Goal: Information Seeking & Learning: Learn about a topic

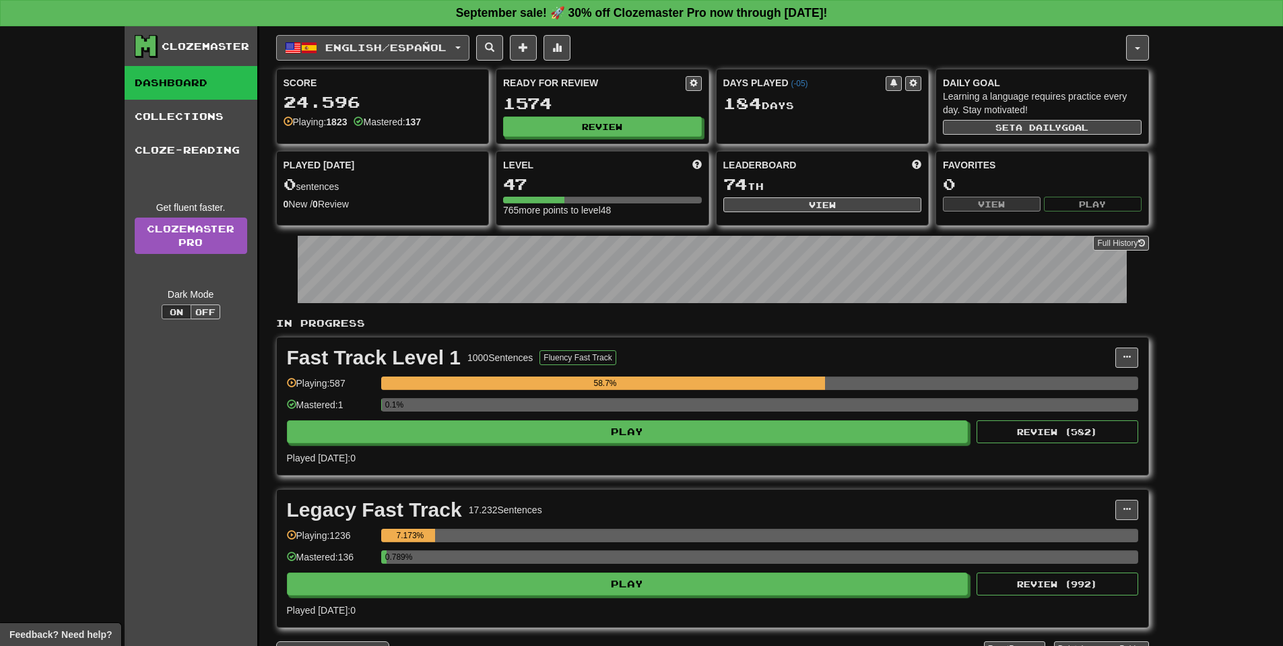
click at [438, 44] on span "English / Español" at bounding box center [385, 47] width 121 height 11
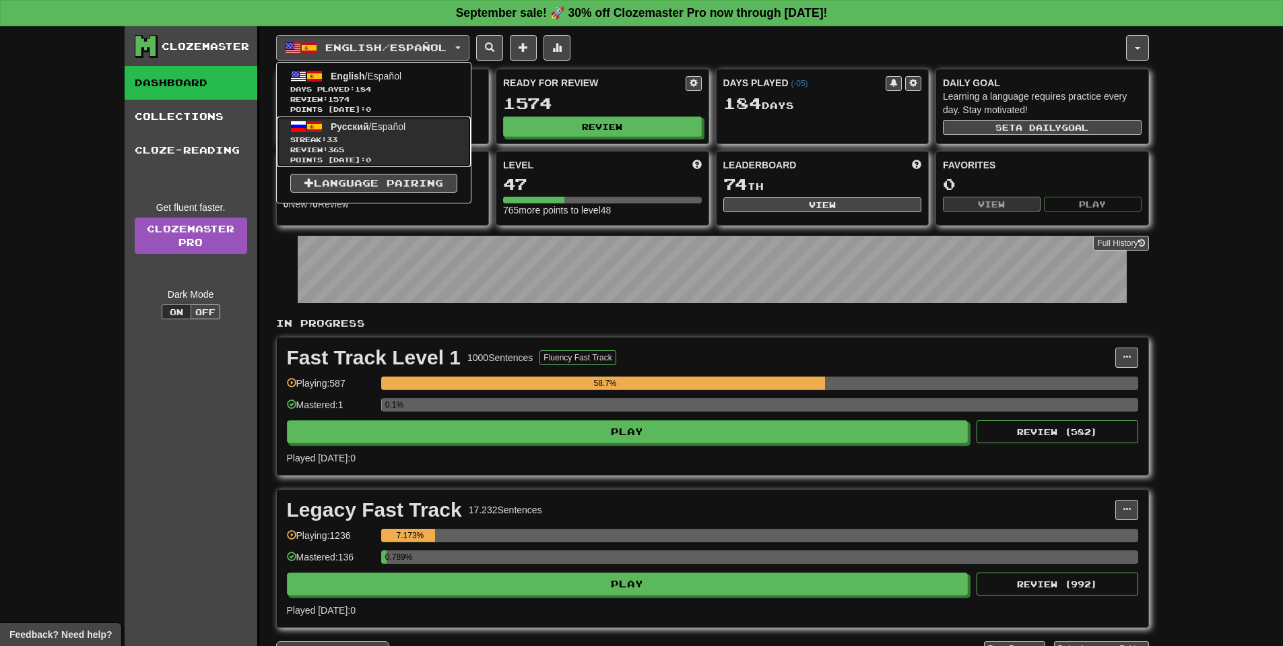
click at [391, 135] on link "Русский / Español Streak: 33 Review: 365 Points today: 0" at bounding box center [374, 142] width 194 height 51
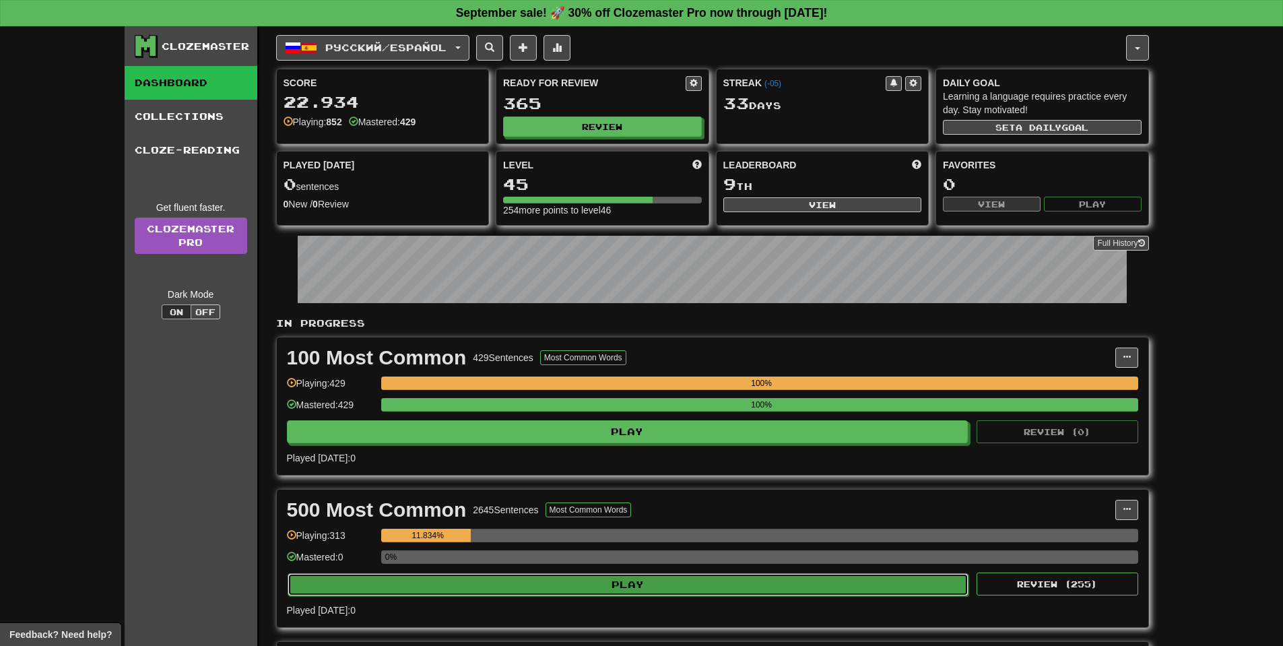
click at [608, 591] on button "Play" at bounding box center [629, 584] width 682 height 23
select select "**"
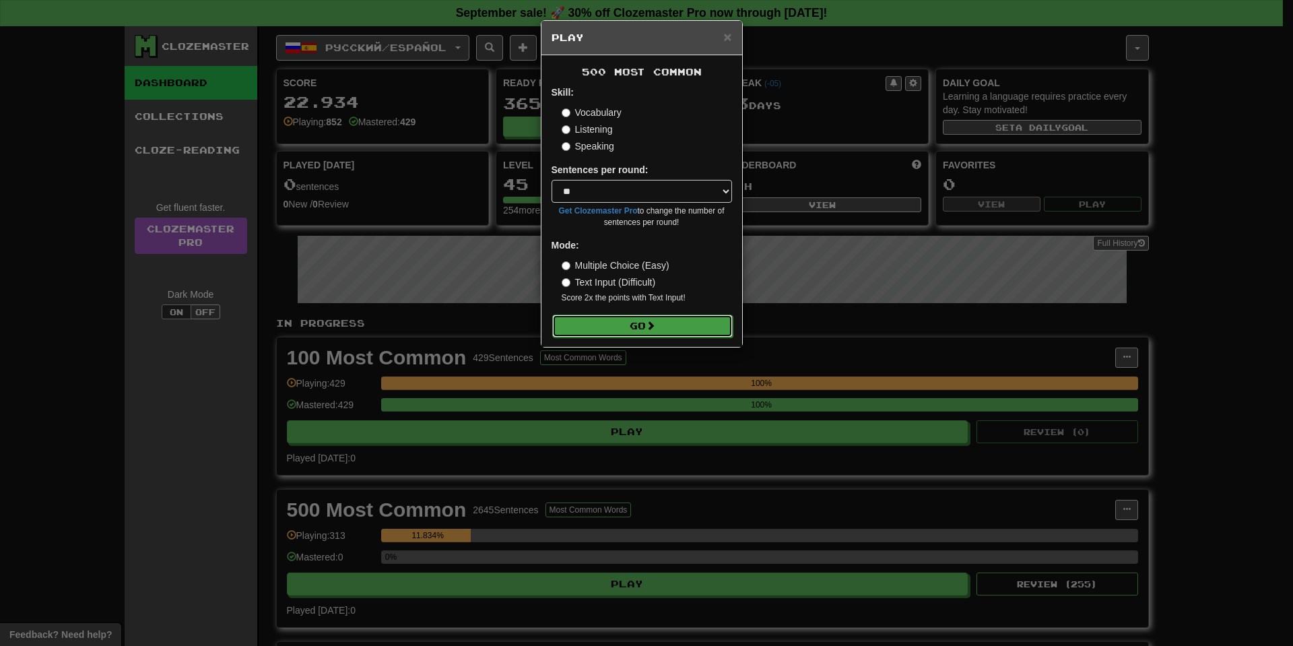
click at [630, 333] on button "Go" at bounding box center [642, 326] width 181 height 23
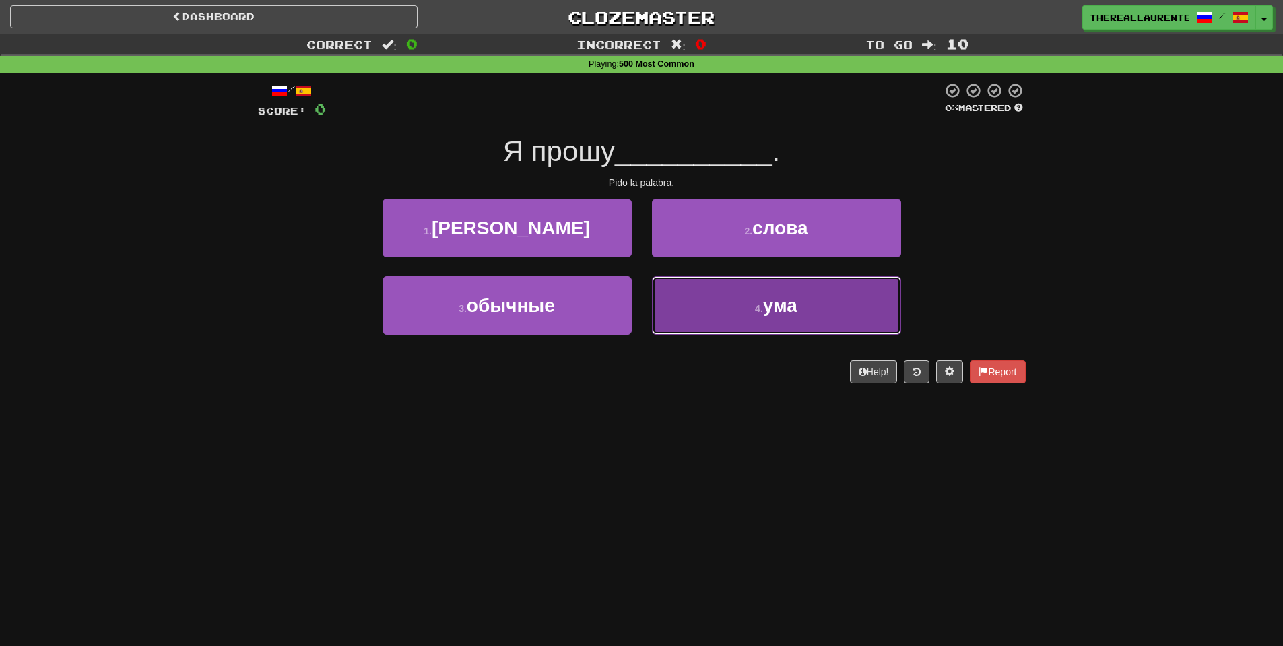
click at [744, 306] on button "4 . ума" at bounding box center [776, 305] width 249 height 59
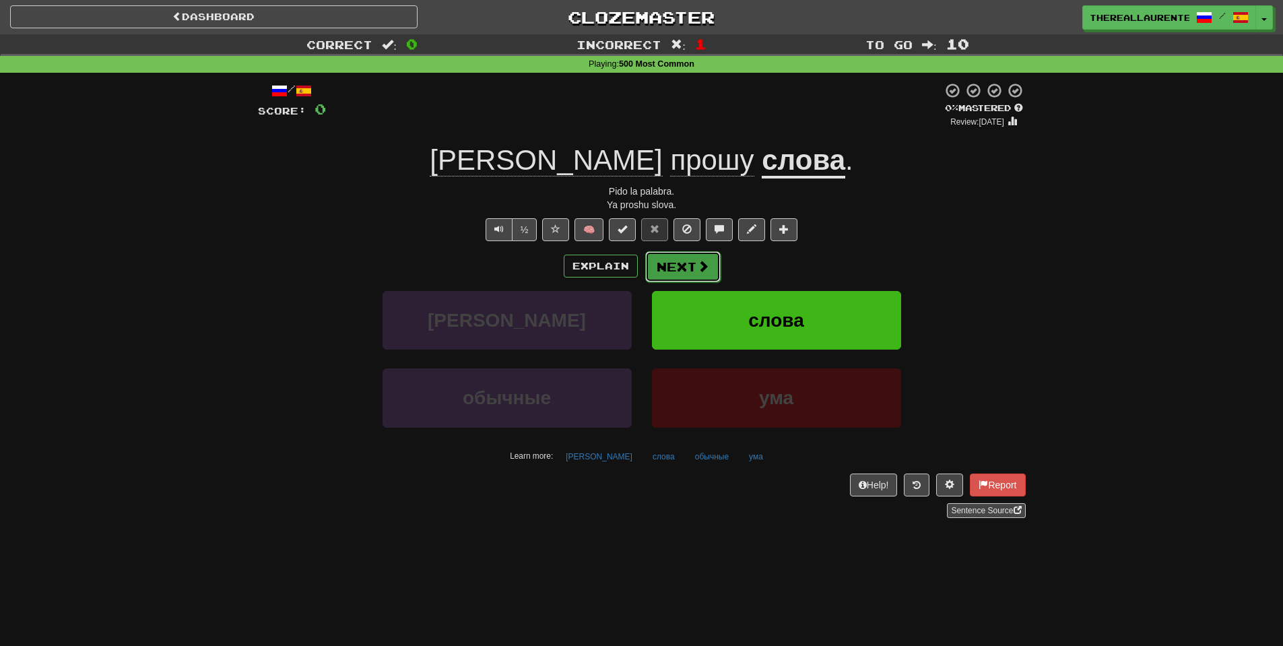
click at [683, 282] on button "Next" at bounding box center [682, 266] width 75 height 31
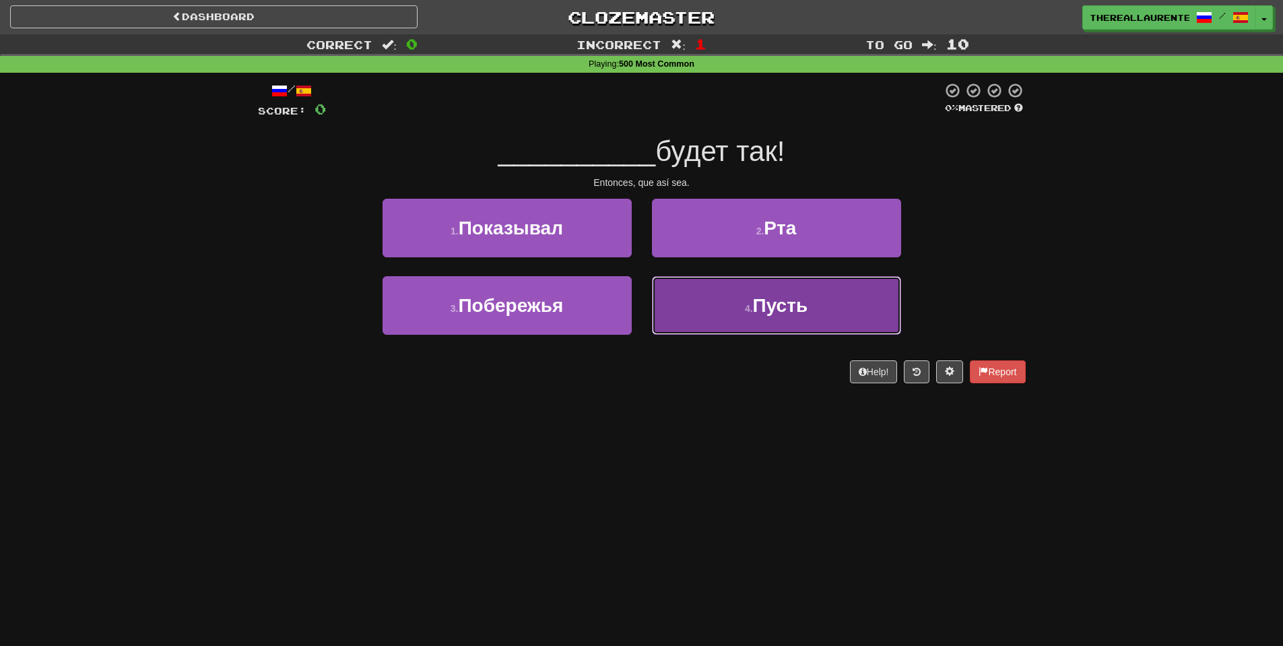
click at [791, 310] on span "Пусть" at bounding box center [780, 305] width 55 height 21
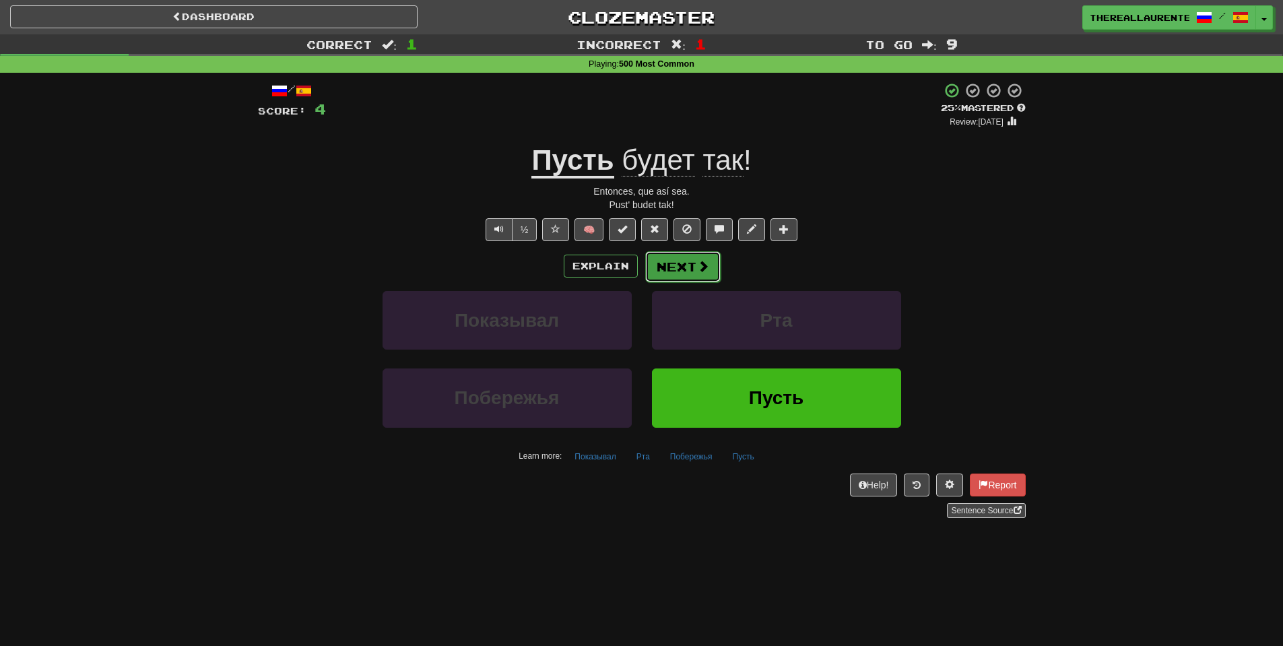
click at [674, 277] on button "Next" at bounding box center [682, 266] width 75 height 31
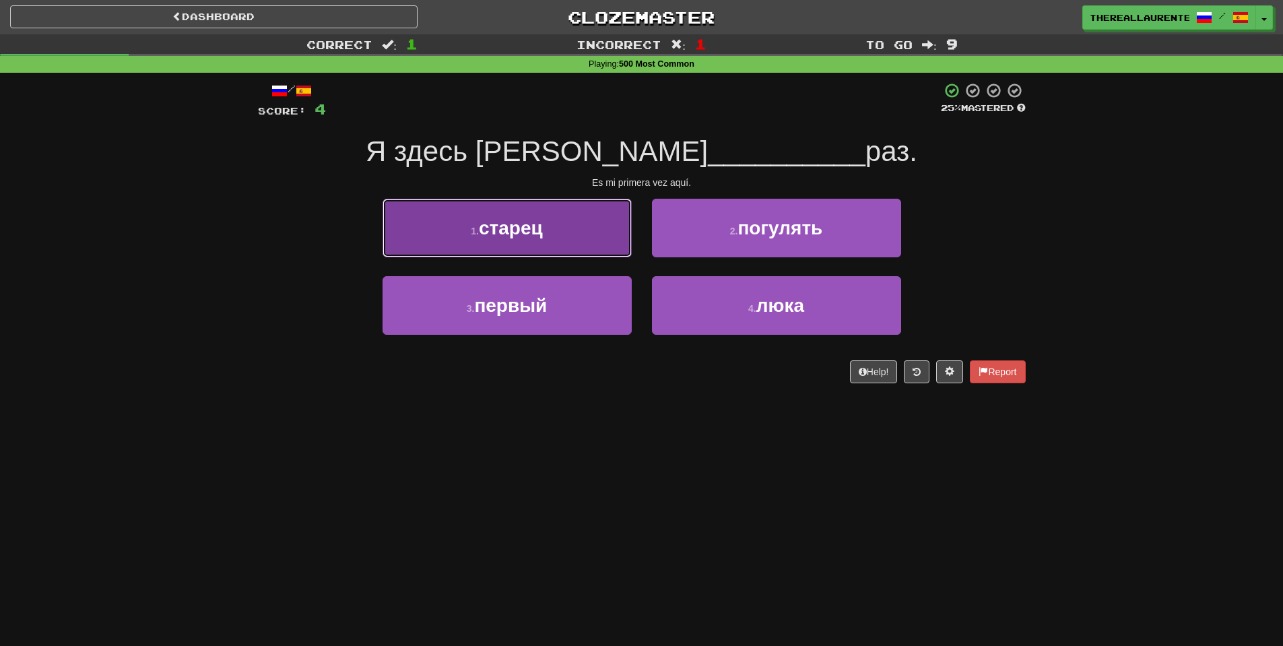
click at [575, 252] on button "1 . старец" at bounding box center [507, 228] width 249 height 59
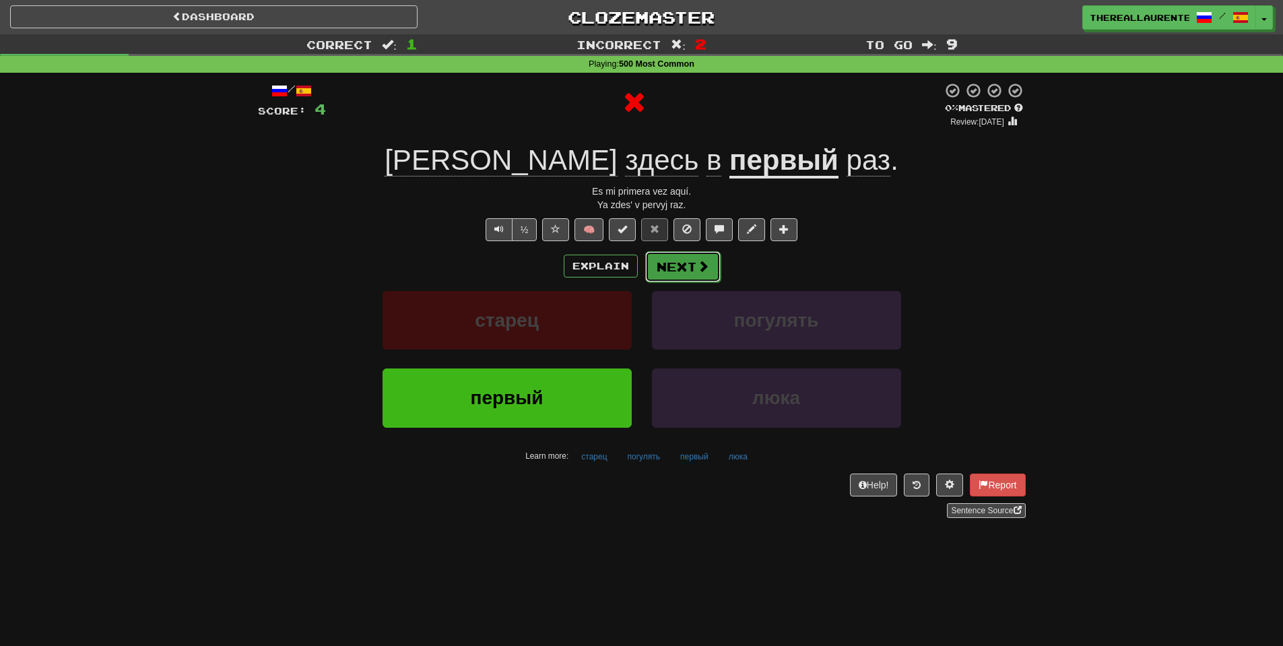
click at [707, 272] on span at bounding box center [703, 266] width 12 height 12
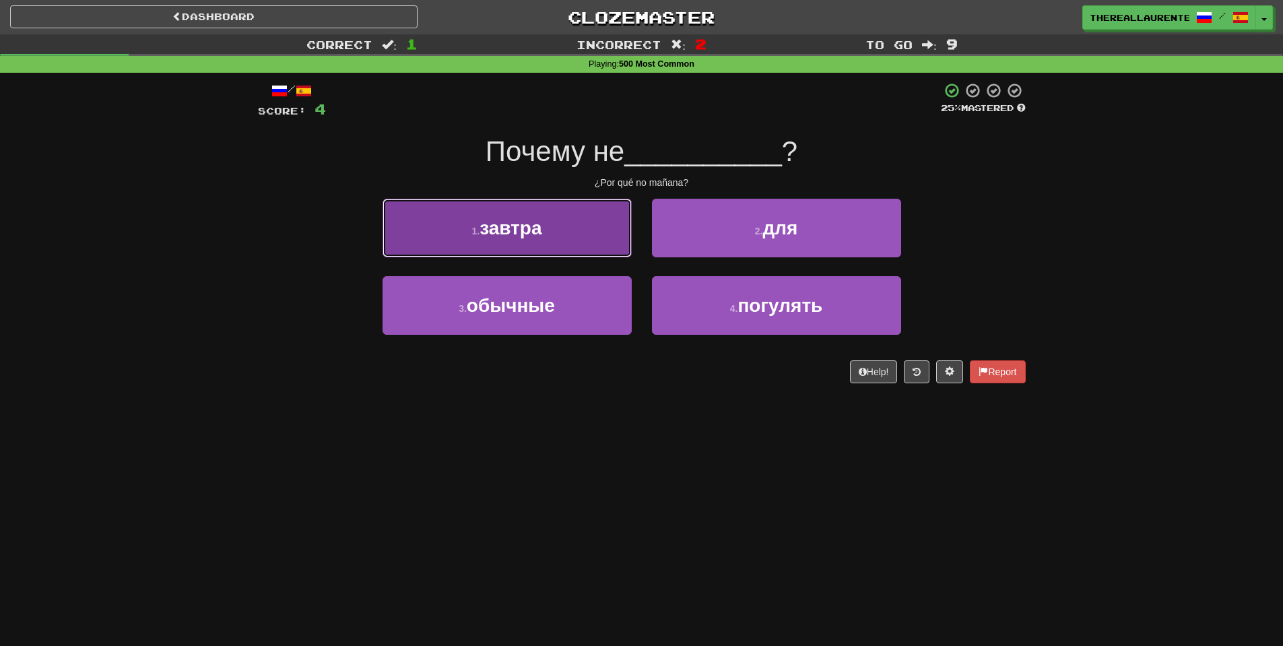
click at [520, 241] on button "1 . завтра" at bounding box center [507, 228] width 249 height 59
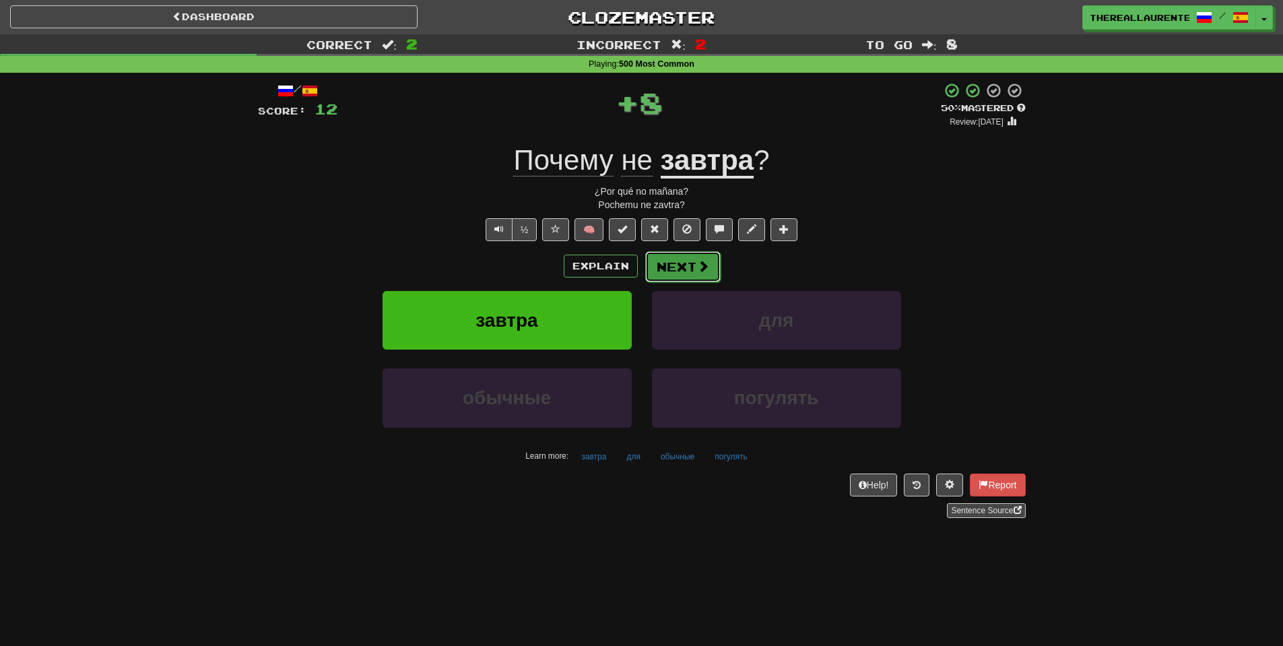
click at [699, 268] on span at bounding box center [703, 266] width 12 height 12
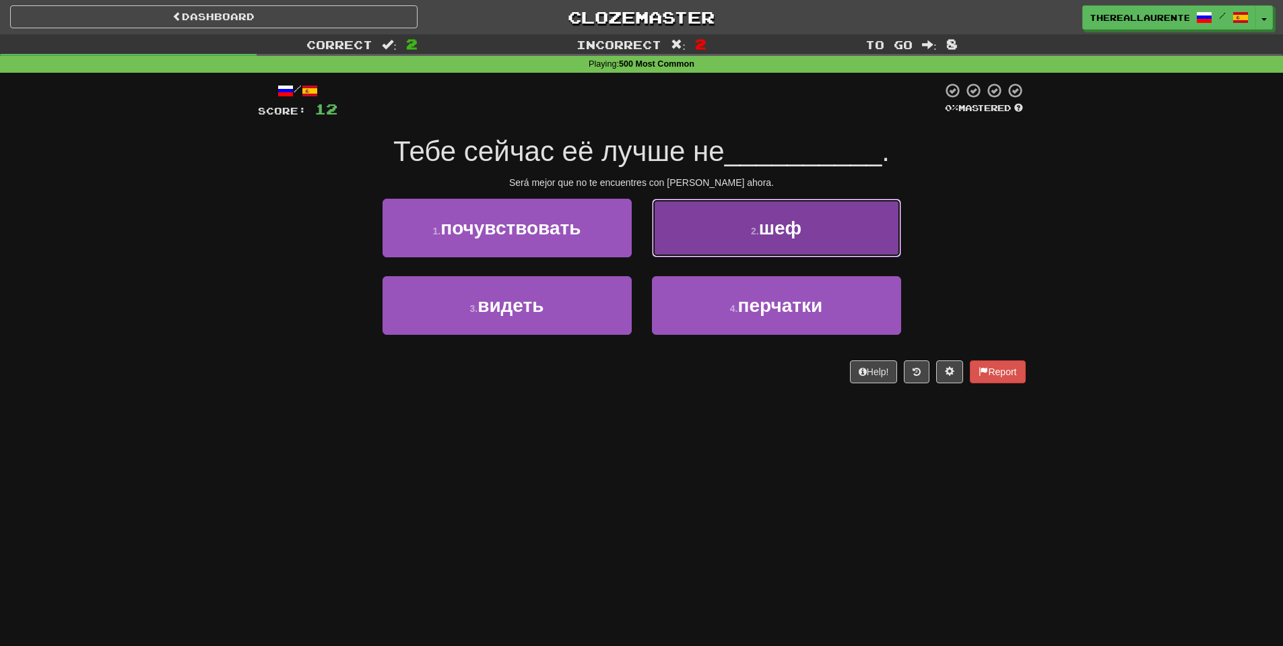
click at [751, 236] on small "2 ." at bounding box center [755, 231] width 8 height 11
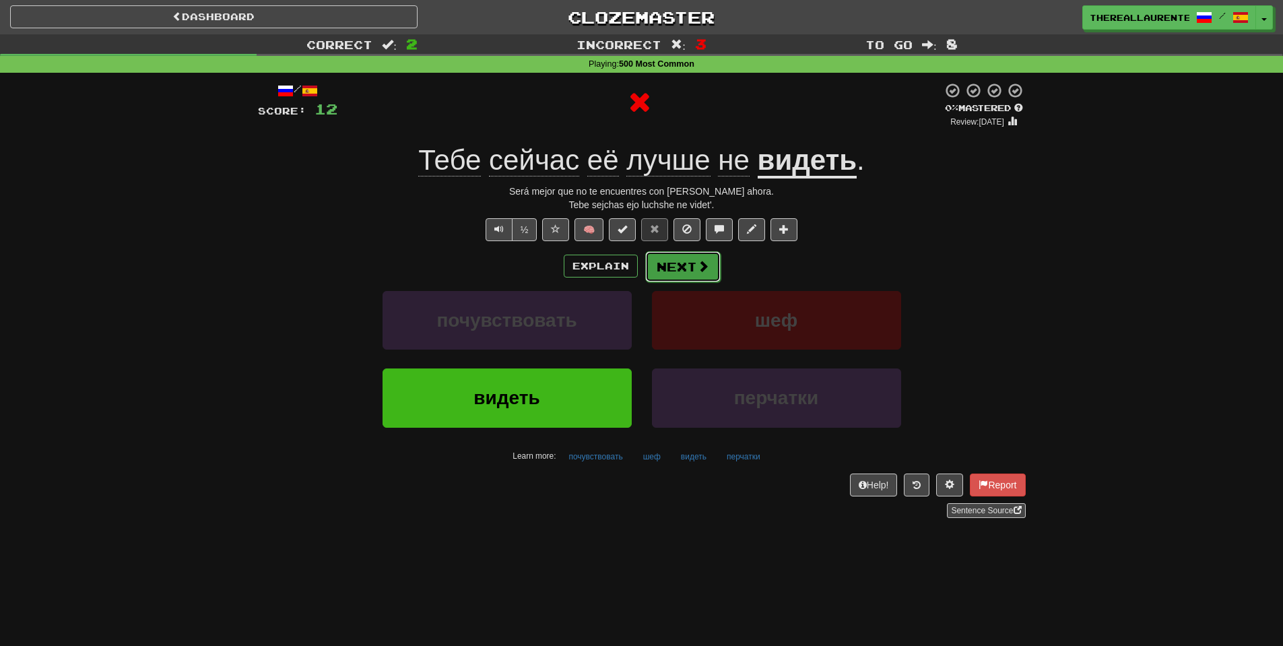
click at [685, 262] on button "Next" at bounding box center [682, 266] width 75 height 31
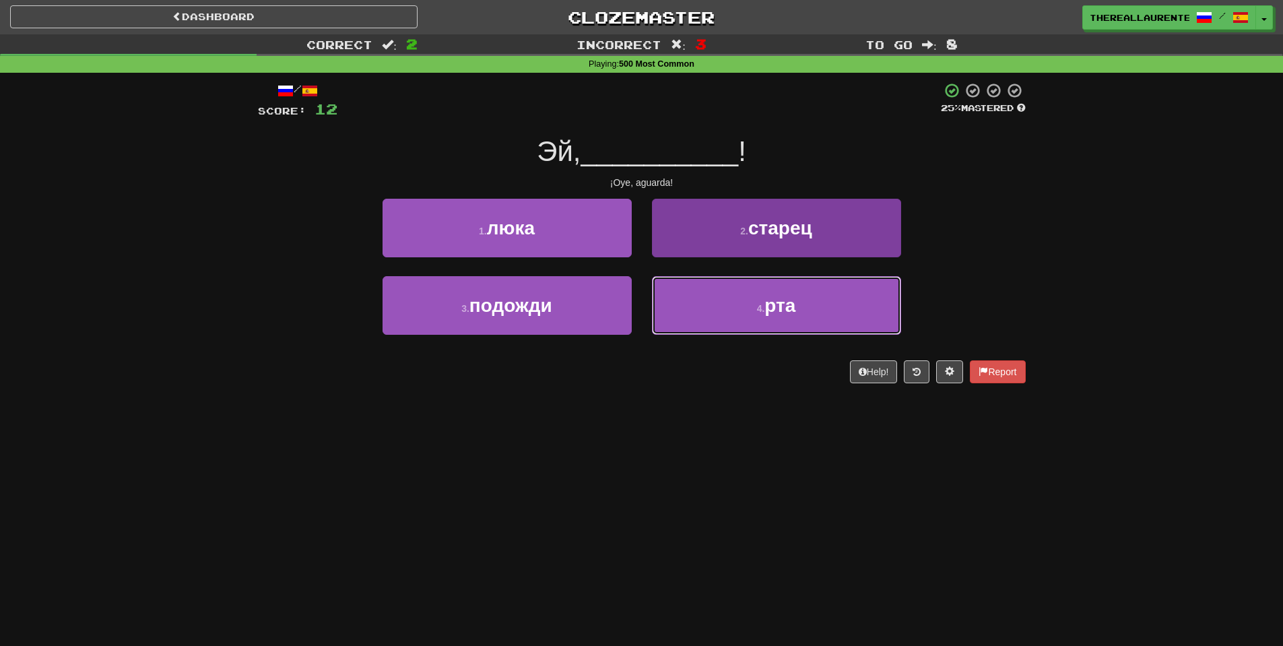
click at [713, 300] on button "4 . рта" at bounding box center [776, 305] width 249 height 59
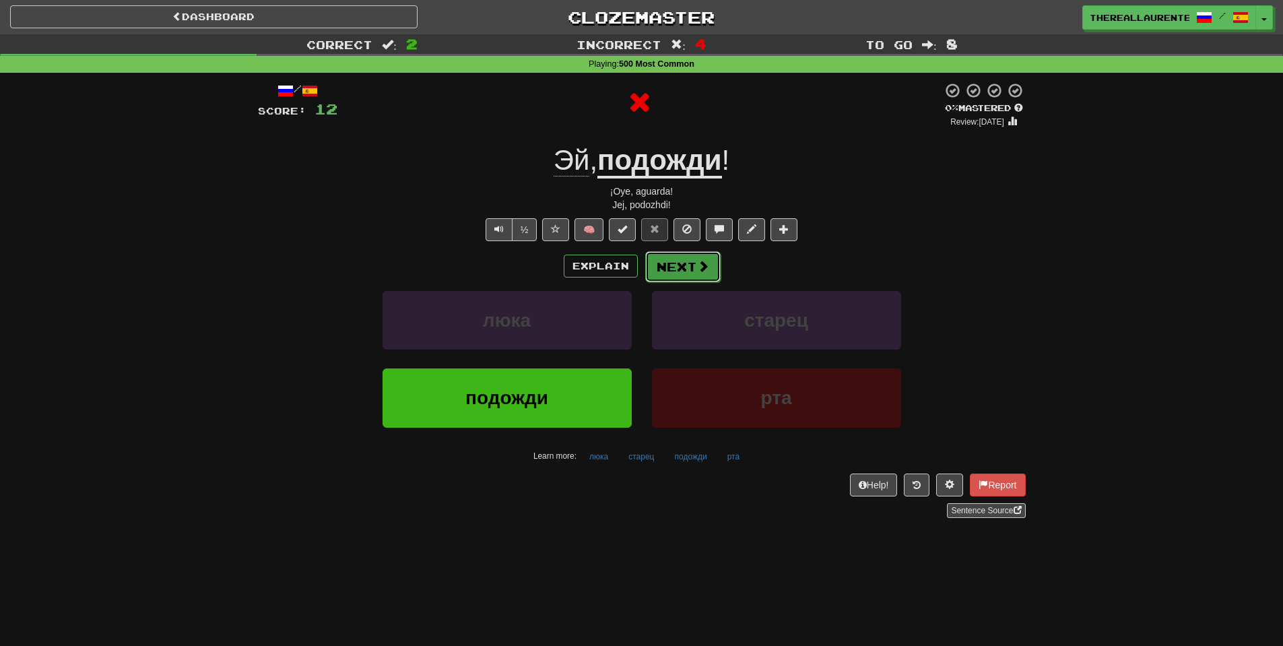
click at [685, 265] on button "Next" at bounding box center [682, 266] width 75 height 31
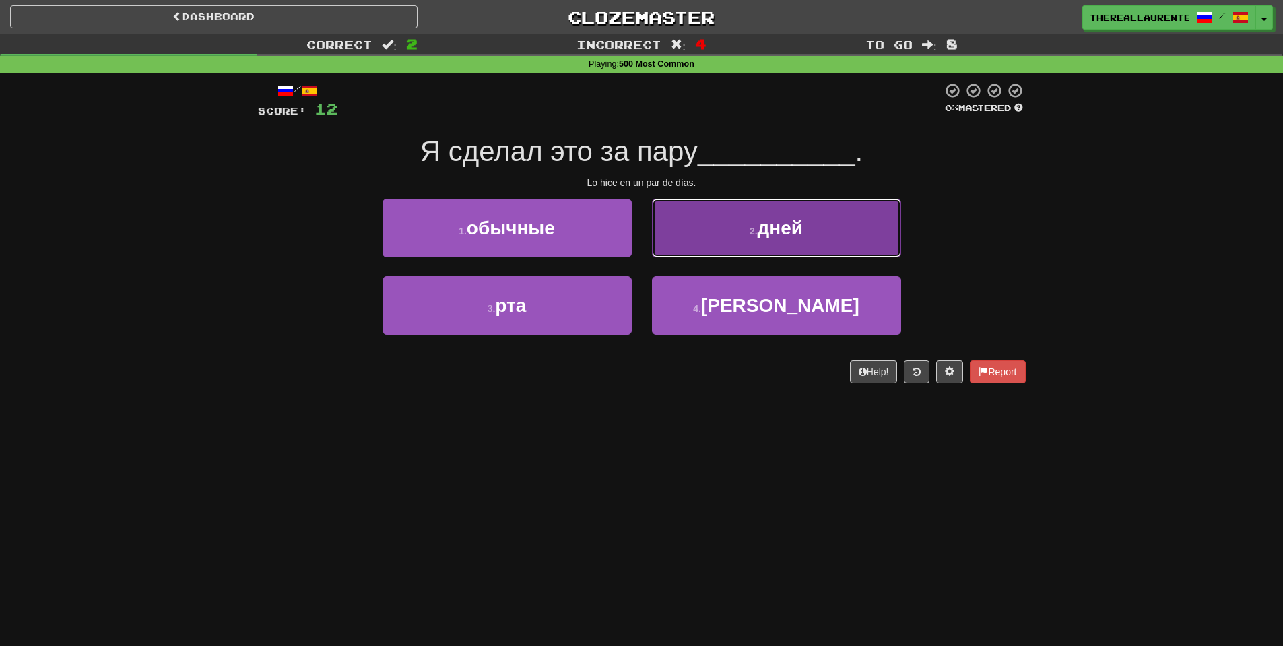
click at [814, 231] on button "2 . дней" at bounding box center [776, 228] width 249 height 59
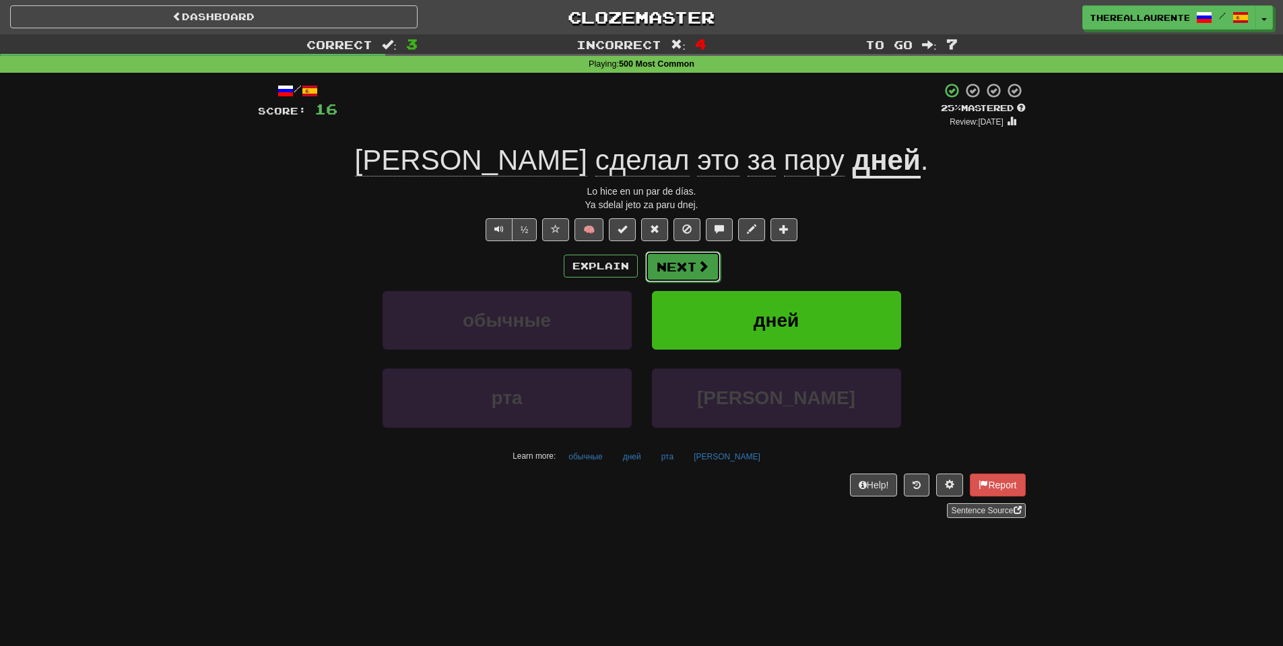
click at [700, 265] on span at bounding box center [703, 266] width 12 height 12
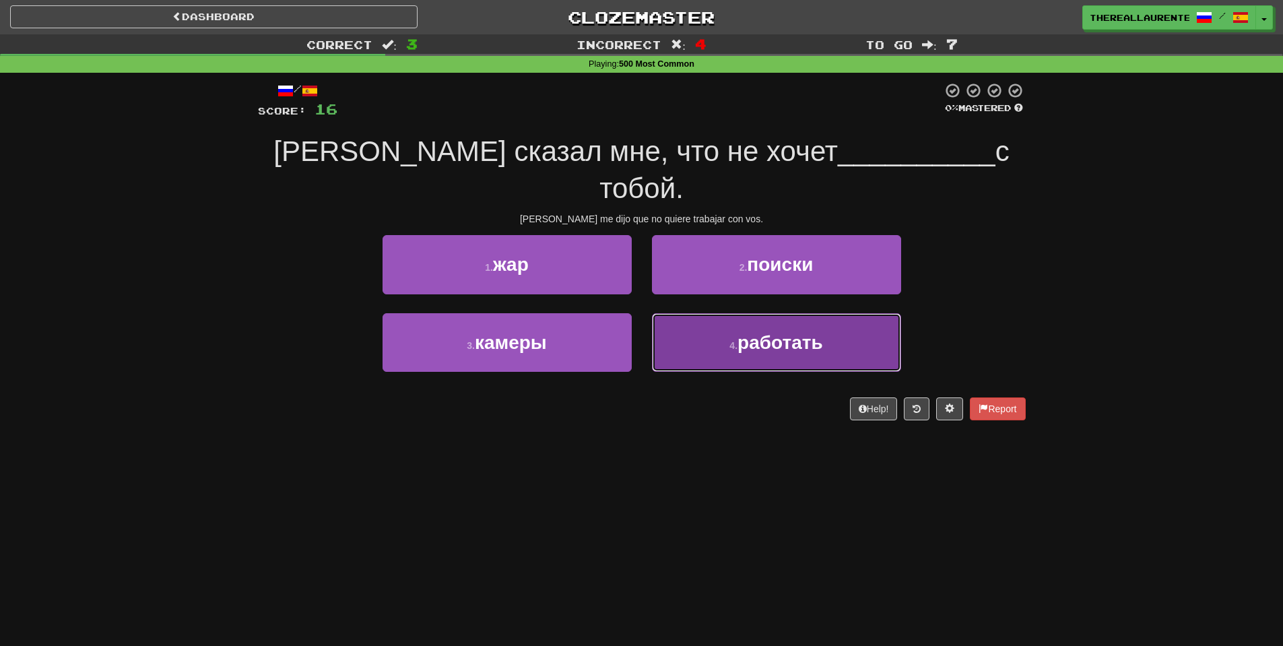
click at [789, 332] on span "работать" at bounding box center [780, 342] width 86 height 21
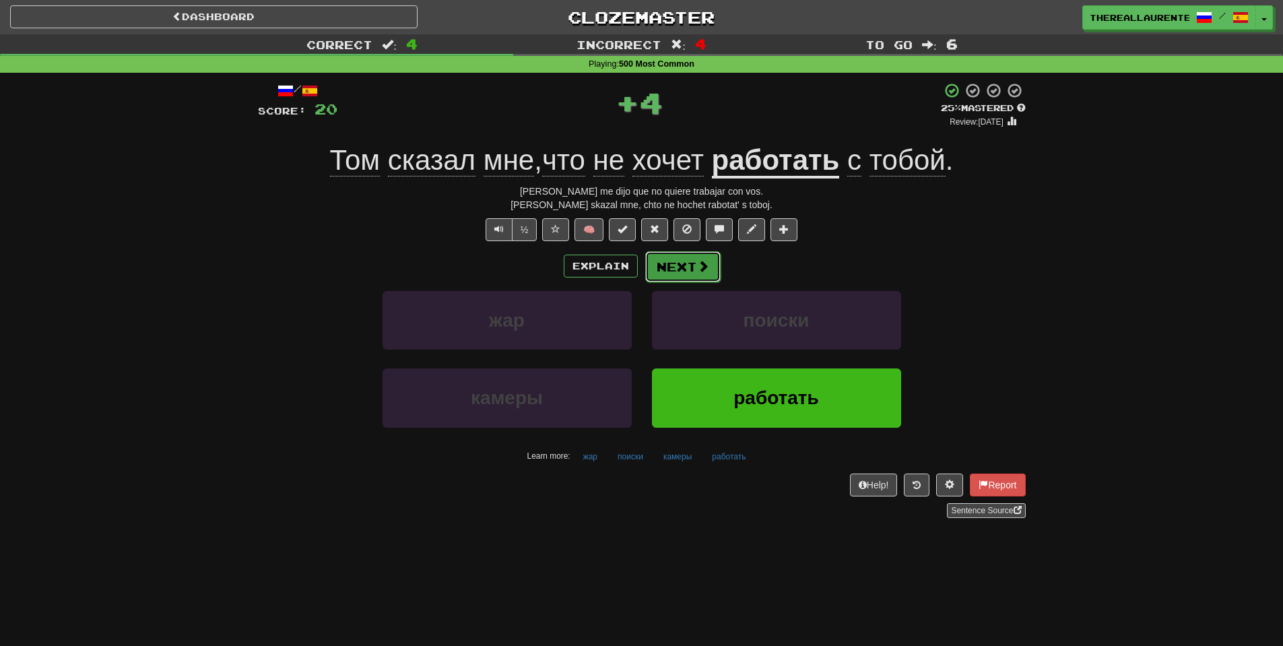
click at [690, 275] on button "Next" at bounding box center [682, 266] width 75 height 31
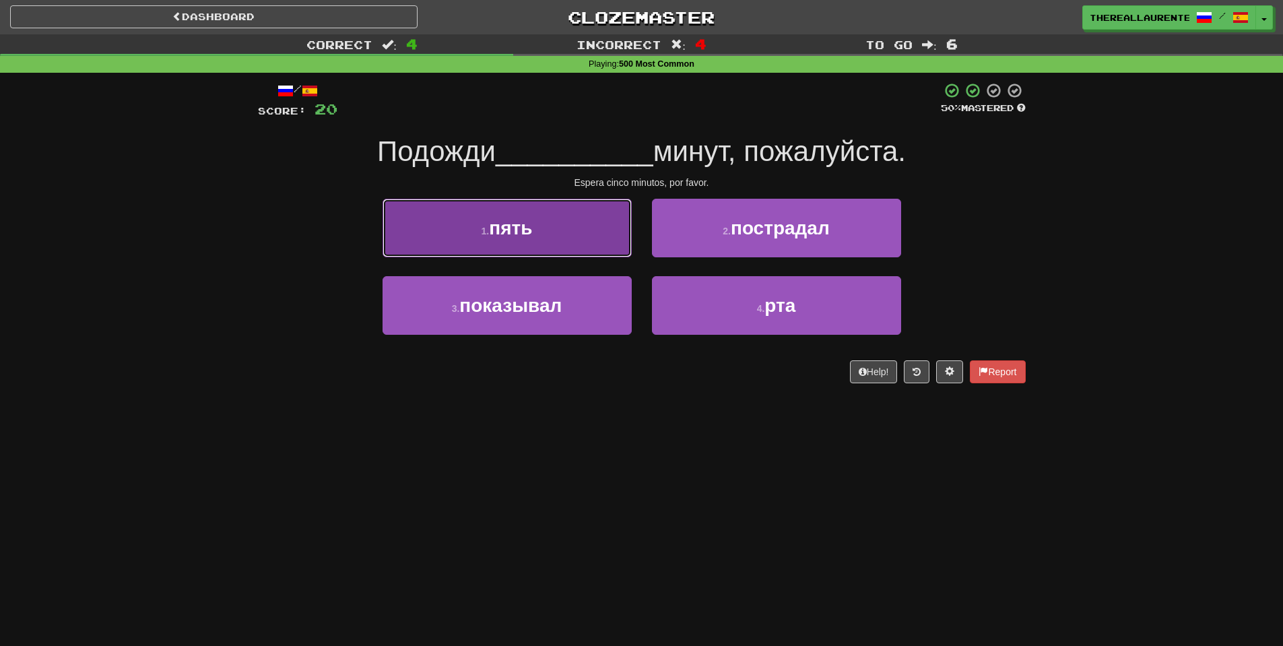
click at [523, 231] on span "пять" at bounding box center [510, 228] width 43 height 21
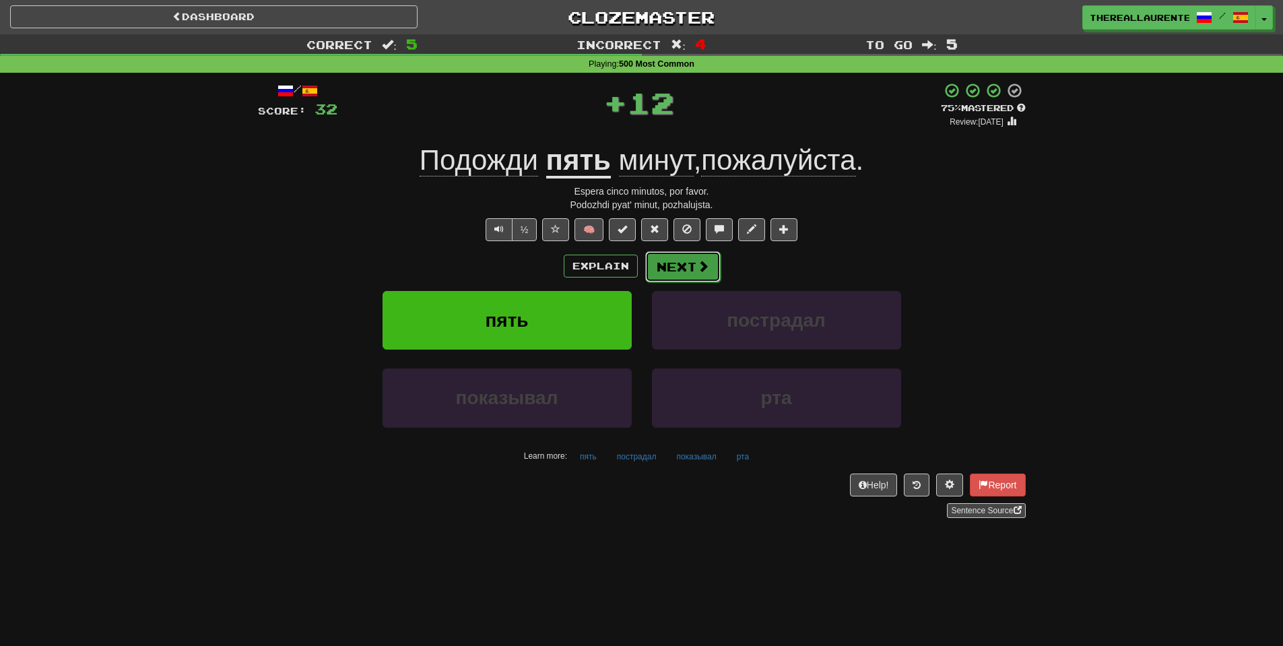
click at [698, 267] on span at bounding box center [703, 266] width 12 height 12
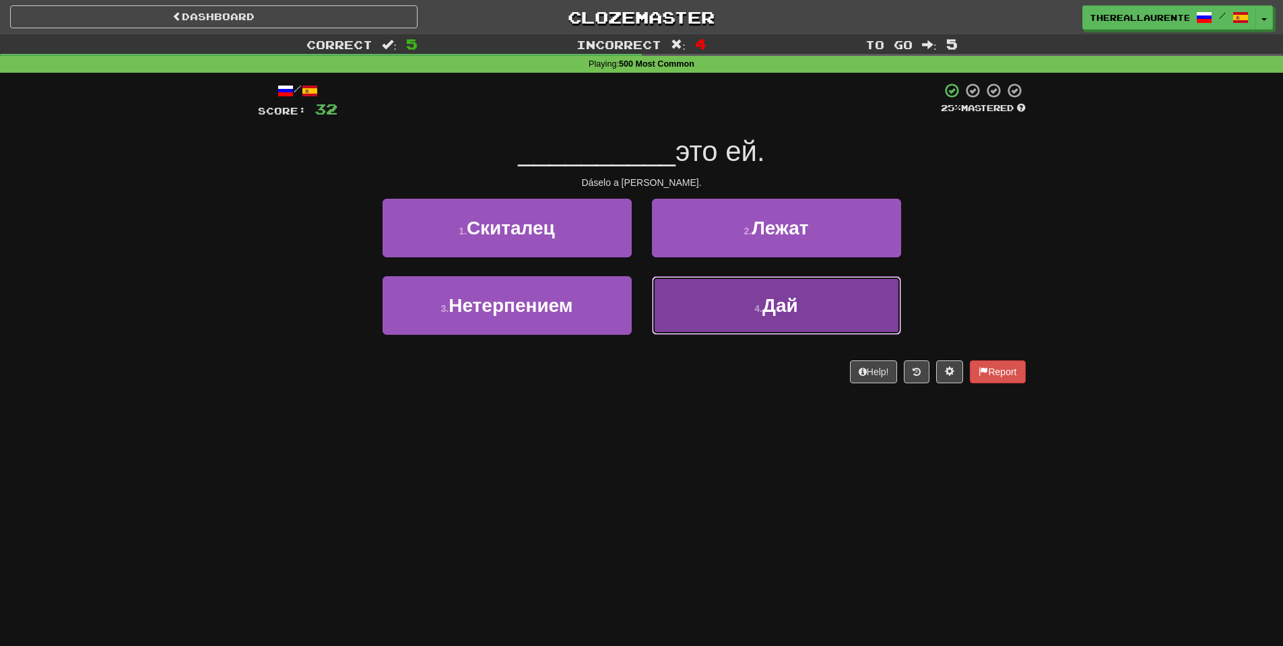
click at [704, 315] on button "4 . Дай" at bounding box center [776, 305] width 249 height 59
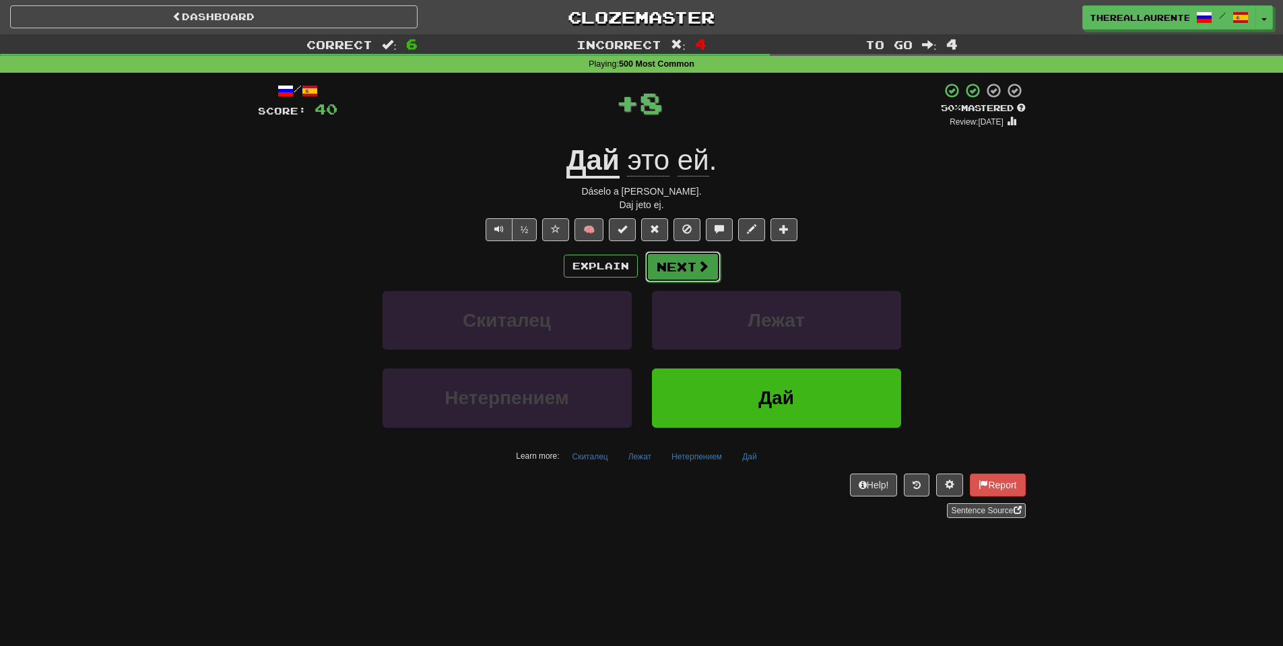
click at [672, 265] on button "Next" at bounding box center [682, 266] width 75 height 31
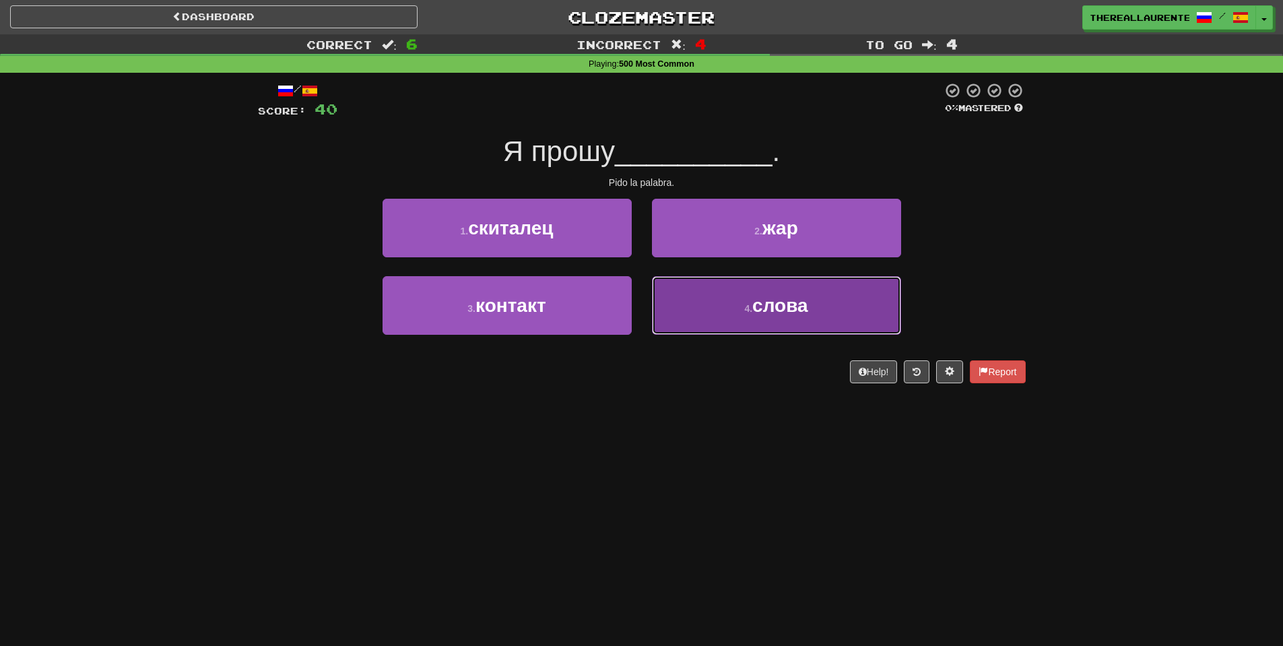
click at [714, 312] on button "4 . слова" at bounding box center [776, 305] width 249 height 59
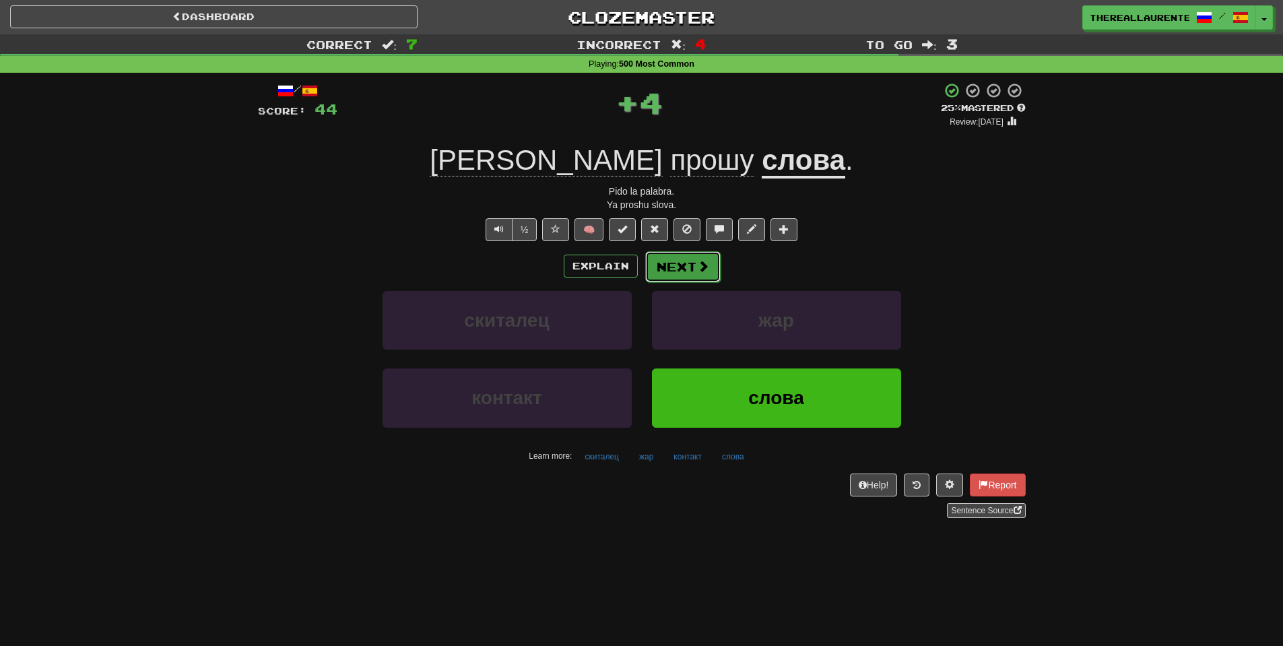
click at [680, 269] on button "Next" at bounding box center [682, 266] width 75 height 31
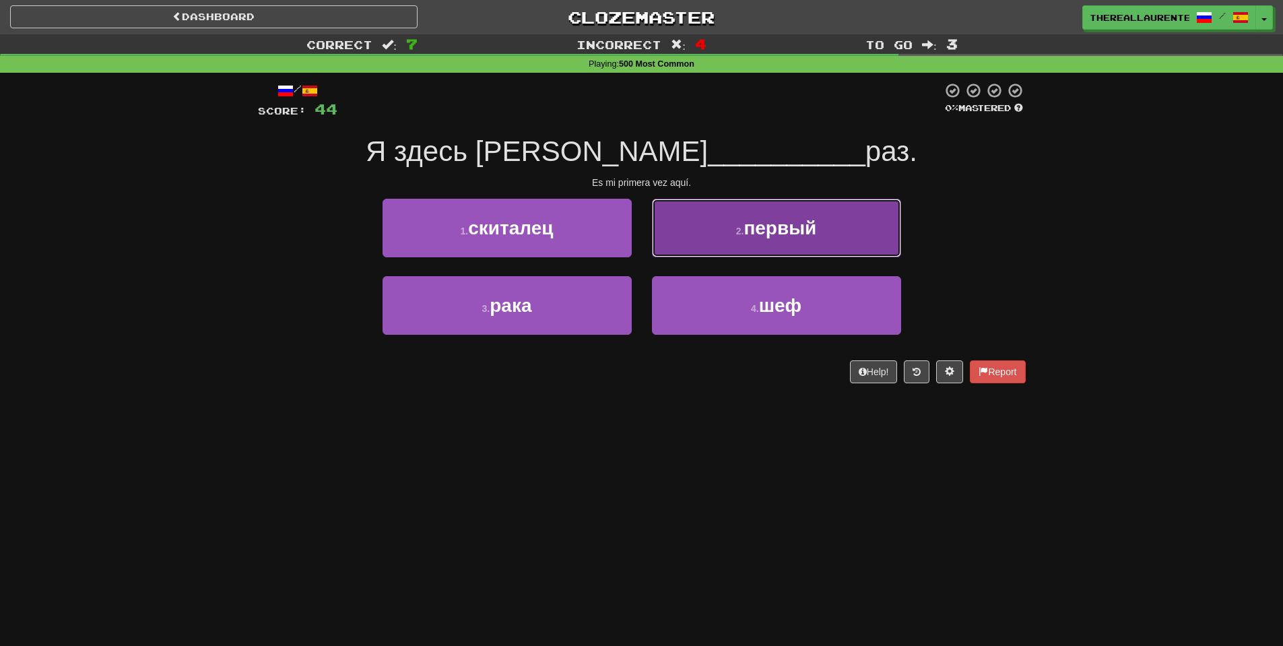
click at [748, 246] on button "2 . первый" at bounding box center [776, 228] width 249 height 59
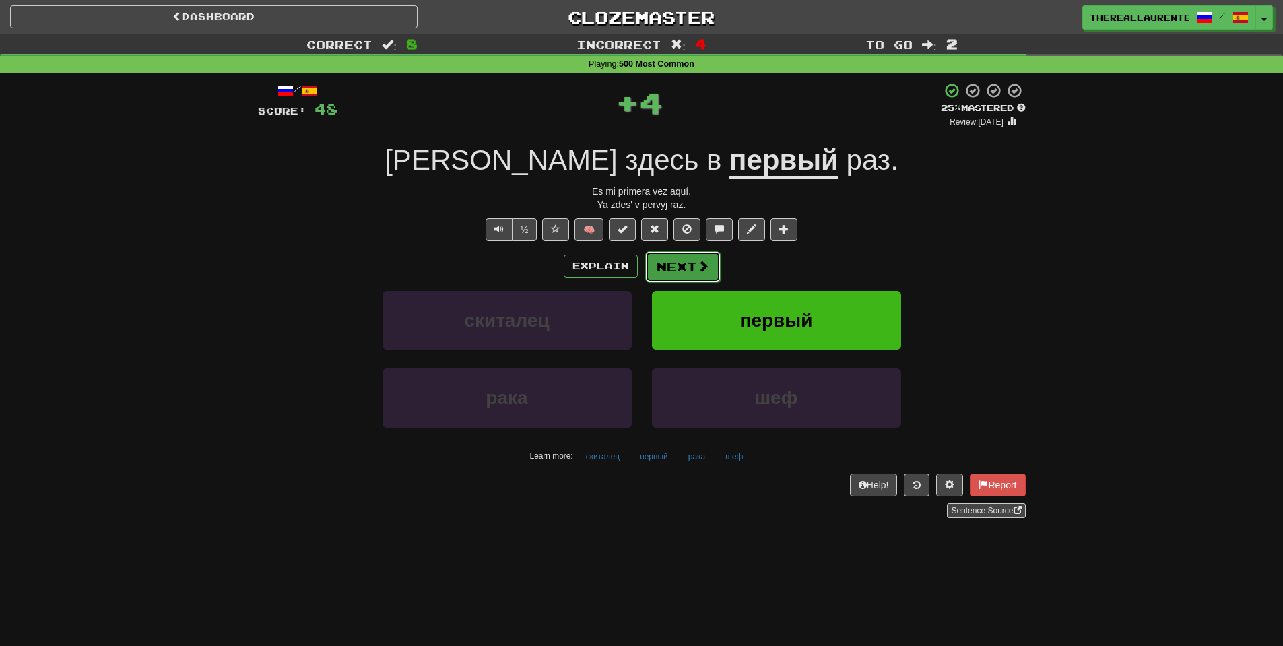
click at [703, 267] on span at bounding box center [703, 266] width 12 height 12
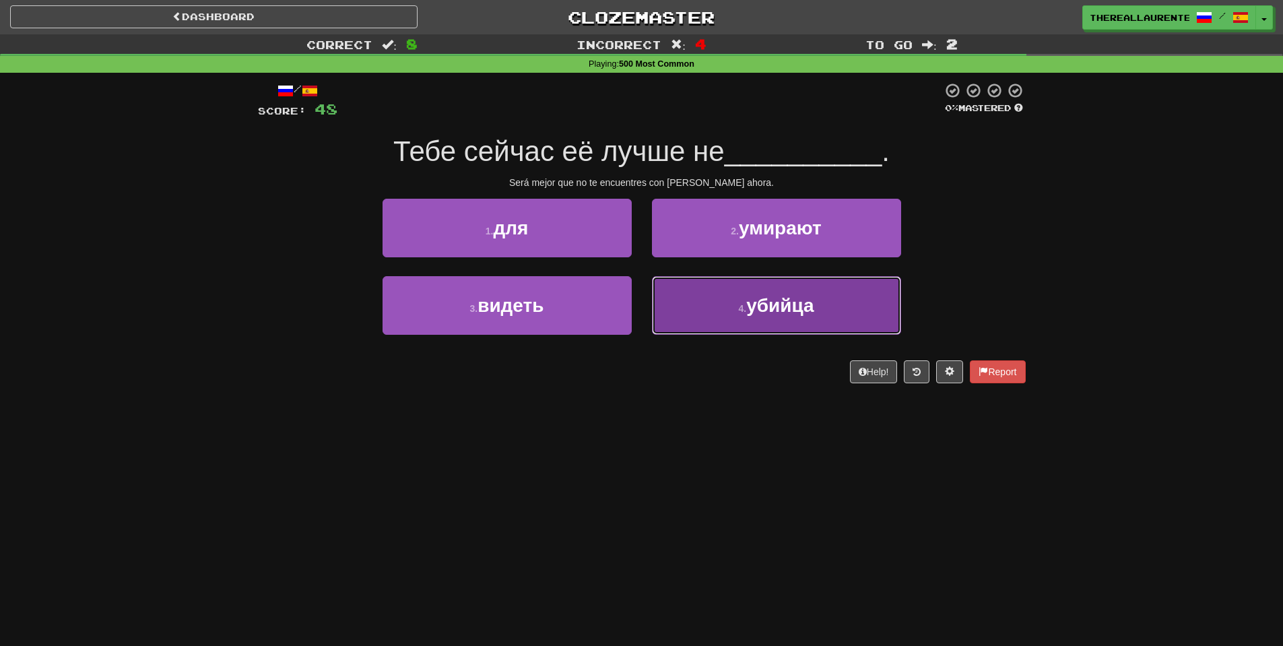
click at [709, 318] on button "4 . убийца" at bounding box center [776, 305] width 249 height 59
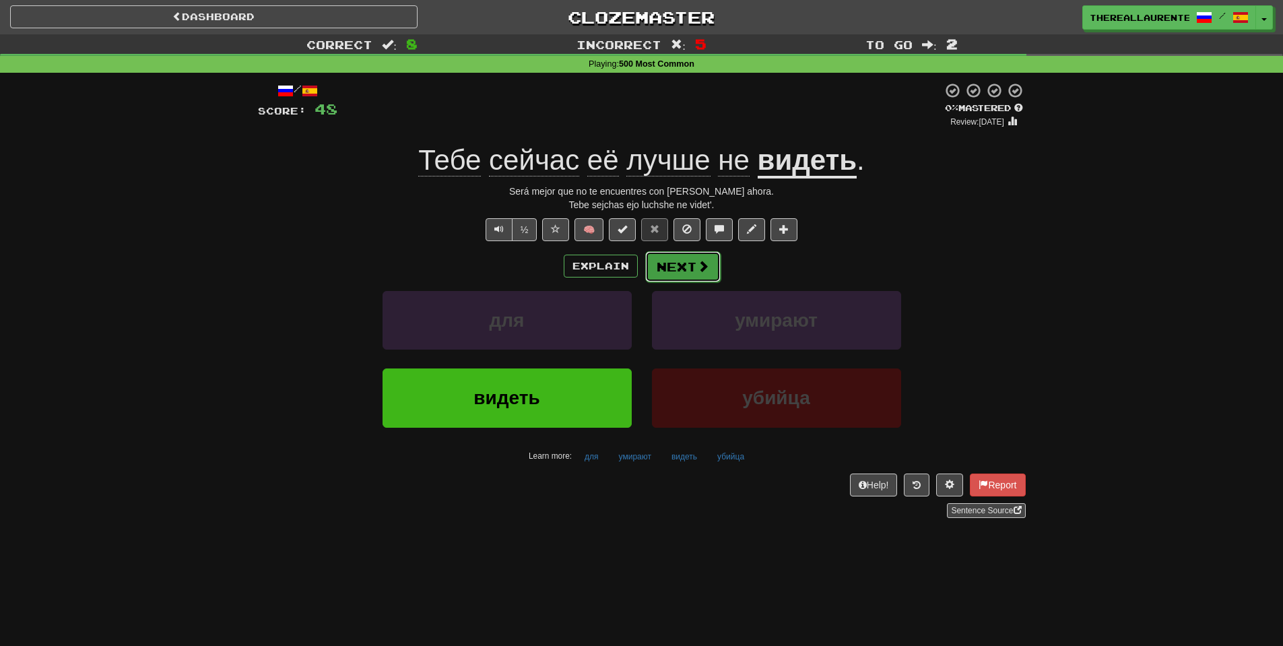
click at [688, 271] on button "Next" at bounding box center [682, 266] width 75 height 31
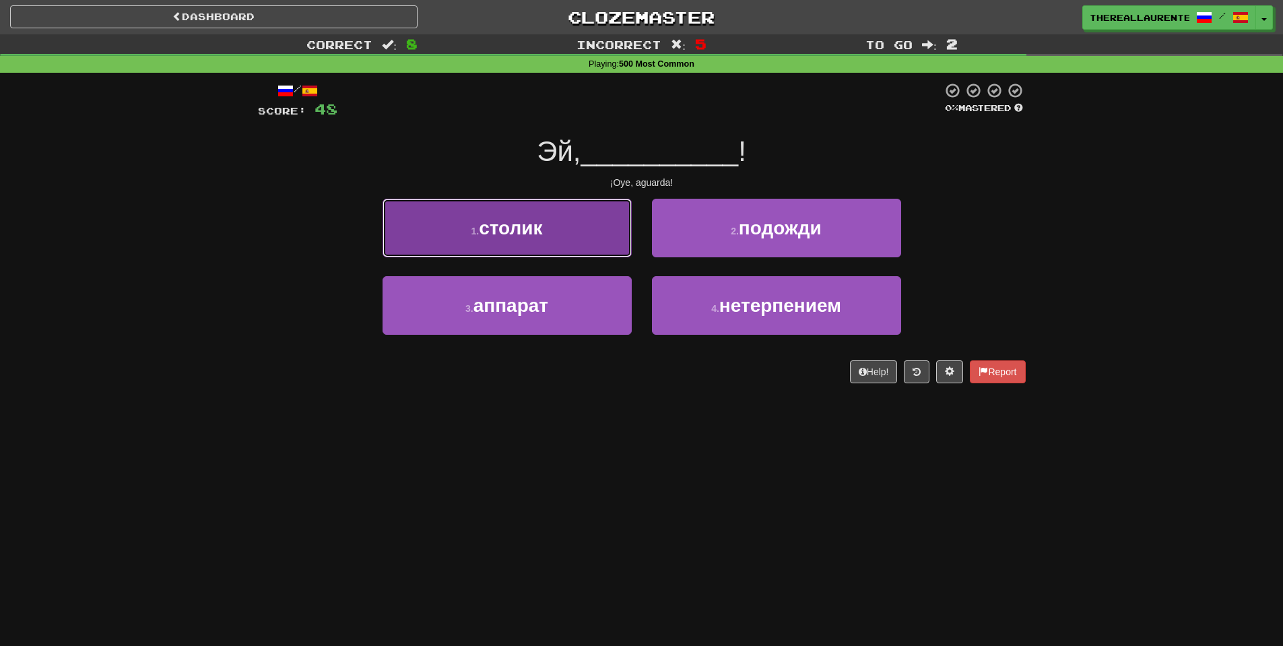
click at [515, 236] on span "столик" at bounding box center [510, 228] width 63 height 21
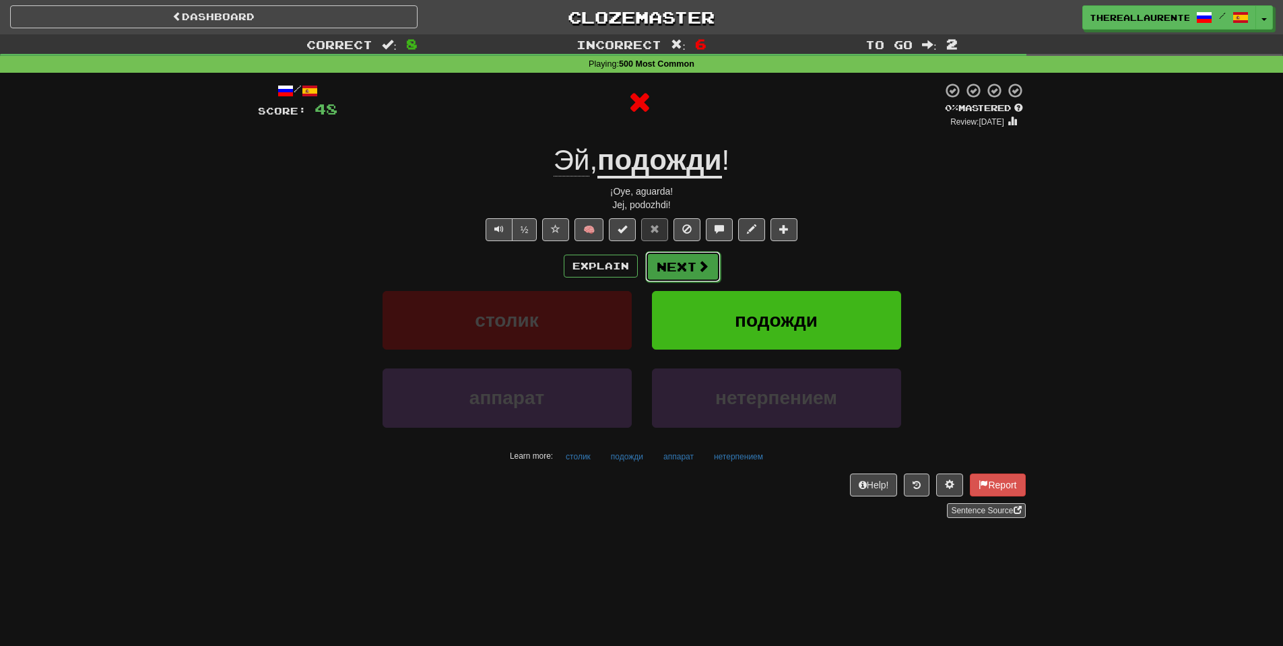
click at [713, 271] on button "Next" at bounding box center [682, 266] width 75 height 31
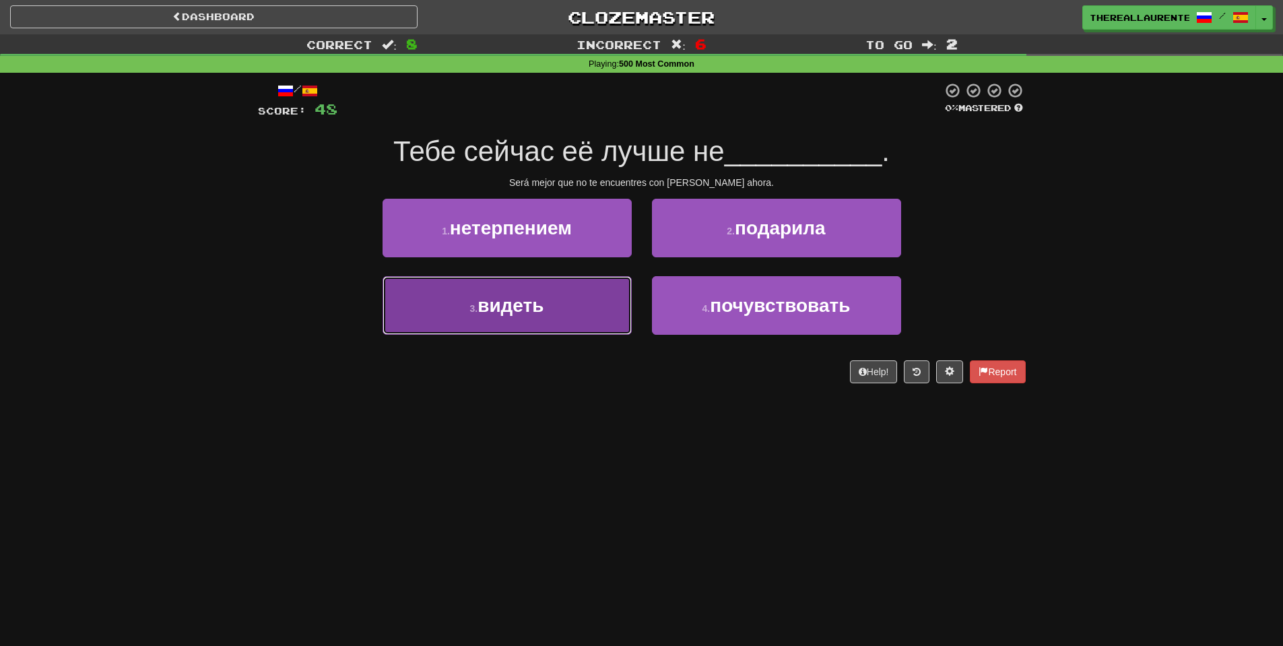
click at [560, 319] on button "3 . видеть" at bounding box center [507, 305] width 249 height 59
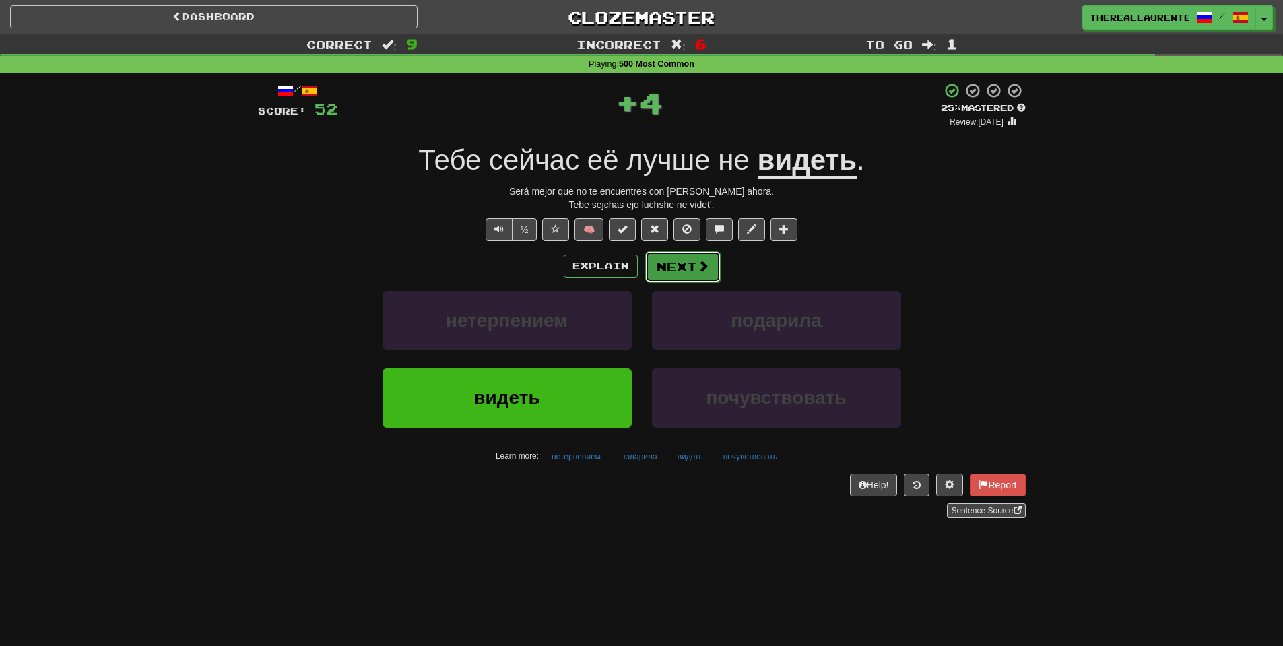
click at [715, 265] on button "Next" at bounding box center [682, 266] width 75 height 31
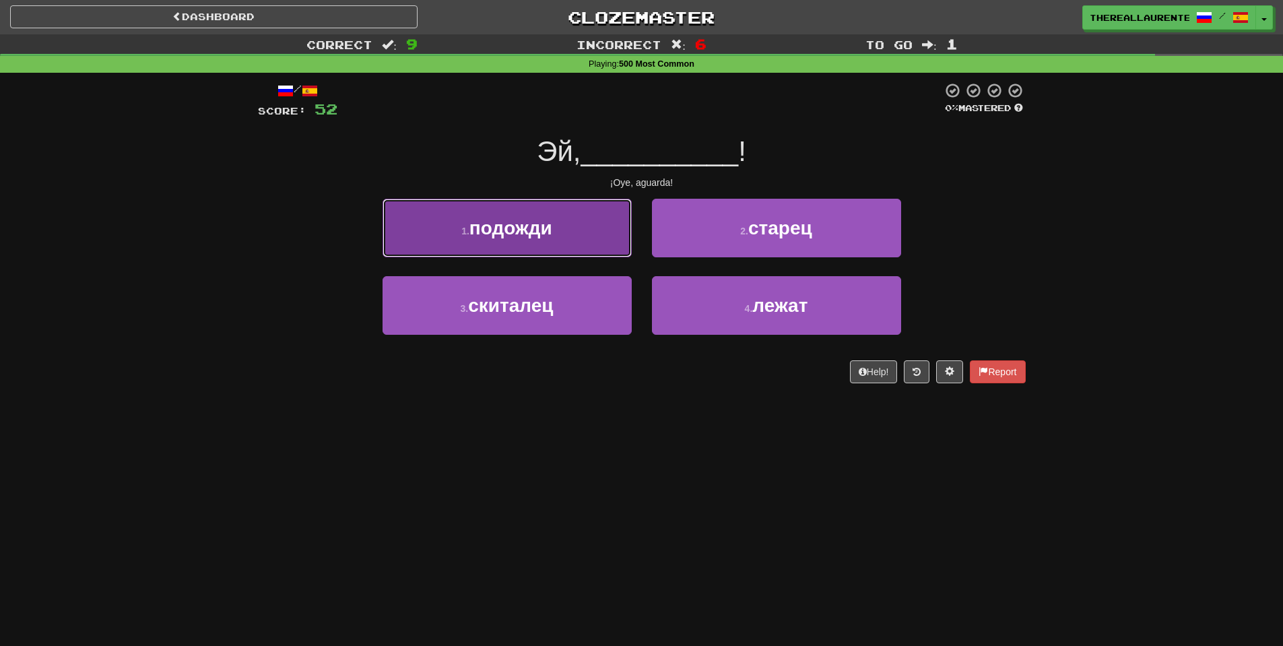
click at [552, 238] on span "подожди" at bounding box center [510, 228] width 83 height 21
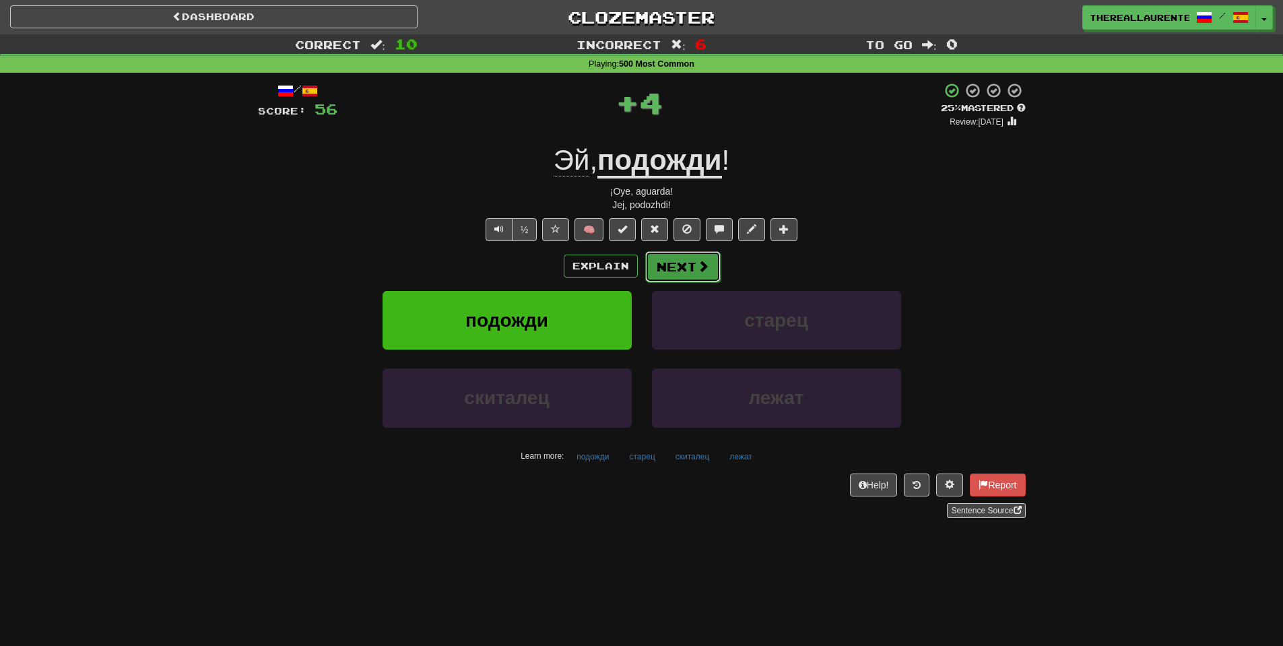
click at [687, 270] on button "Next" at bounding box center [682, 266] width 75 height 31
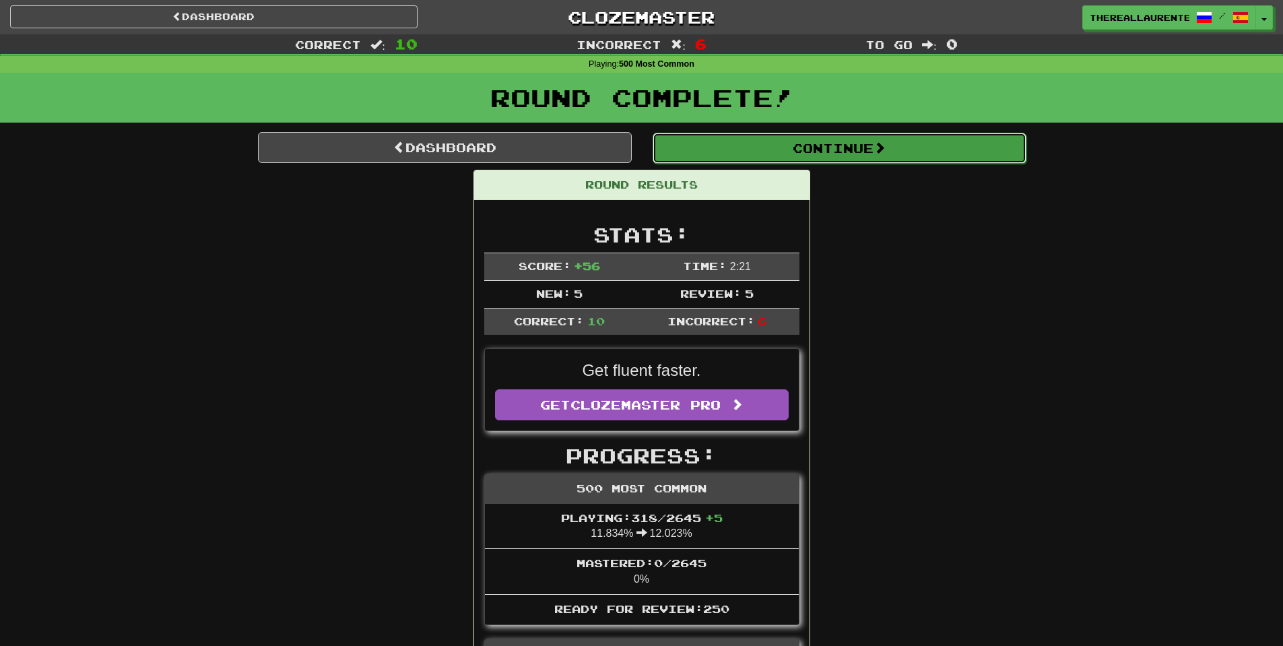
click at [824, 139] on button "Continue" at bounding box center [840, 148] width 374 height 31
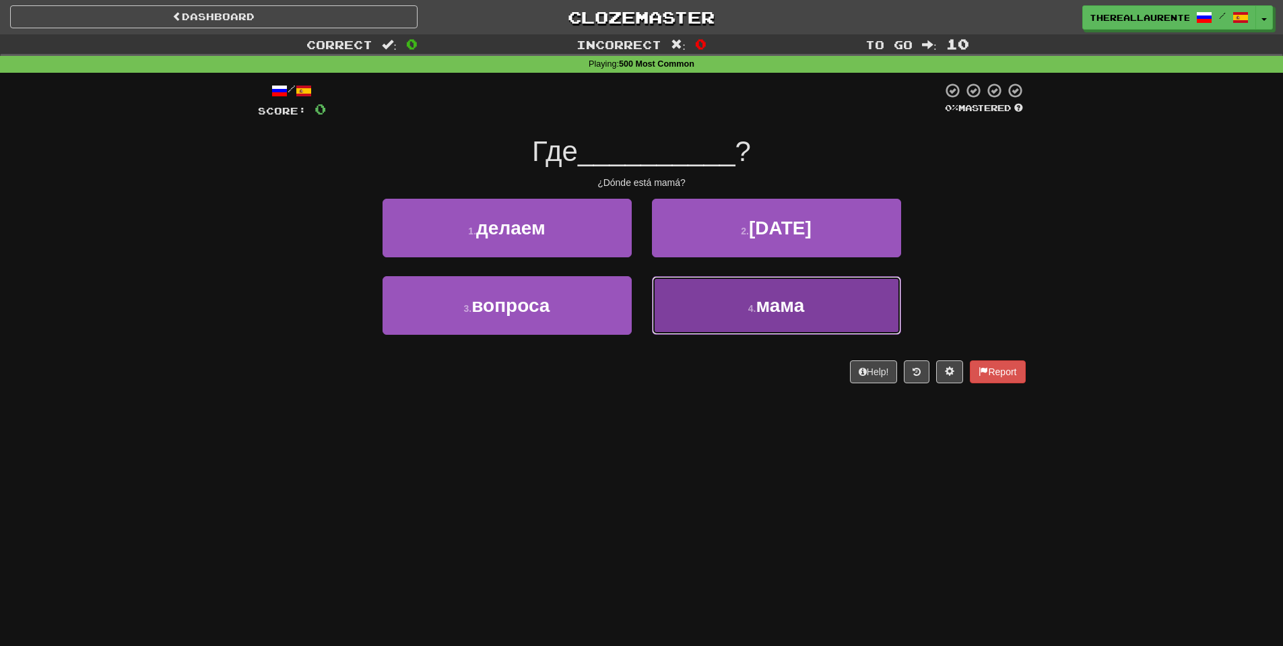
click at [746, 300] on button "4 . мама" at bounding box center [776, 305] width 249 height 59
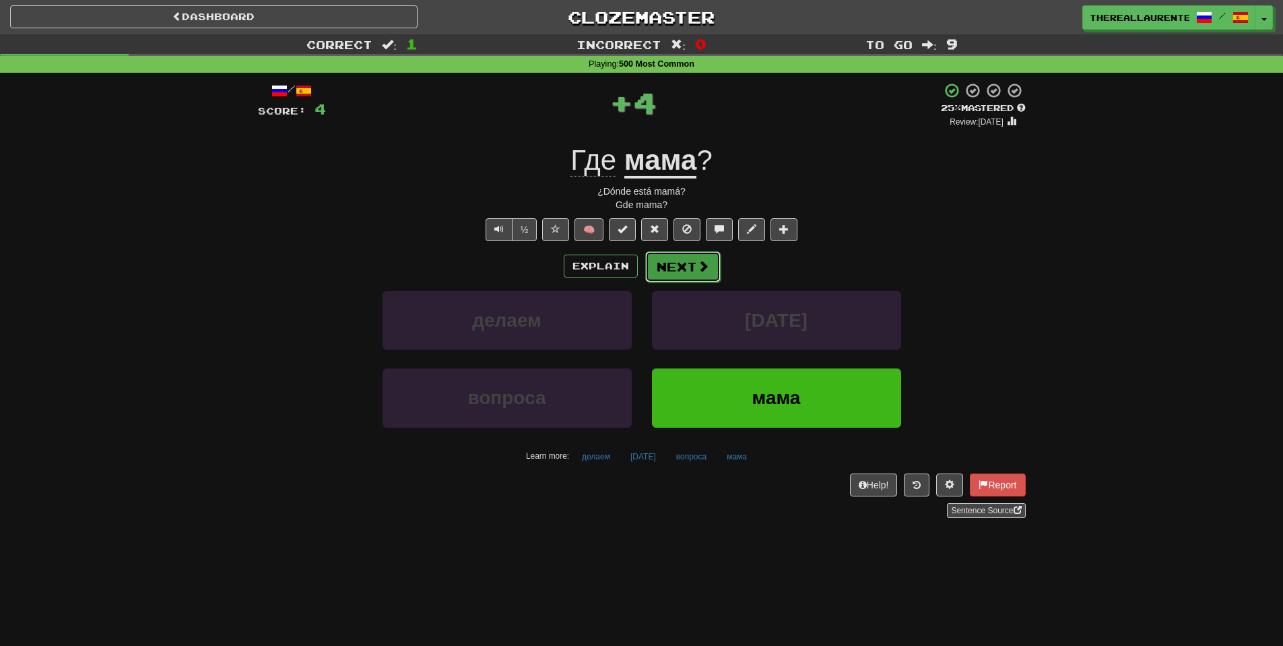
click at [690, 275] on button "Next" at bounding box center [682, 266] width 75 height 31
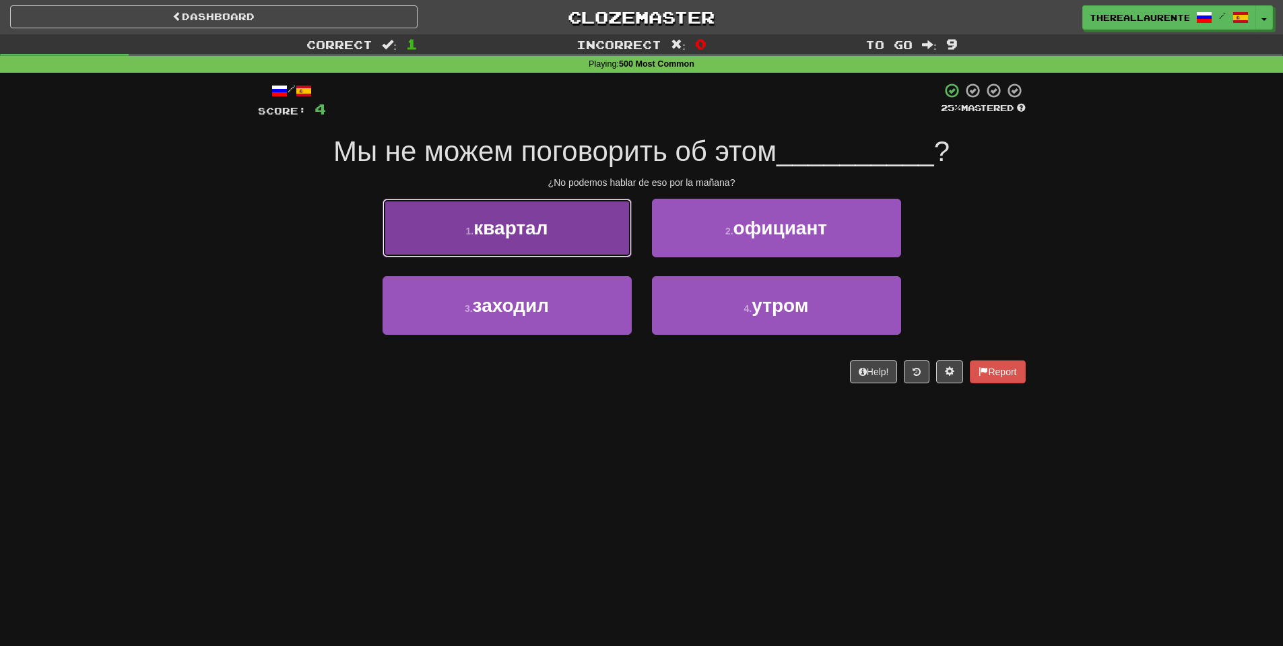
click at [535, 225] on span "квартал" at bounding box center [510, 228] width 74 height 21
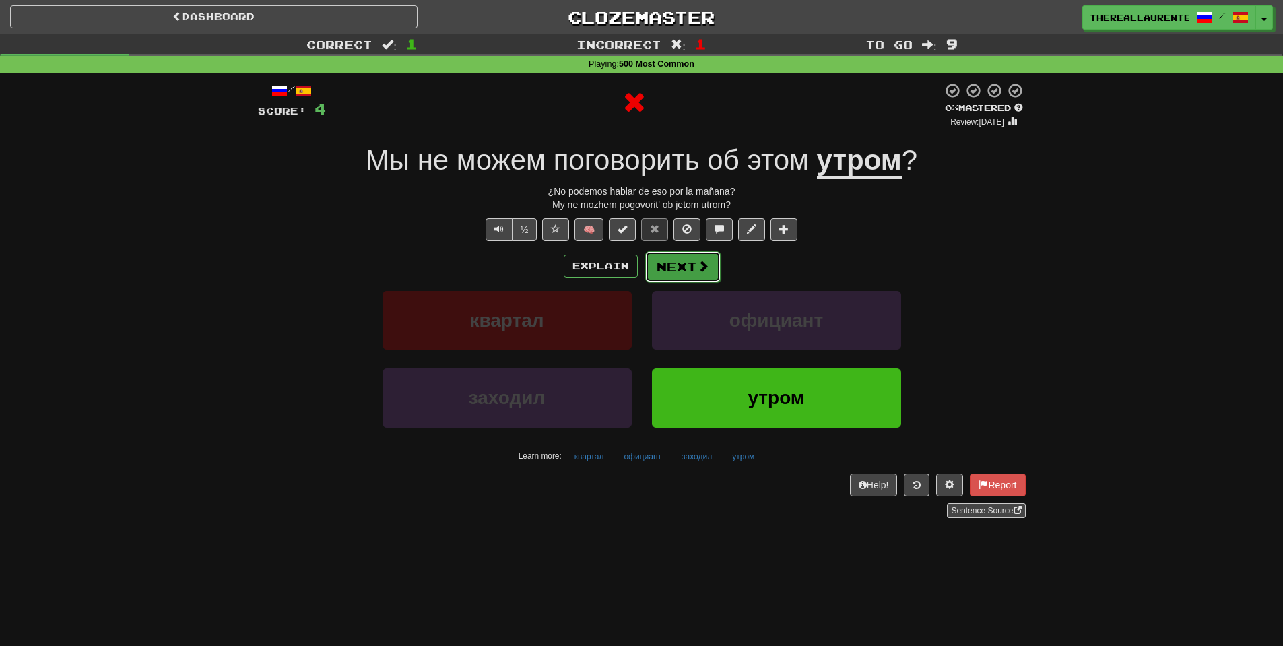
click at [693, 270] on button "Next" at bounding box center [682, 266] width 75 height 31
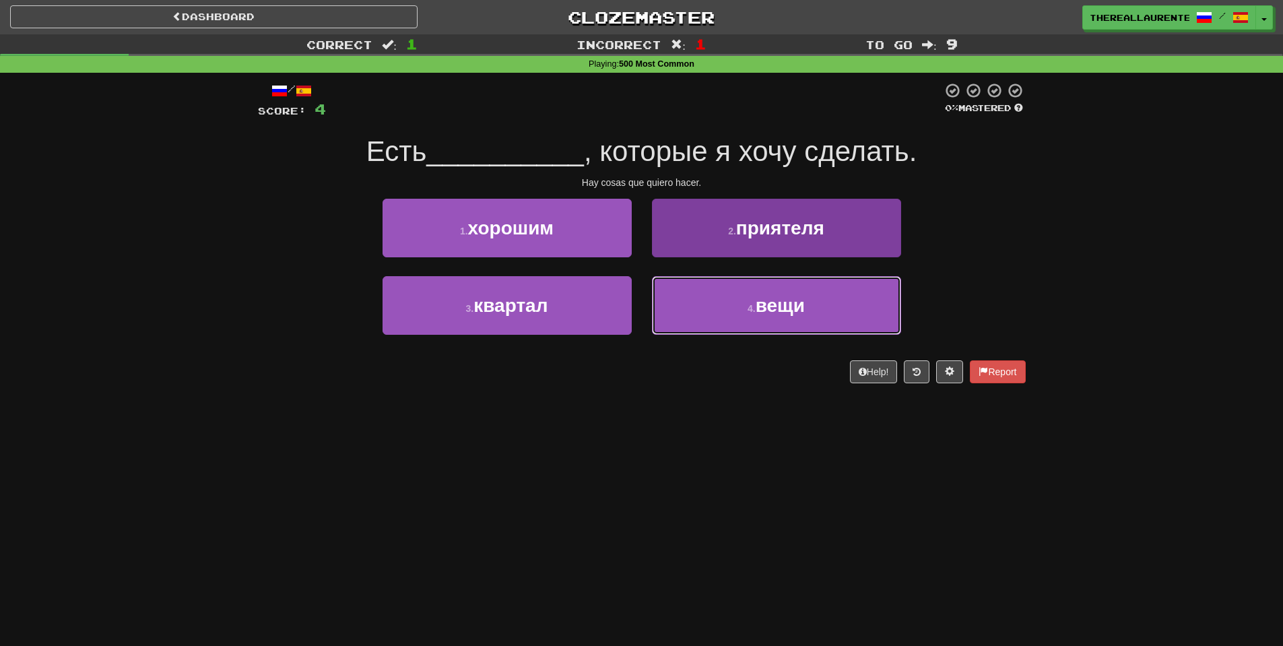
click at [780, 316] on span "вещи" at bounding box center [780, 305] width 49 height 21
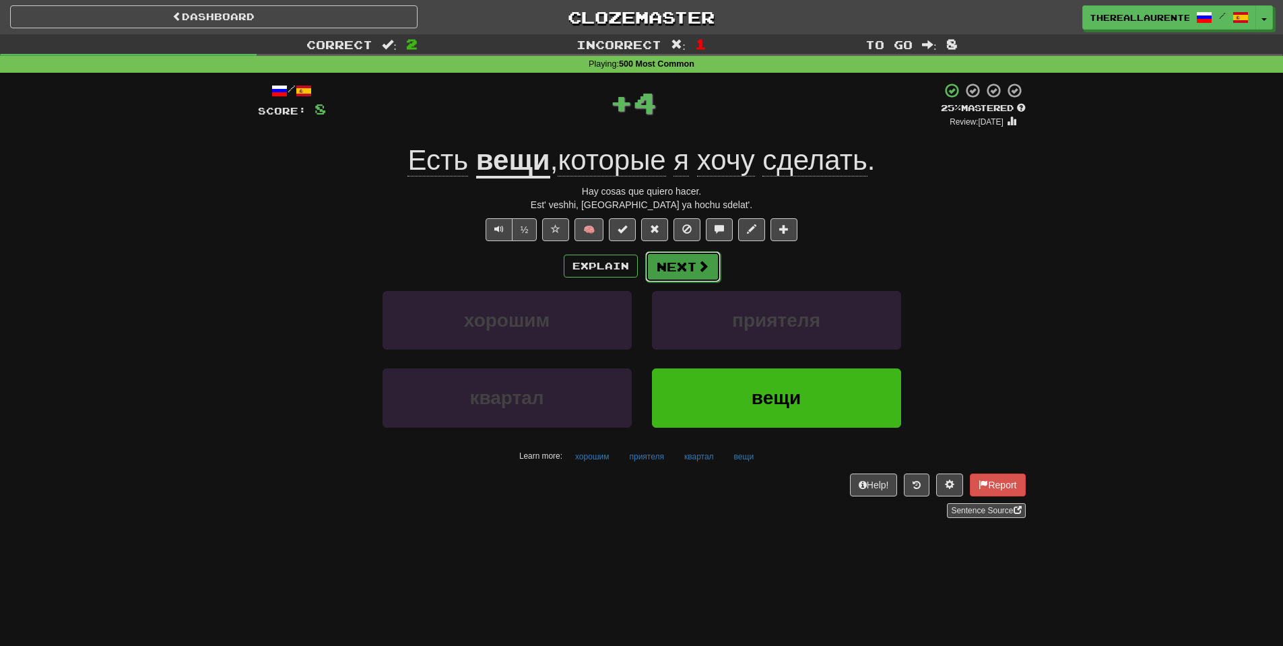
click at [683, 275] on button "Next" at bounding box center [682, 266] width 75 height 31
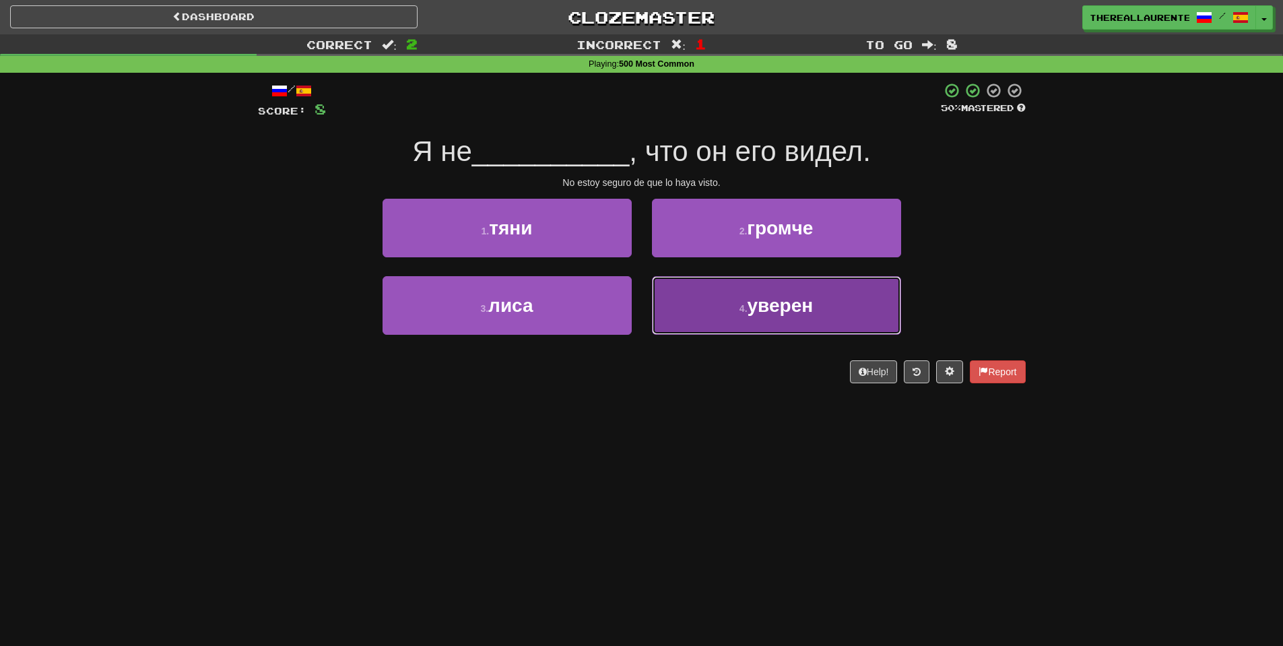
click at [726, 304] on button "4 . уверен" at bounding box center [776, 305] width 249 height 59
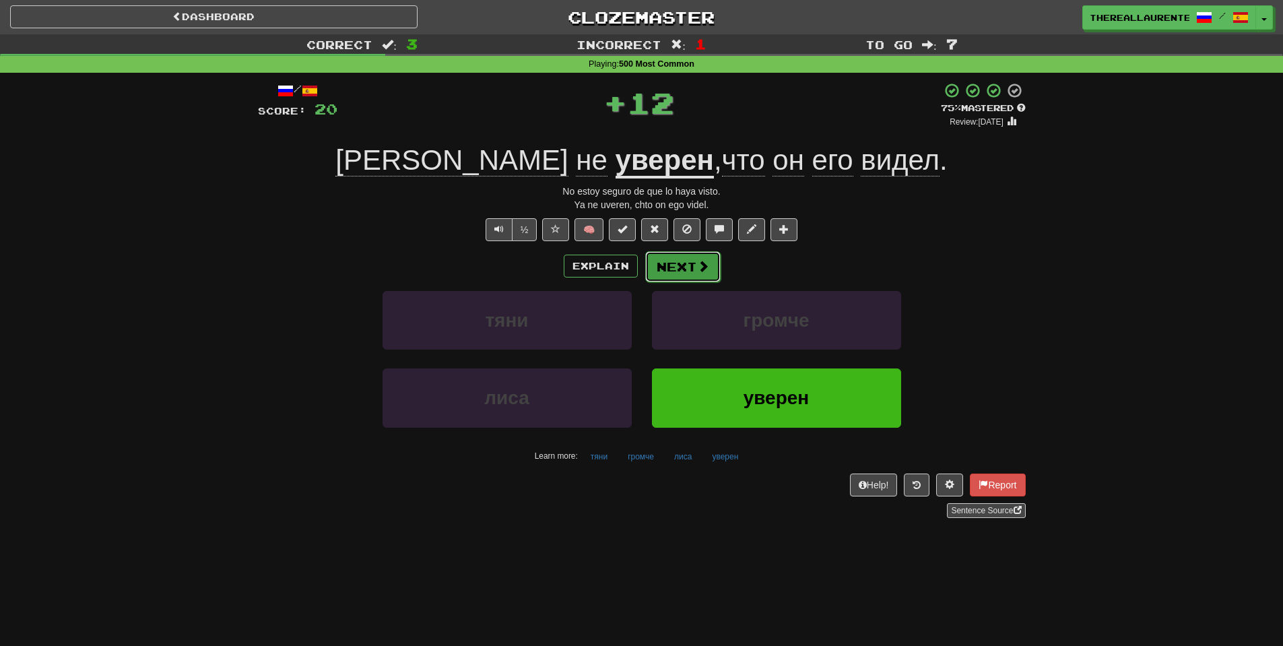
click at [669, 266] on button "Next" at bounding box center [682, 266] width 75 height 31
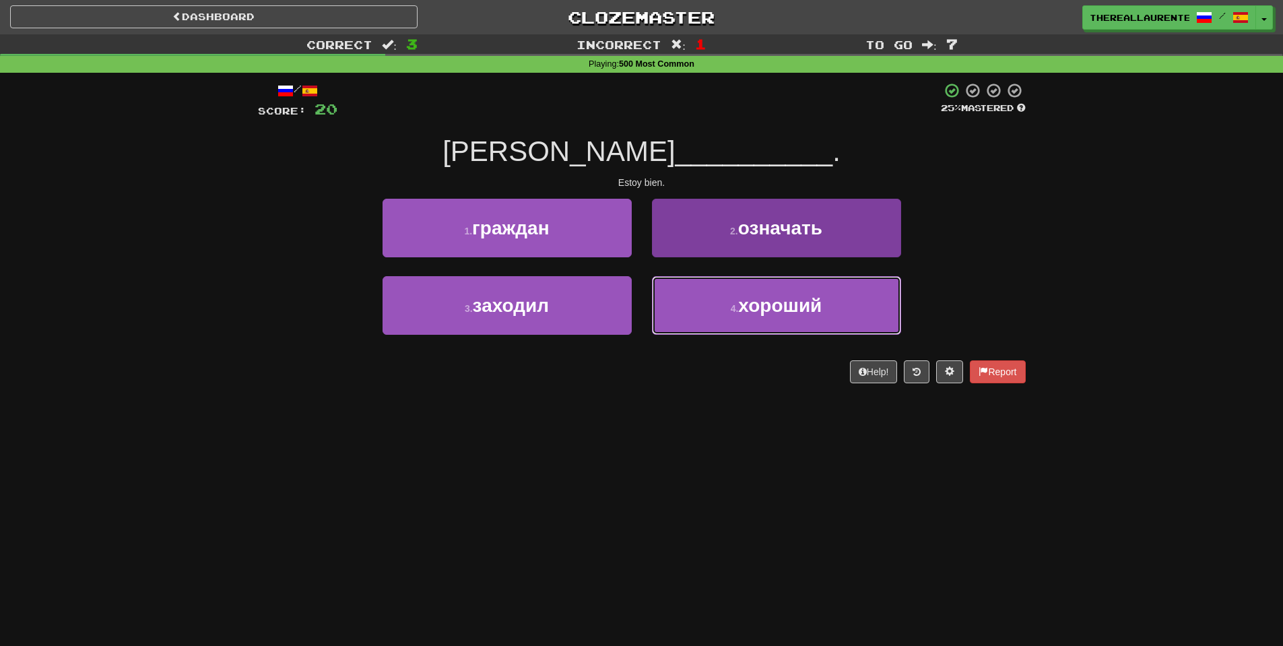
drag, startPoint x: 754, startPoint y: 306, endPoint x: 728, endPoint y: 310, distance: 26.5
click at [754, 306] on span "хороший" at bounding box center [780, 305] width 84 height 21
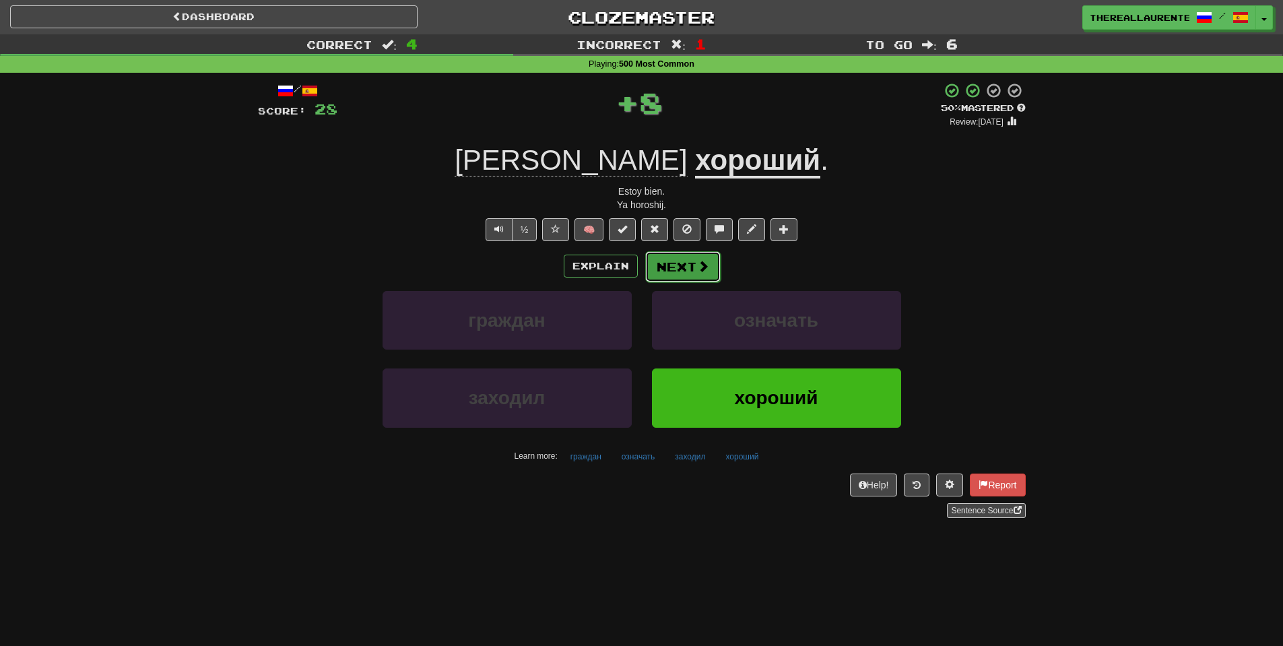
click at [692, 273] on button "Next" at bounding box center [682, 266] width 75 height 31
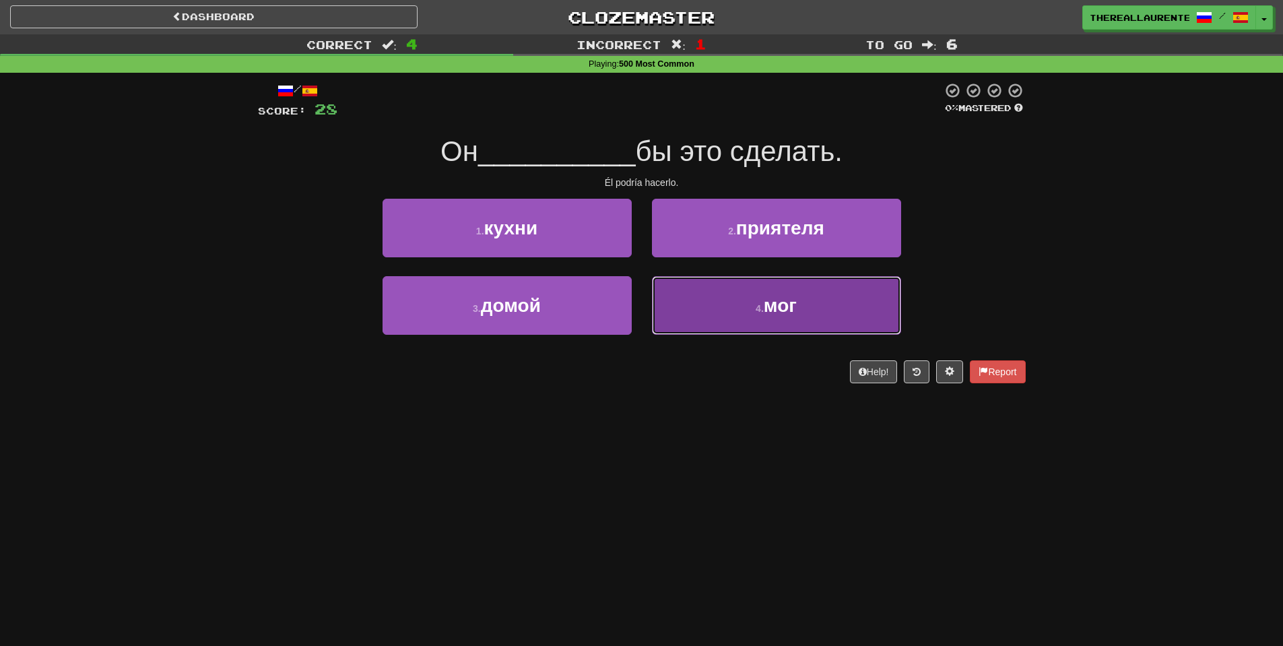
click at [731, 310] on button "4 . мог" at bounding box center [776, 305] width 249 height 59
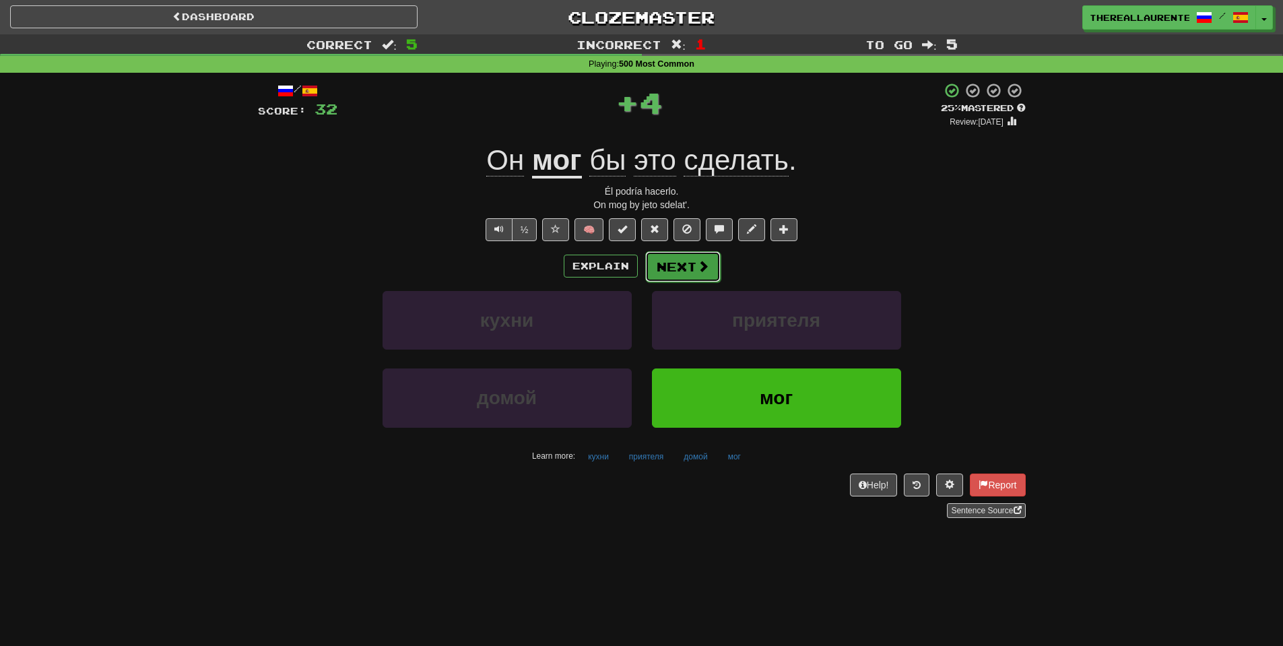
click at [678, 270] on button "Next" at bounding box center [682, 266] width 75 height 31
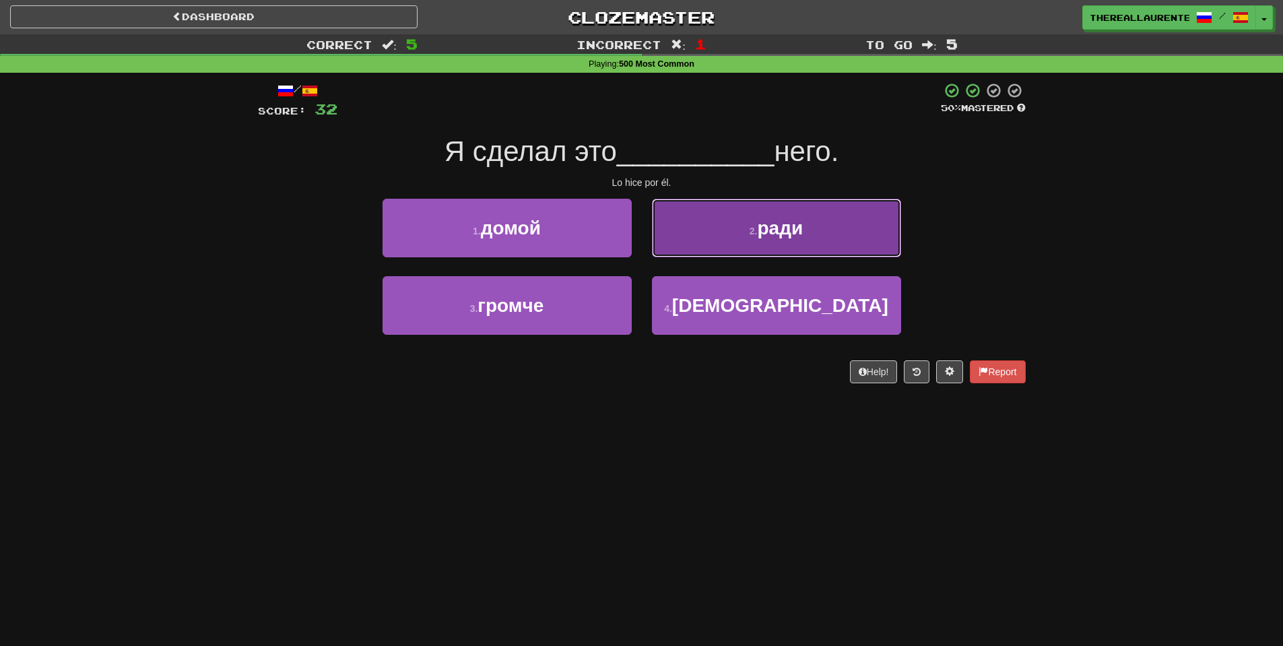
click at [725, 240] on button "2 . ради" at bounding box center [776, 228] width 249 height 59
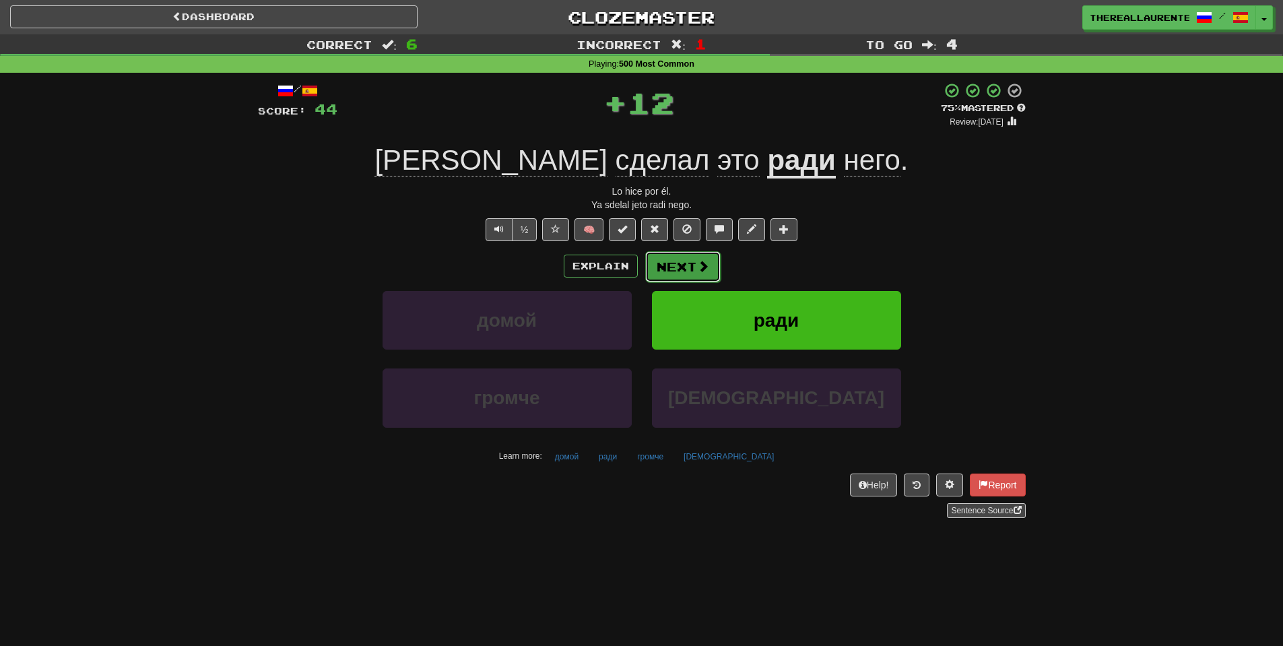
click at [673, 271] on button "Next" at bounding box center [682, 266] width 75 height 31
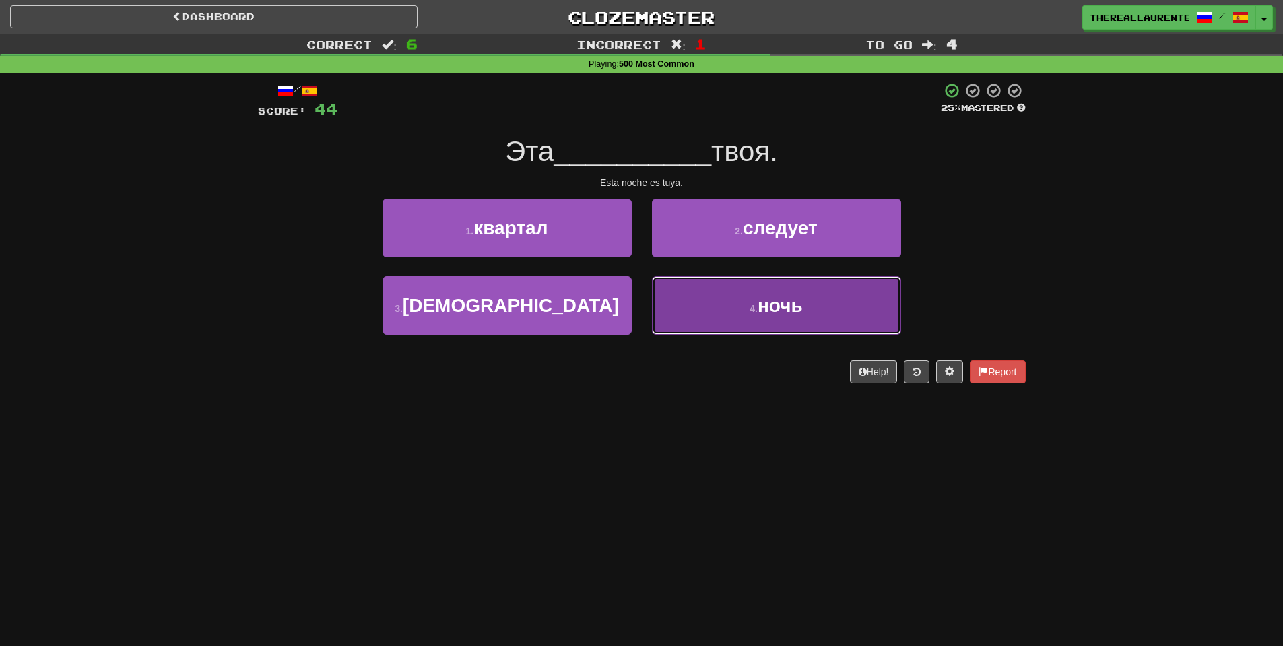
click at [763, 316] on span "ночь" at bounding box center [780, 305] width 45 height 21
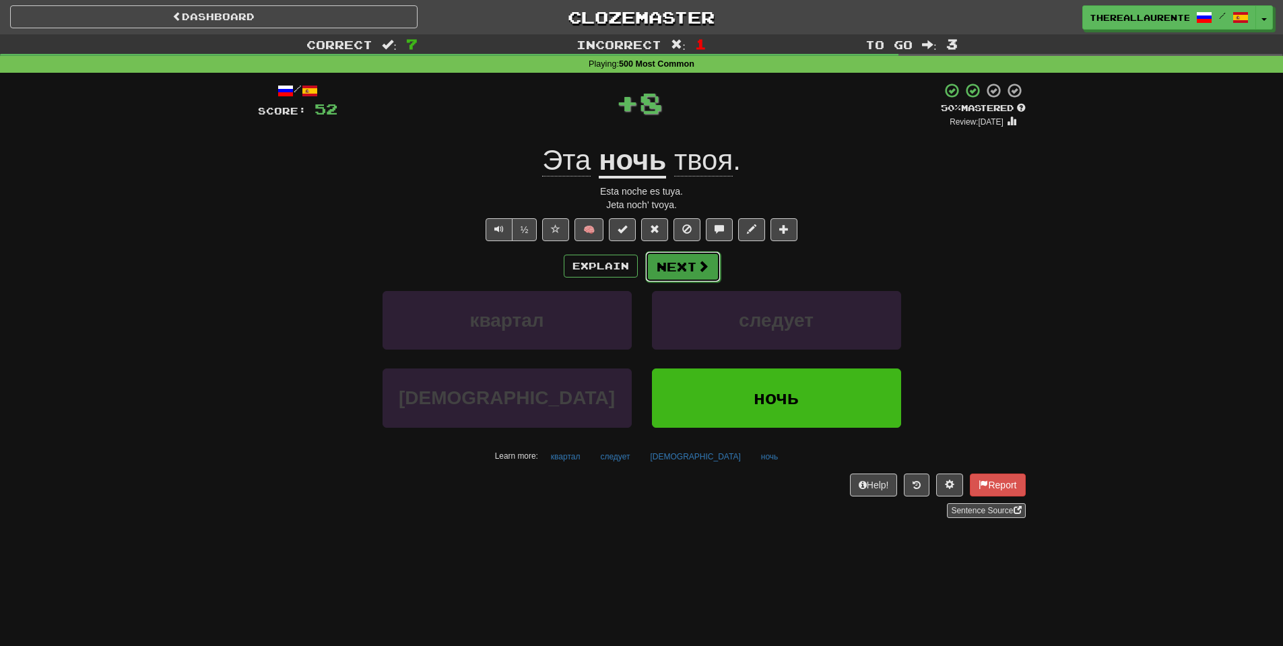
click at [687, 265] on button "Next" at bounding box center [682, 266] width 75 height 31
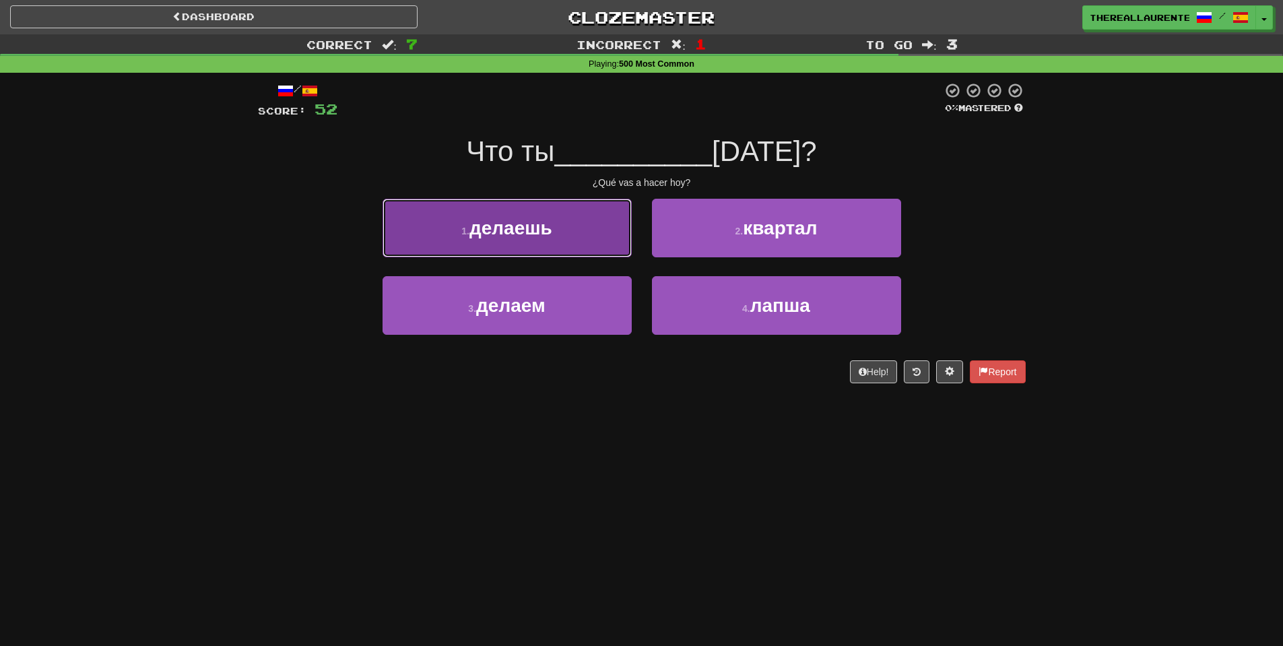
click at [572, 234] on button "1 . делаешь" at bounding box center [507, 228] width 249 height 59
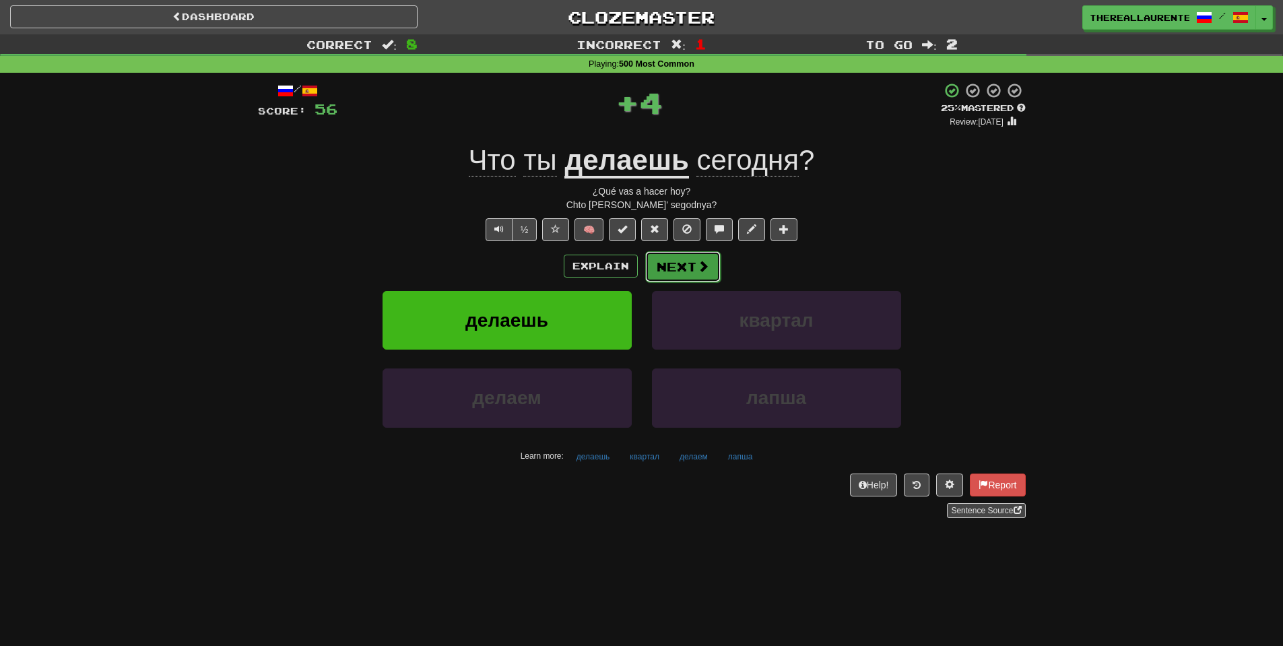
click at [697, 272] on span at bounding box center [703, 266] width 12 height 12
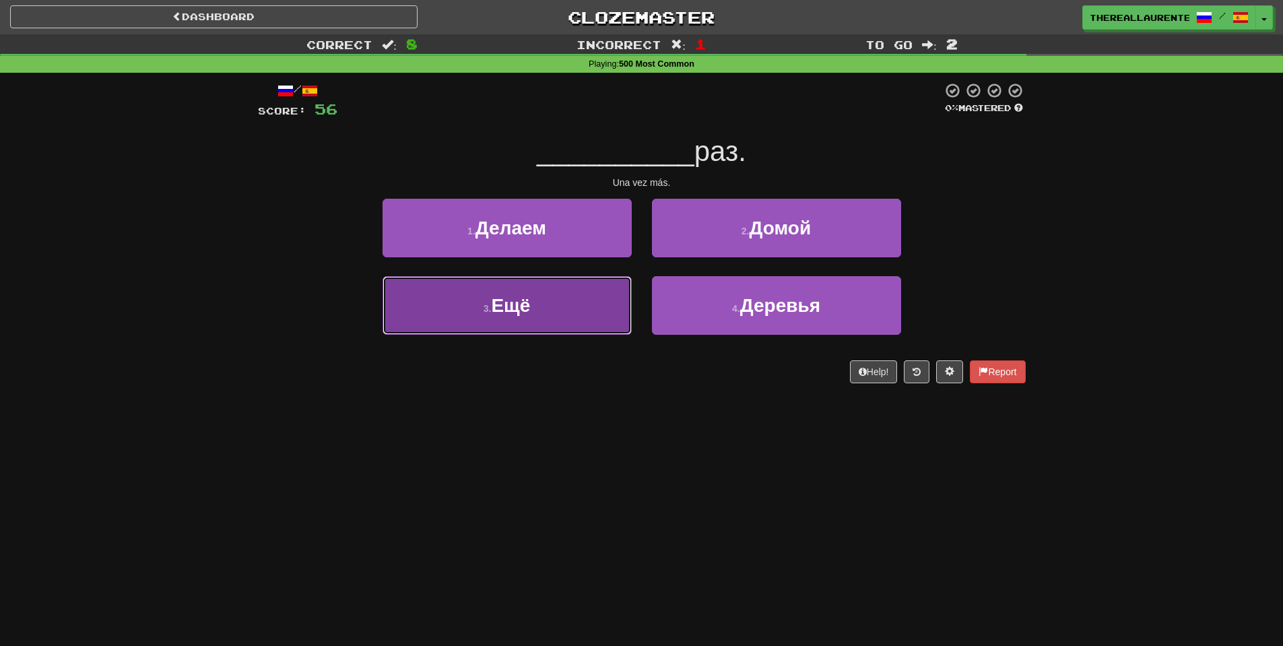
click at [570, 310] on button "3 . Ещё" at bounding box center [507, 305] width 249 height 59
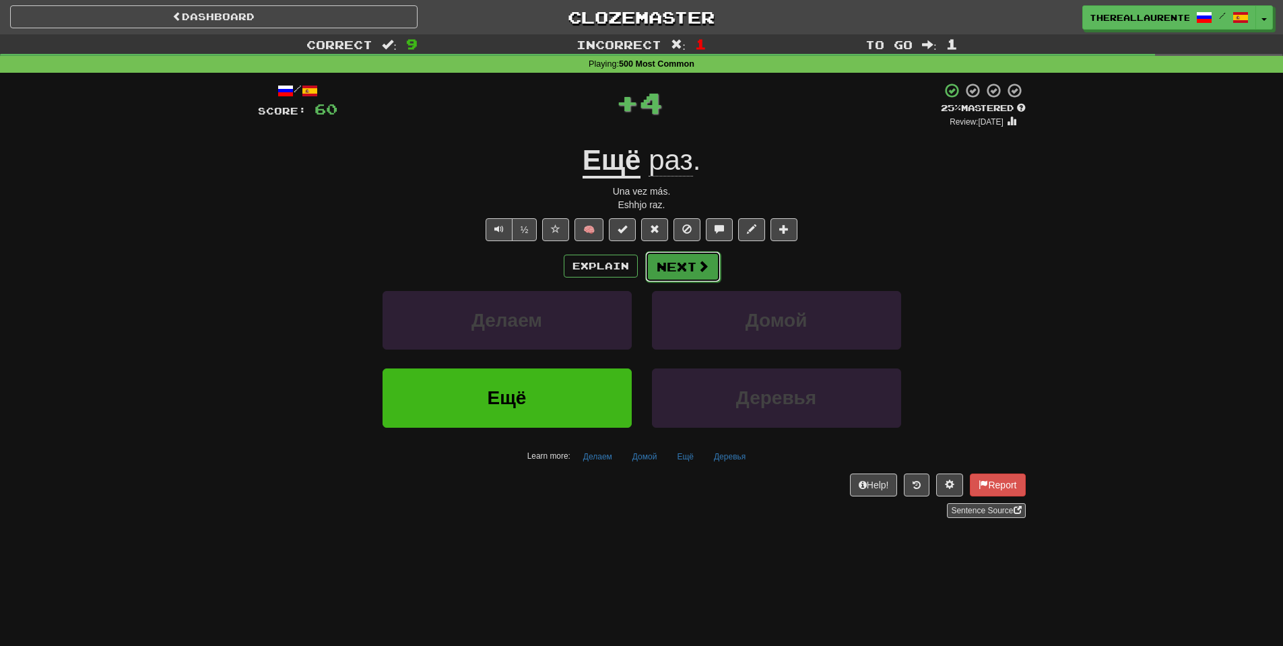
click at [688, 264] on button "Next" at bounding box center [682, 266] width 75 height 31
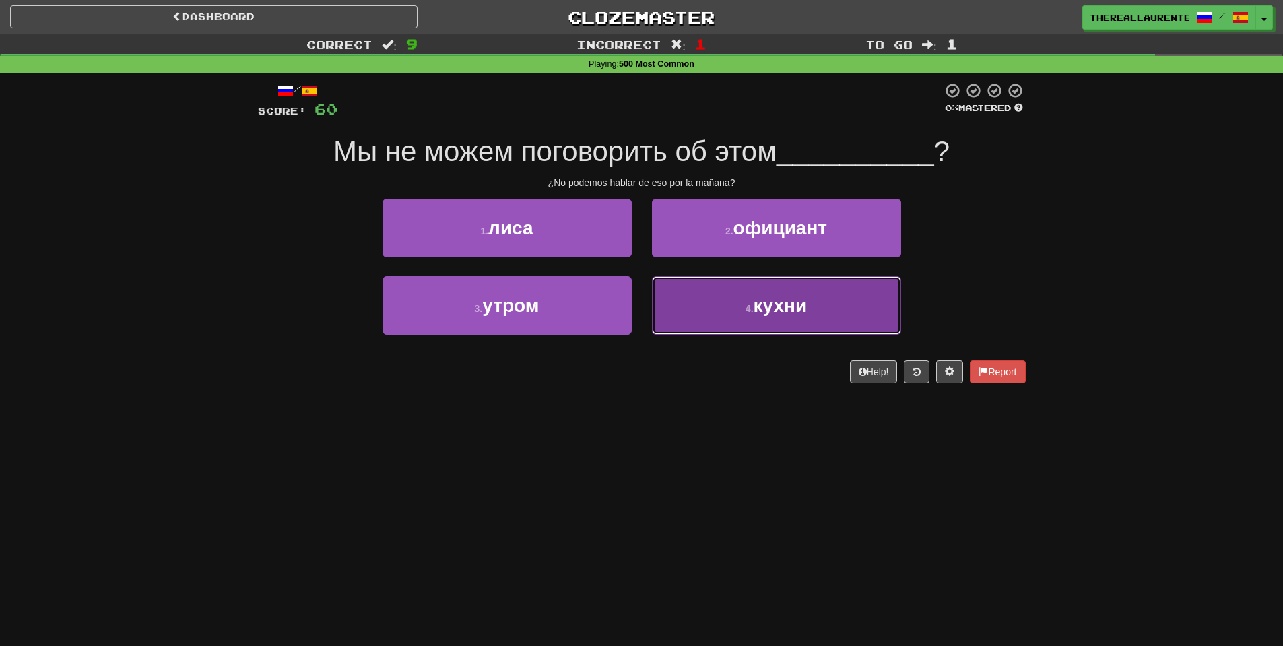
click at [735, 308] on button "4 . кухни" at bounding box center [776, 305] width 249 height 59
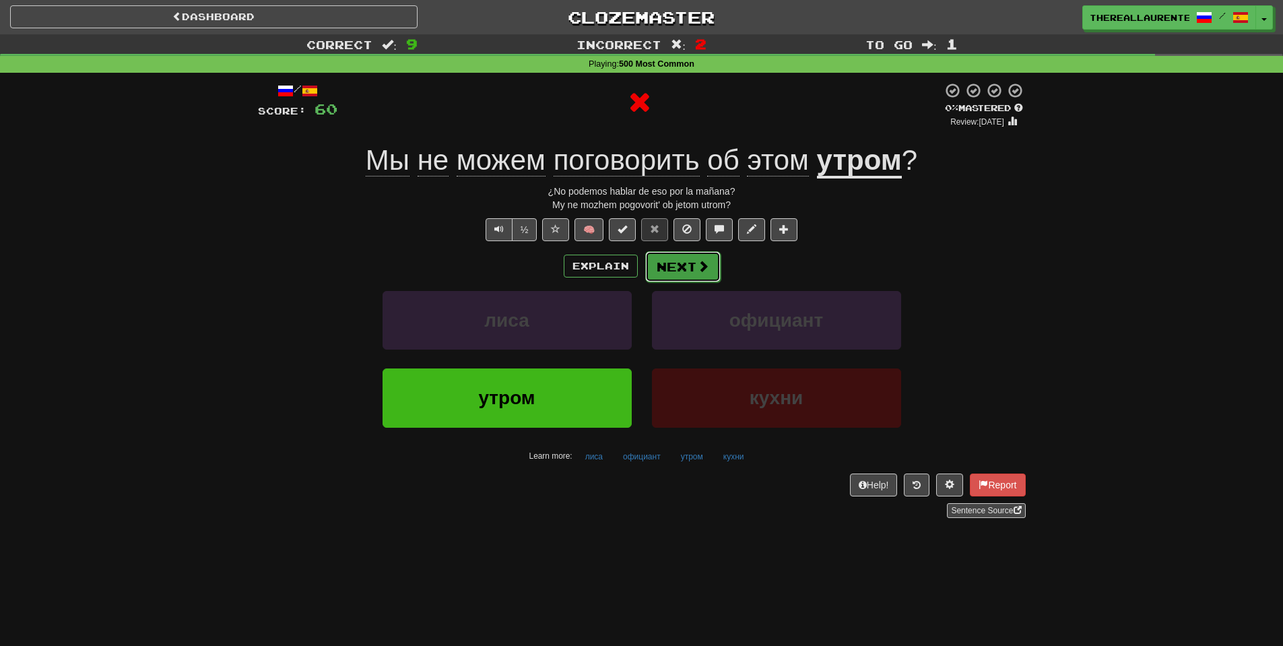
click at [684, 273] on button "Next" at bounding box center [682, 266] width 75 height 31
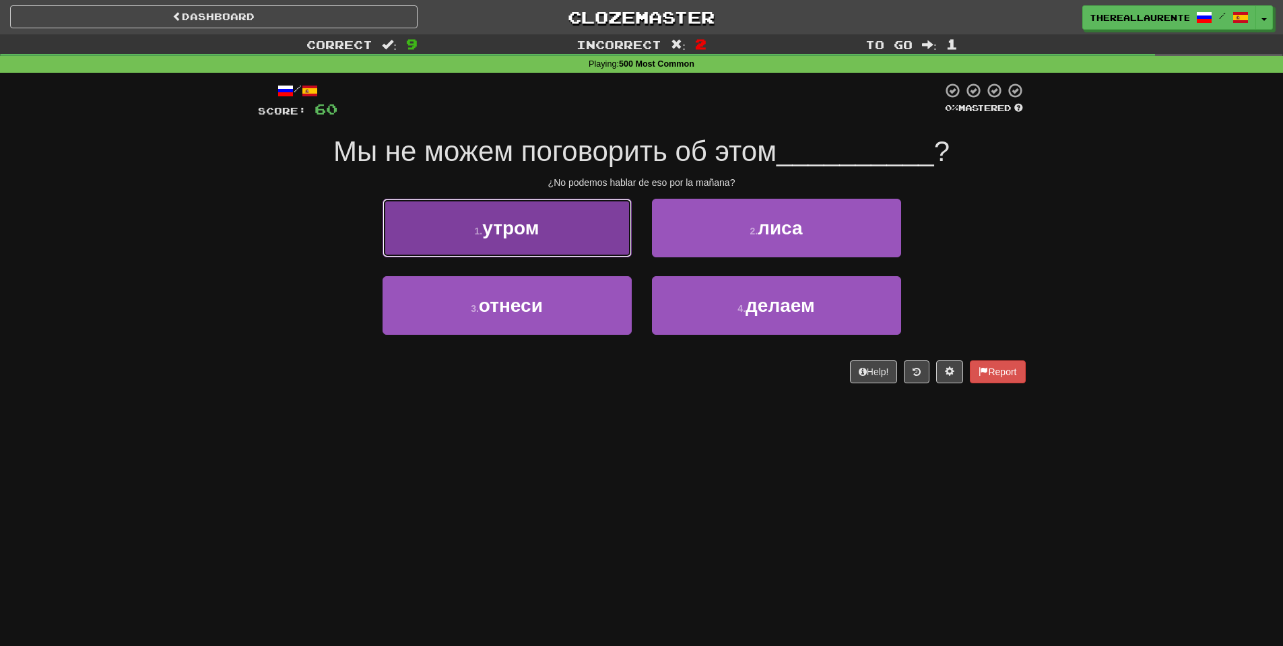
click at [548, 240] on button "1 . утром" at bounding box center [507, 228] width 249 height 59
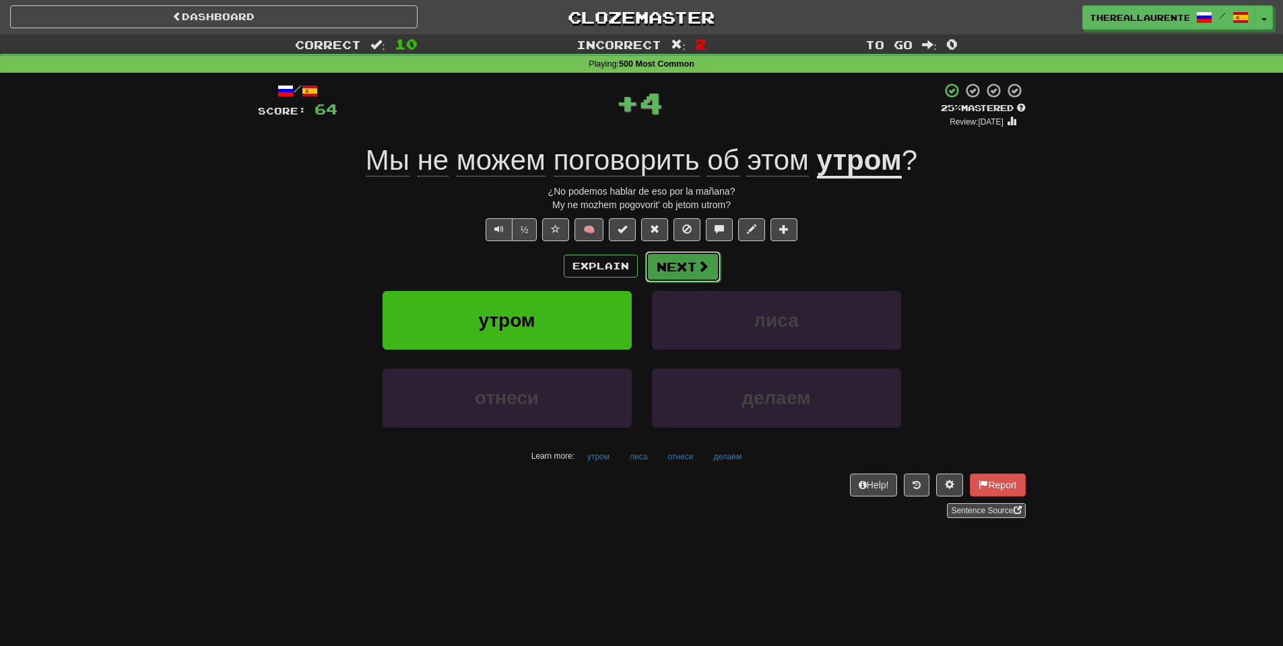
click at [678, 275] on button "Next" at bounding box center [682, 266] width 75 height 31
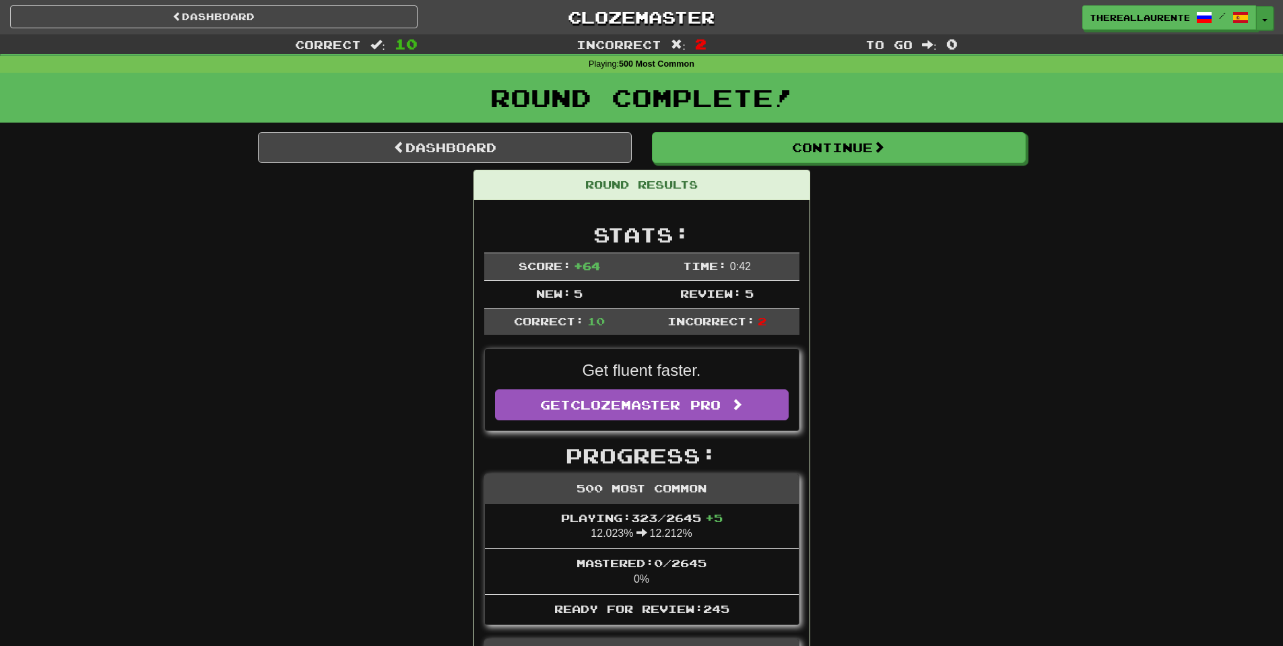
click at [1266, 22] on button "Toggle Dropdown" at bounding box center [1265, 18] width 18 height 24
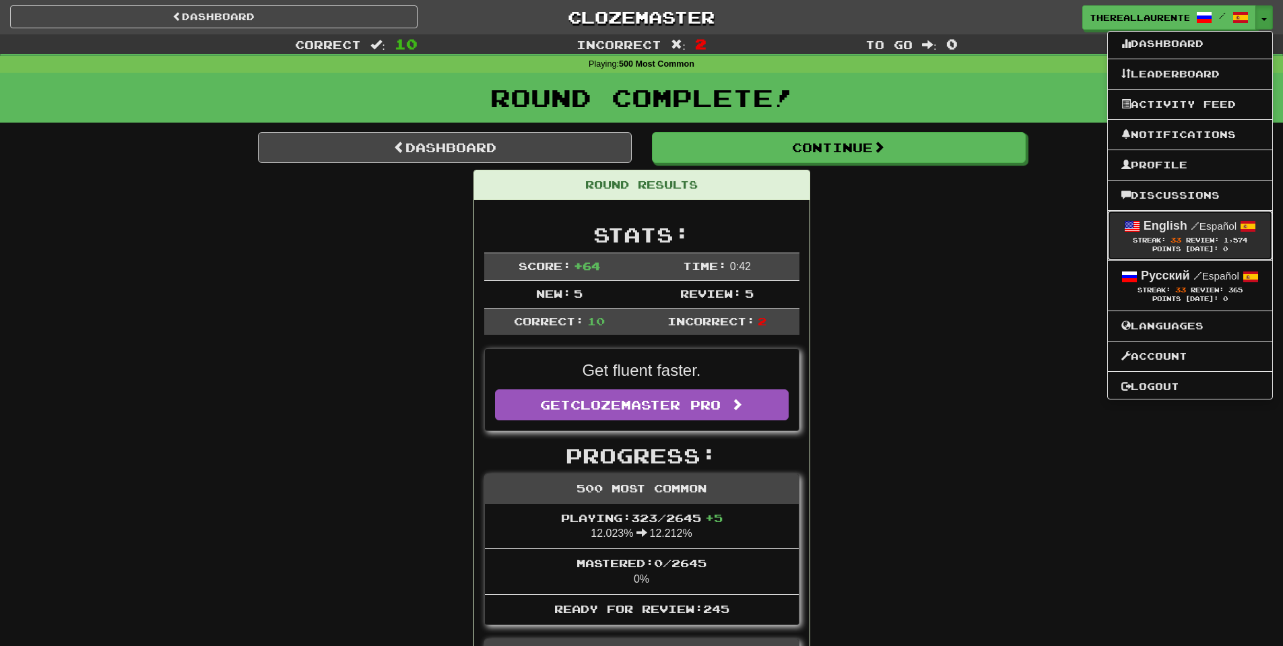
click at [1158, 237] on span "Streak:" at bounding box center [1149, 239] width 33 height 7
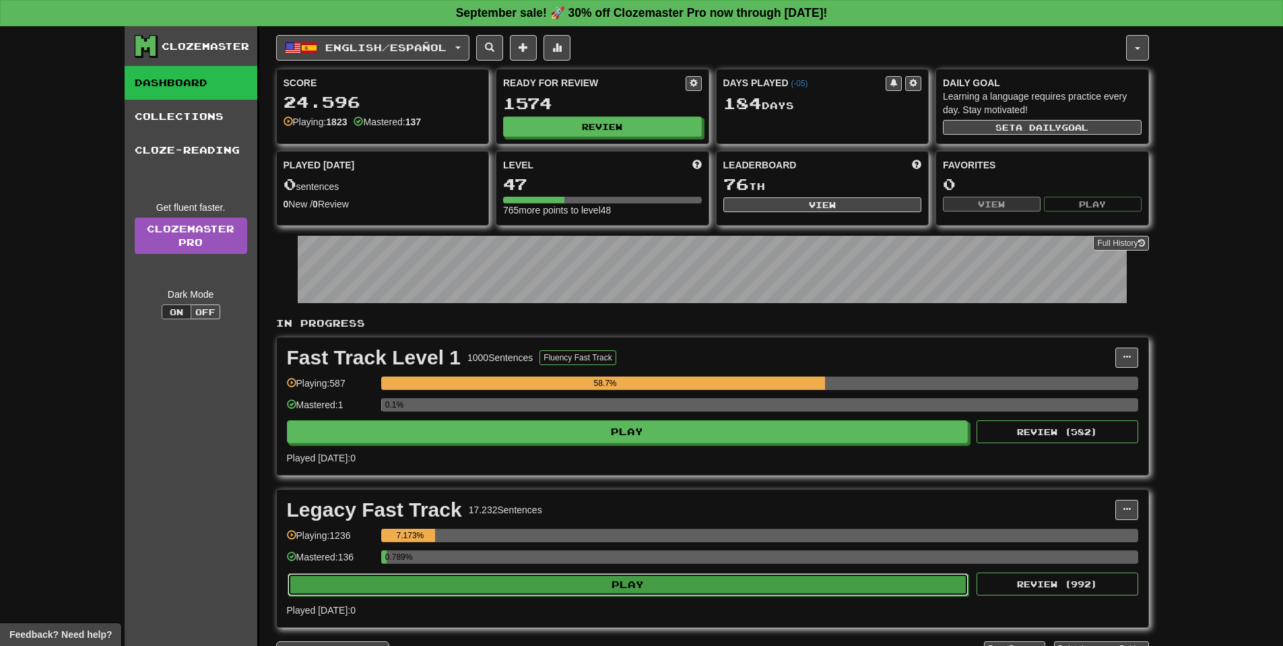
click at [636, 589] on button "Play" at bounding box center [629, 584] width 682 height 23
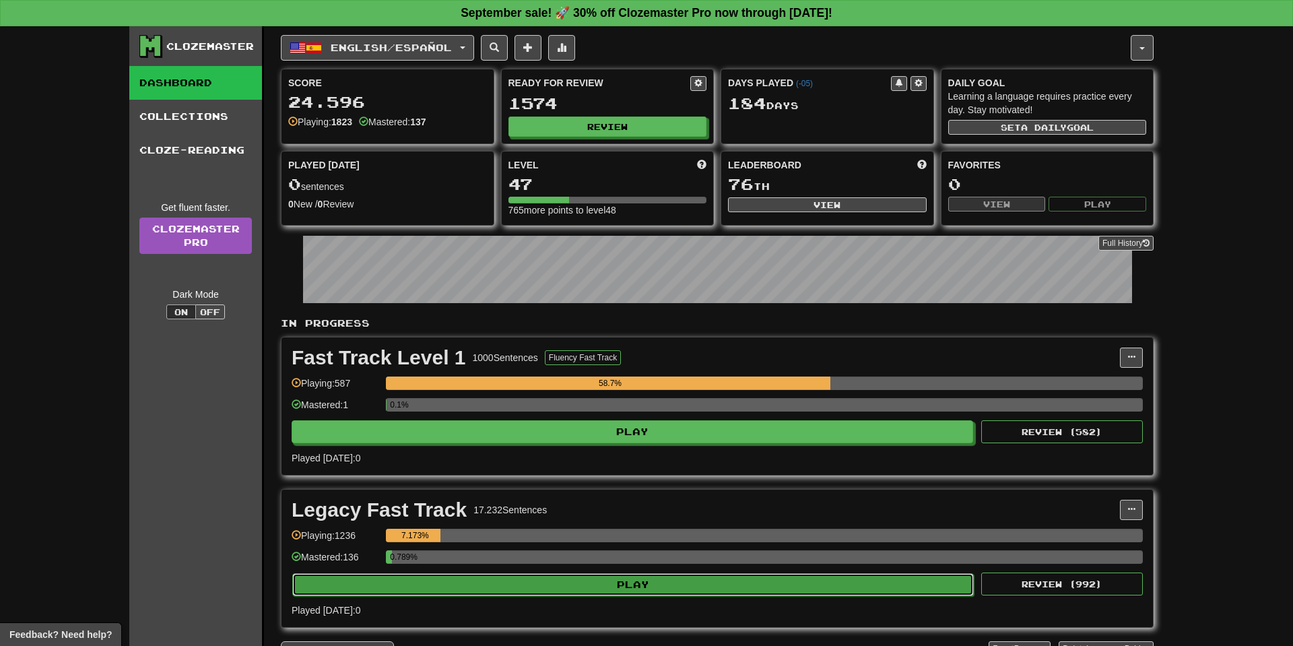
select select "**"
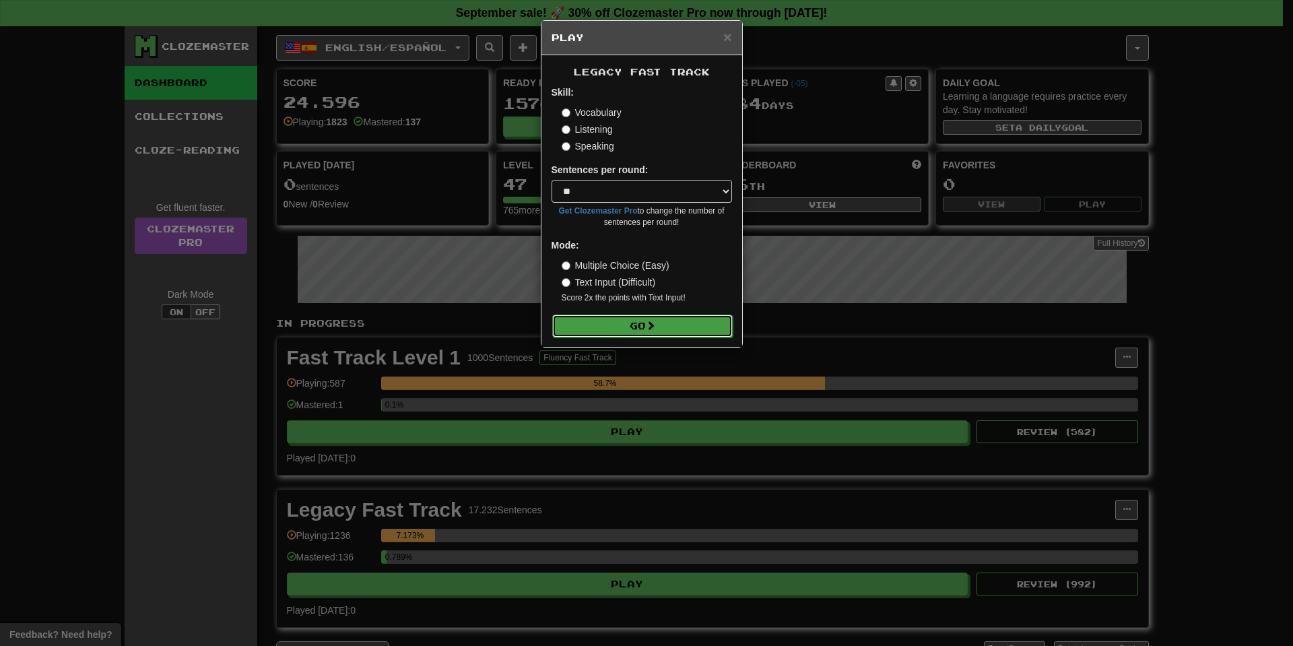
click at [694, 327] on button "Go" at bounding box center [642, 326] width 181 height 23
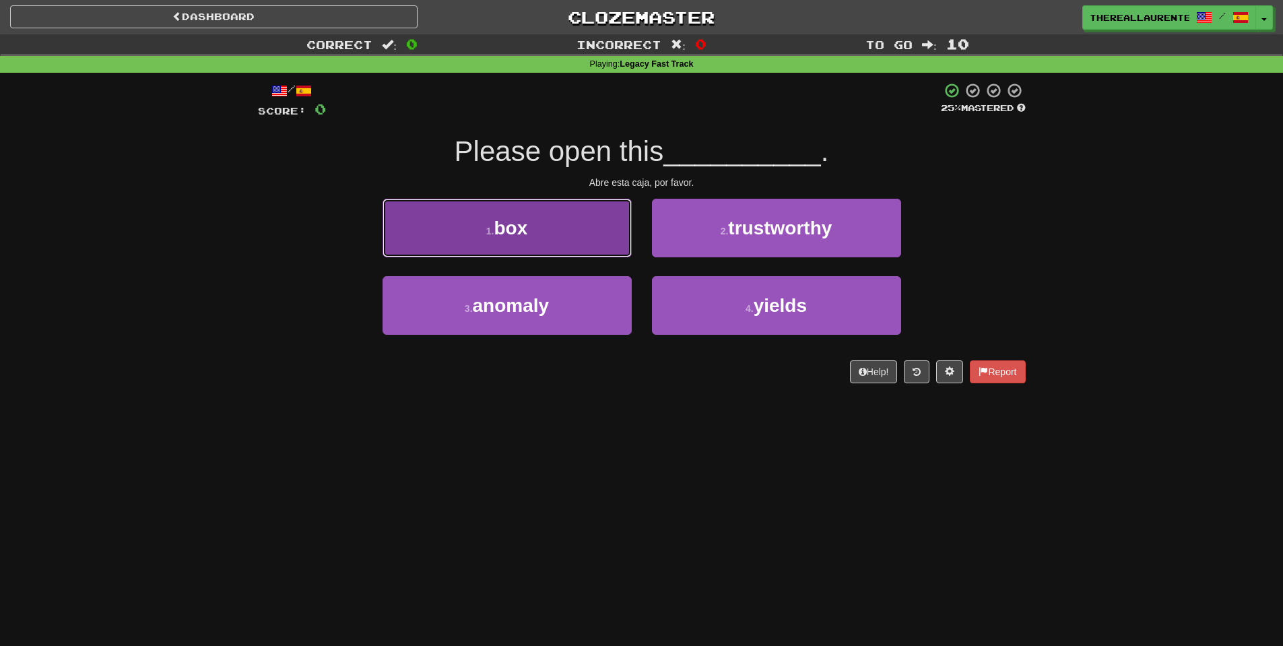
click at [506, 201] on button "1 . box" at bounding box center [507, 228] width 249 height 59
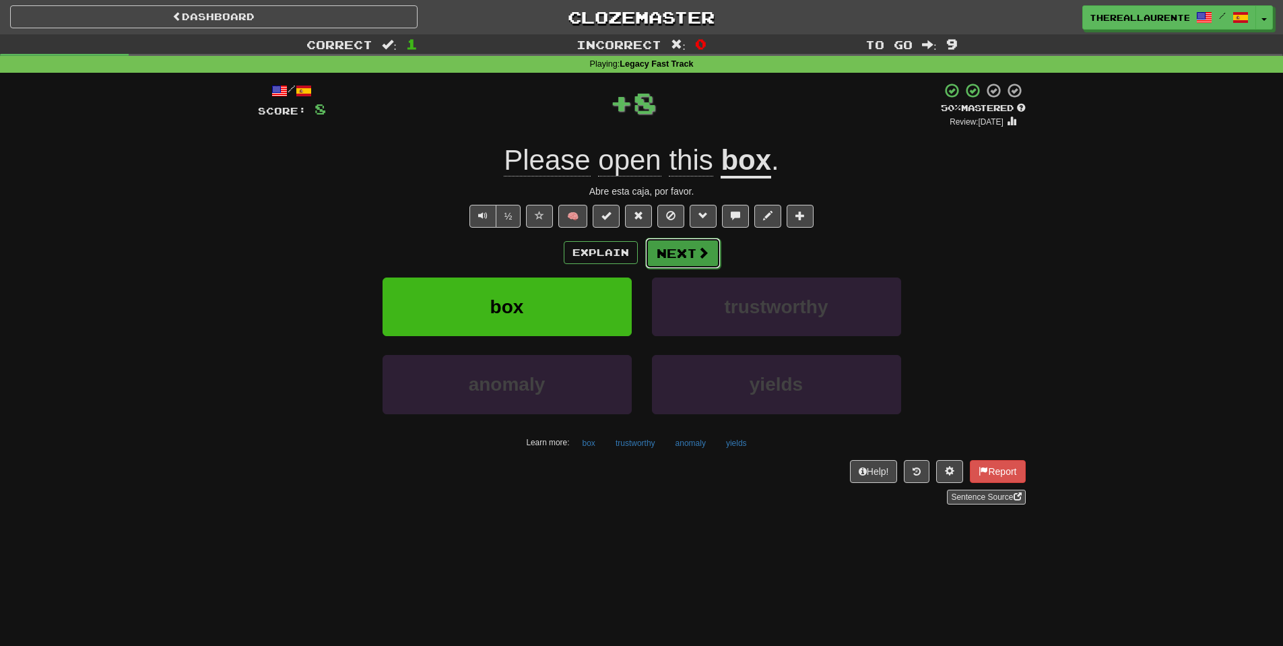
click at [687, 246] on button "Next" at bounding box center [682, 253] width 75 height 31
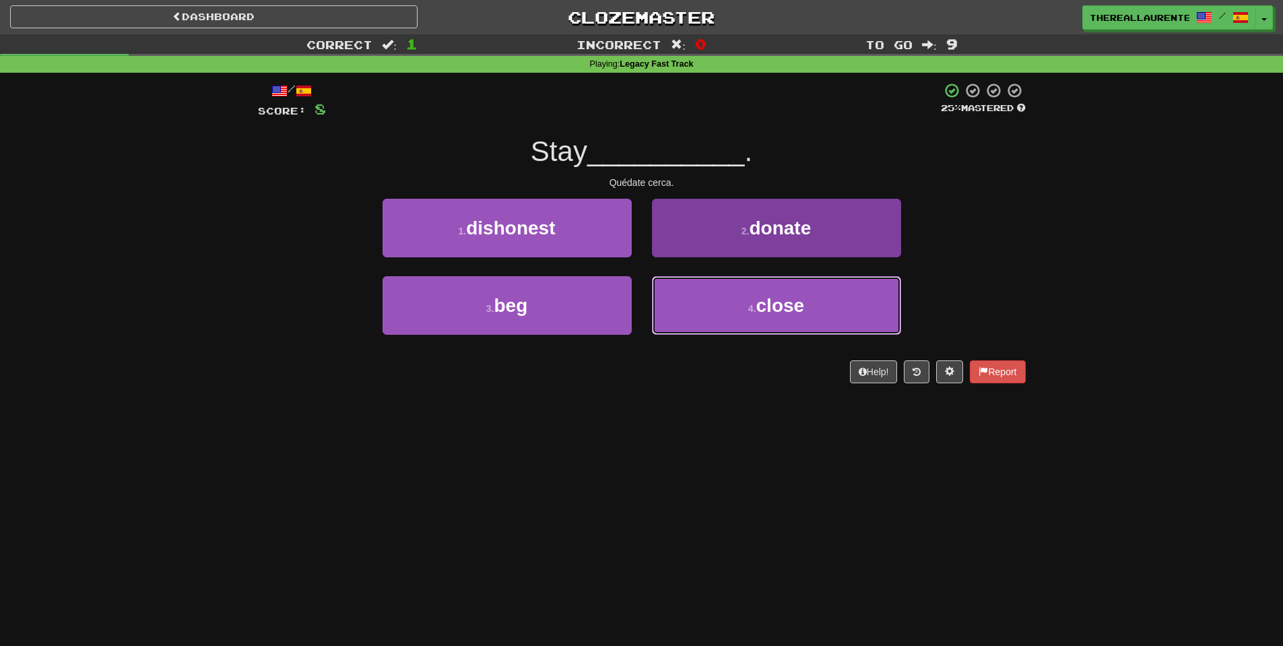
click at [770, 325] on button "4 . close" at bounding box center [776, 305] width 249 height 59
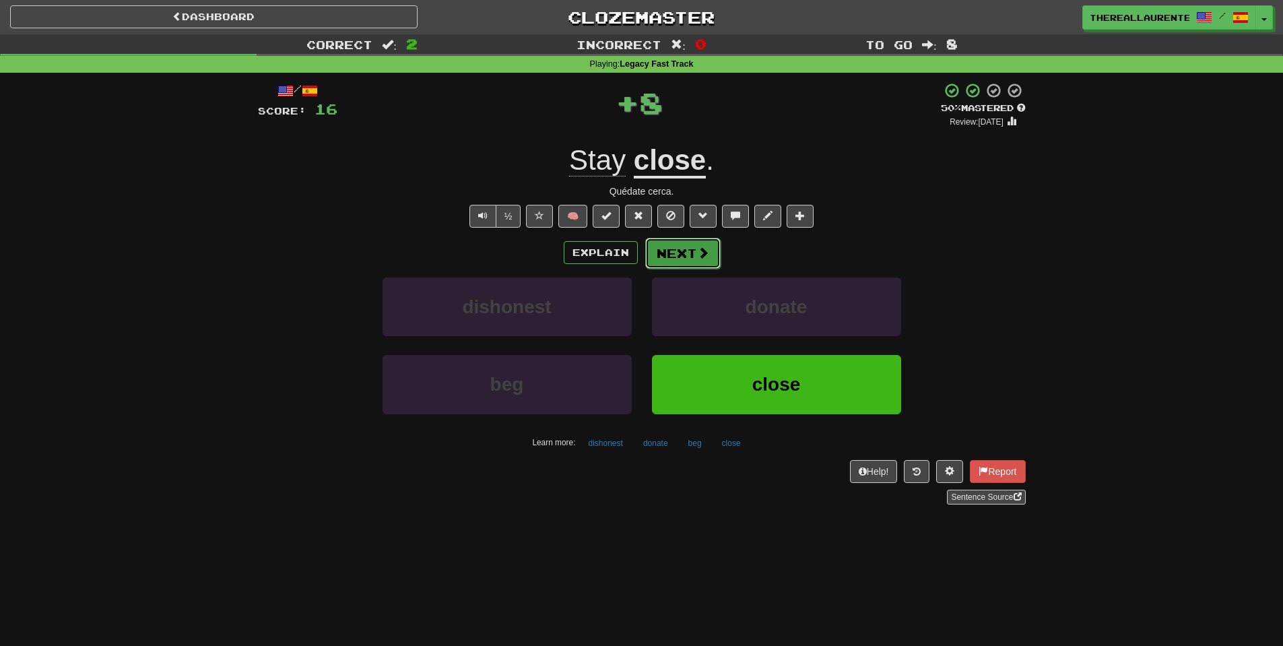
click at [692, 259] on button "Next" at bounding box center [682, 253] width 75 height 31
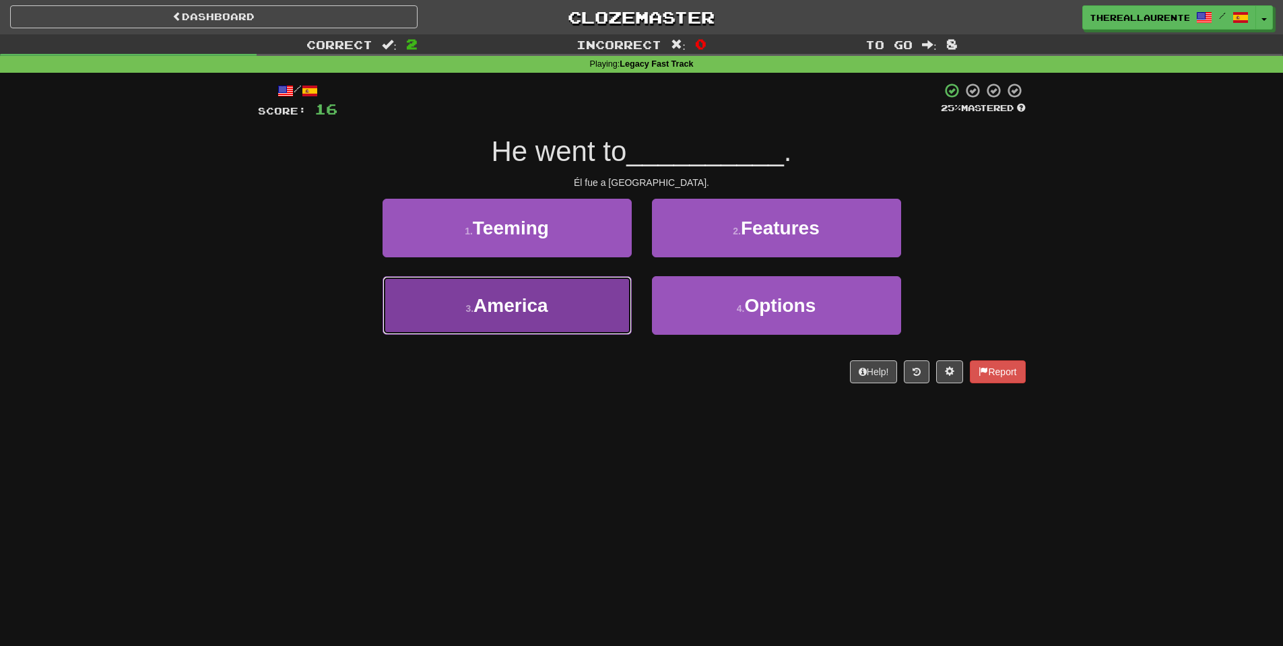
click at [473, 298] on span "America" at bounding box center [510, 305] width 75 height 21
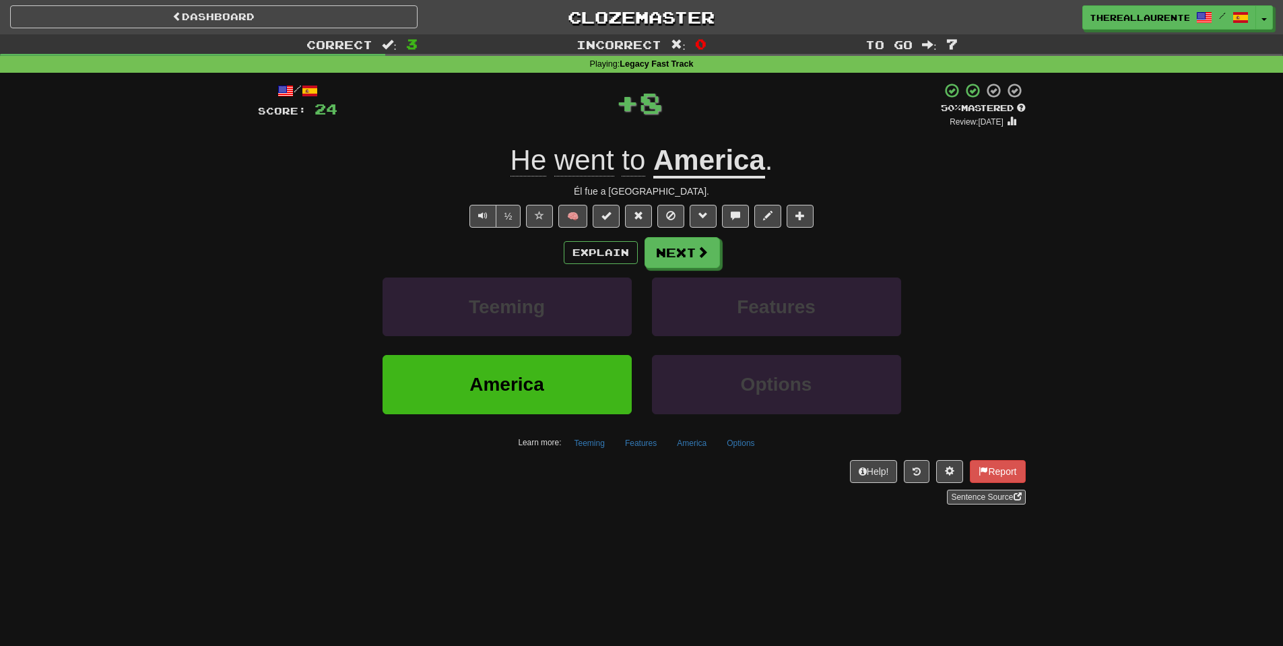
drag, startPoint x: 754, startPoint y: 259, endPoint x: 676, endPoint y: 270, distance: 78.9
click at [676, 270] on div "Explain Next Teeming Features America Options Learn more: Teeming Features Amer…" at bounding box center [642, 345] width 768 height 216
click at [687, 247] on button "Next" at bounding box center [682, 253] width 75 height 31
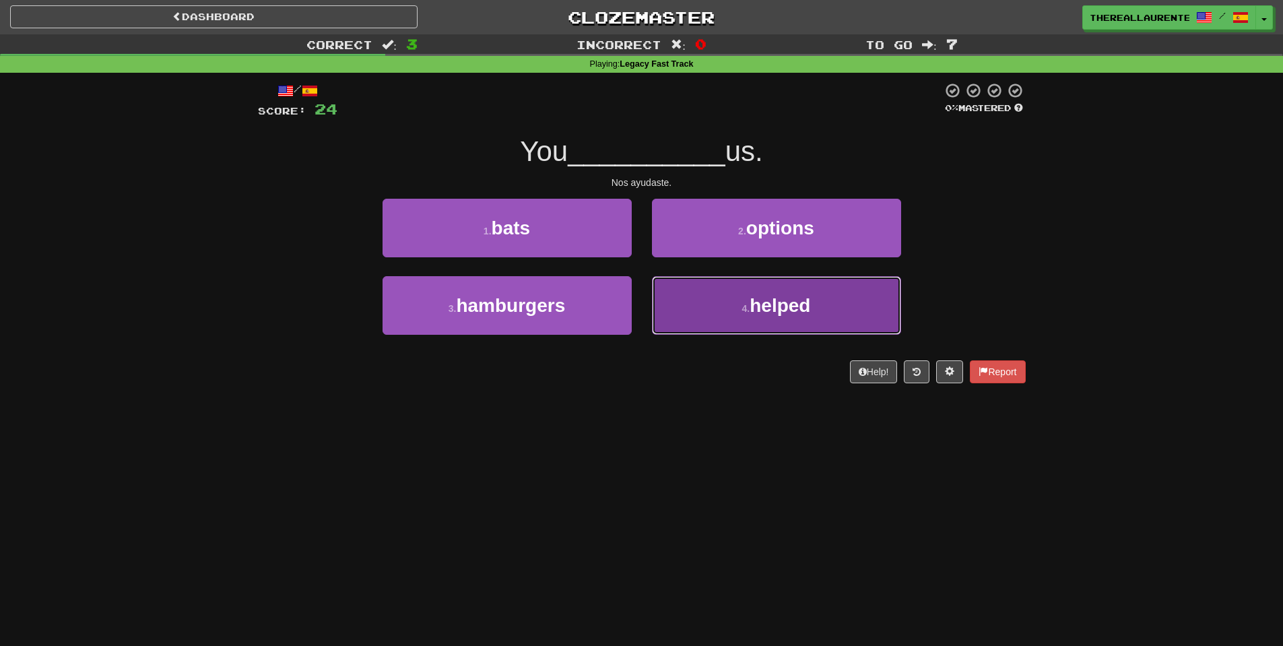
click at [758, 316] on span "helped" at bounding box center [780, 305] width 61 height 21
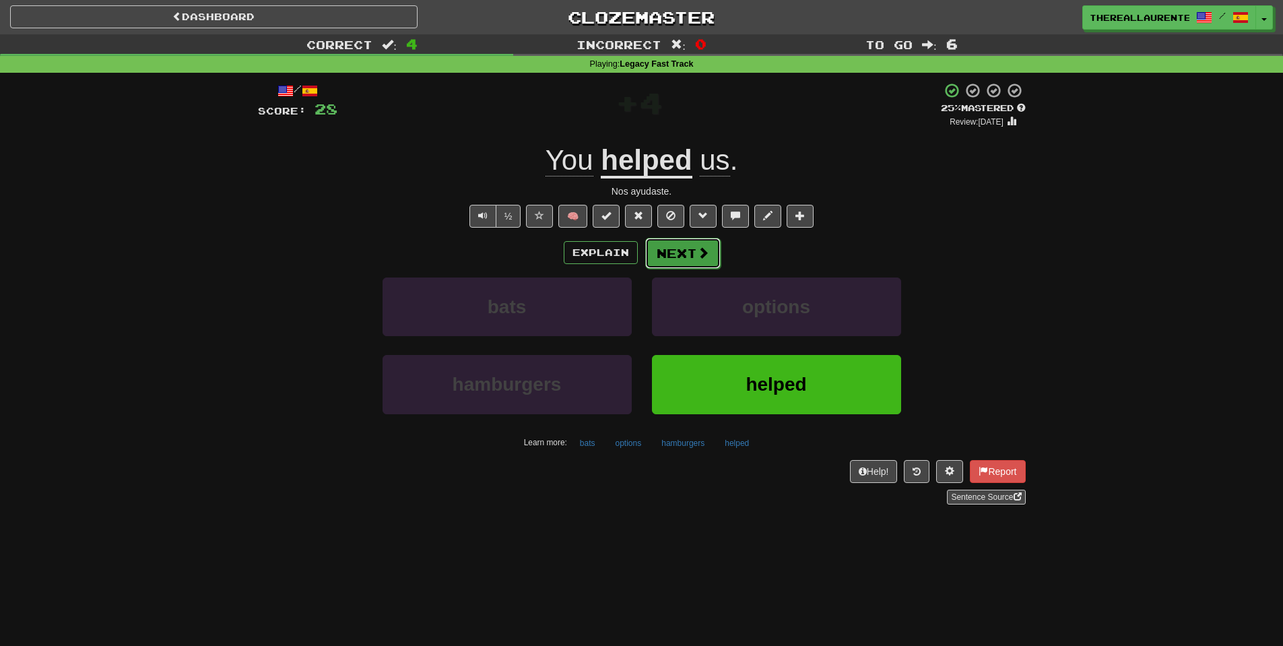
click at [676, 263] on button "Next" at bounding box center [682, 253] width 75 height 31
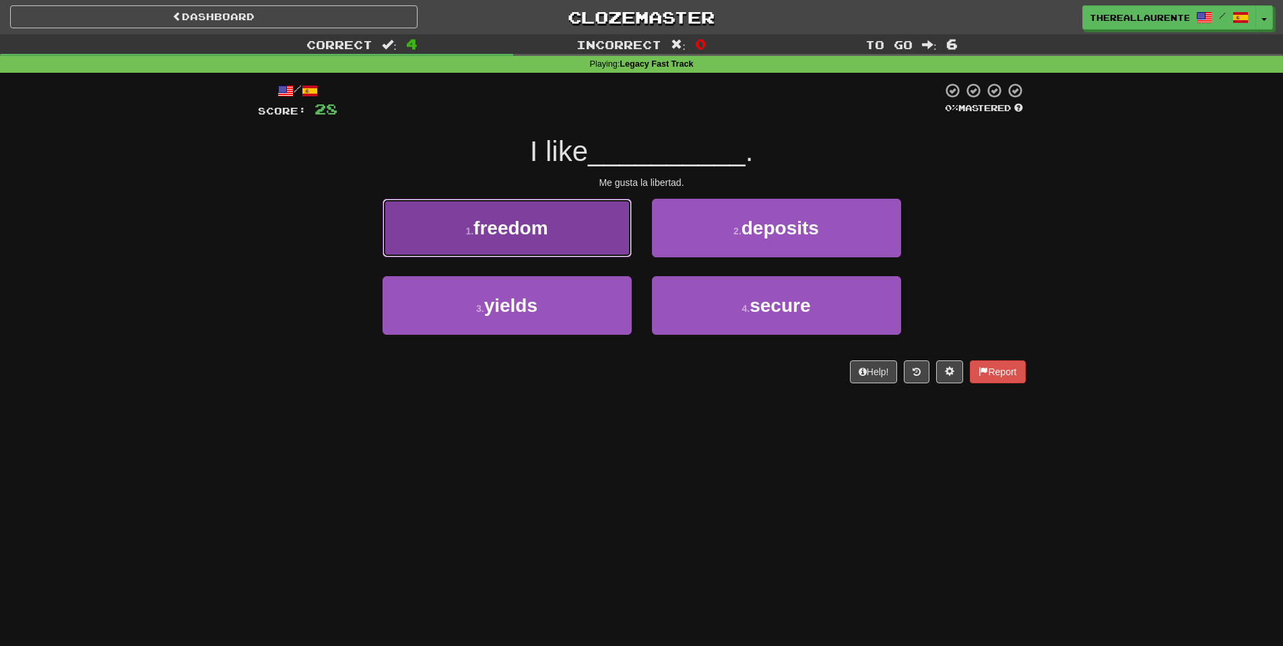
click at [558, 246] on button "1 . freedom" at bounding box center [507, 228] width 249 height 59
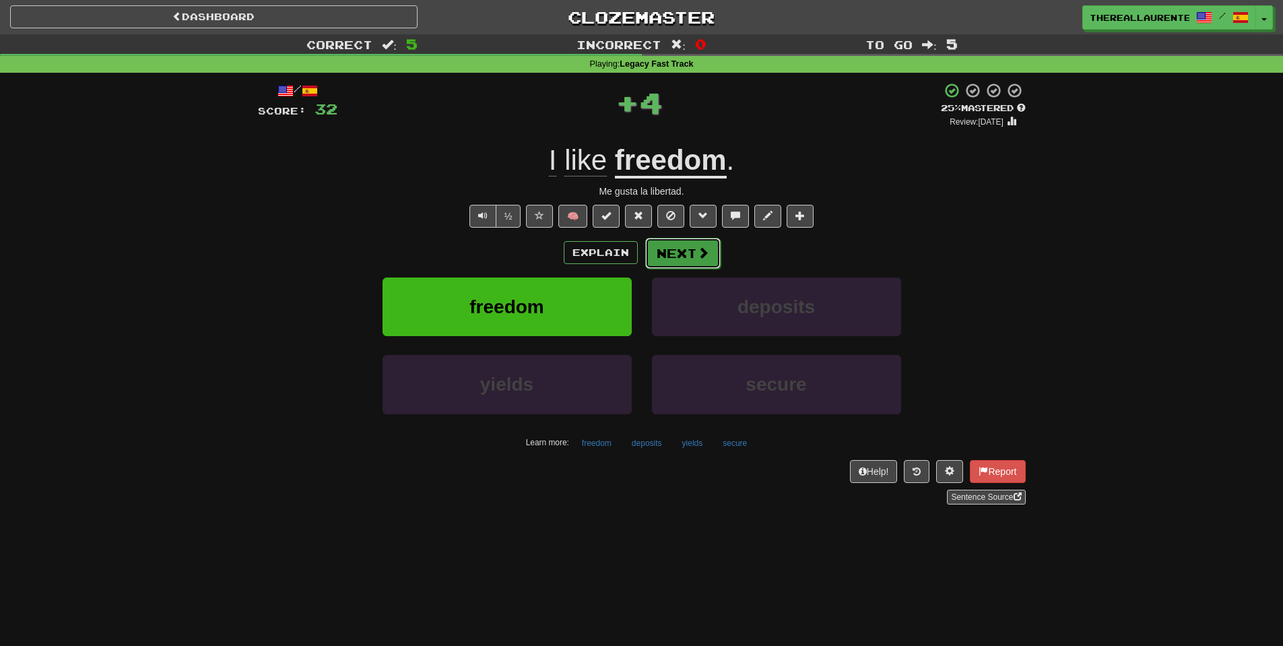
click at [701, 263] on button "Next" at bounding box center [682, 253] width 75 height 31
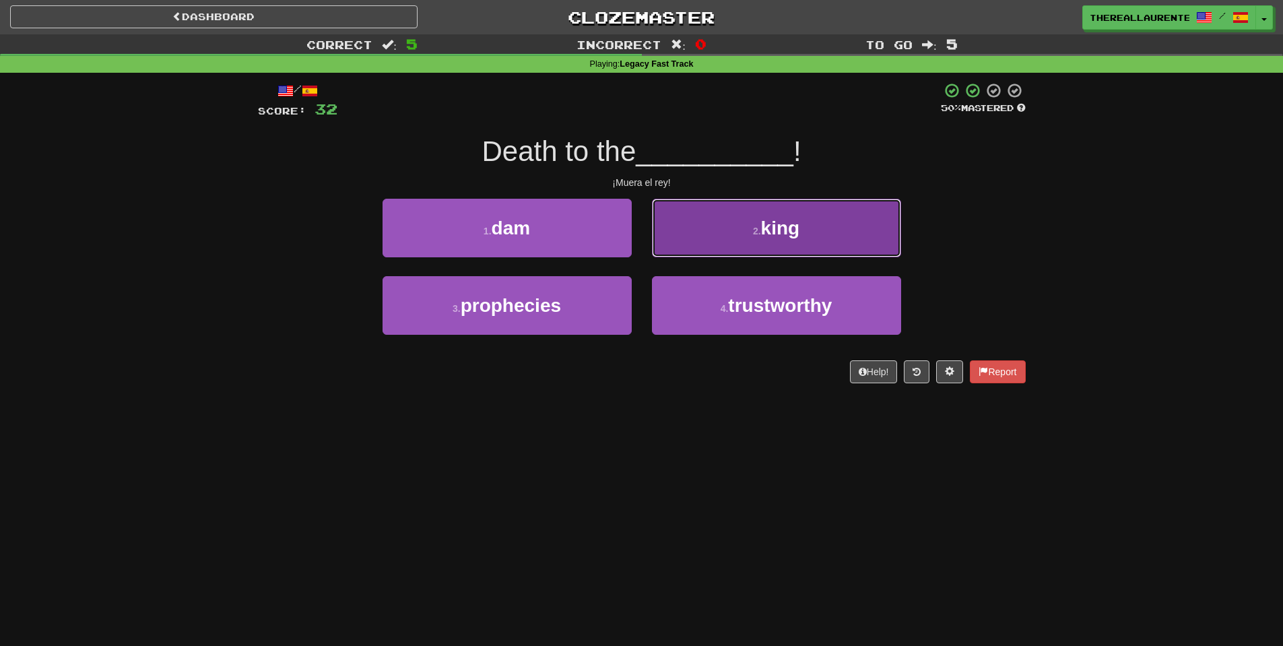
click at [753, 236] on small "2 ." at bounding box center [757, 231] width 8 height 11
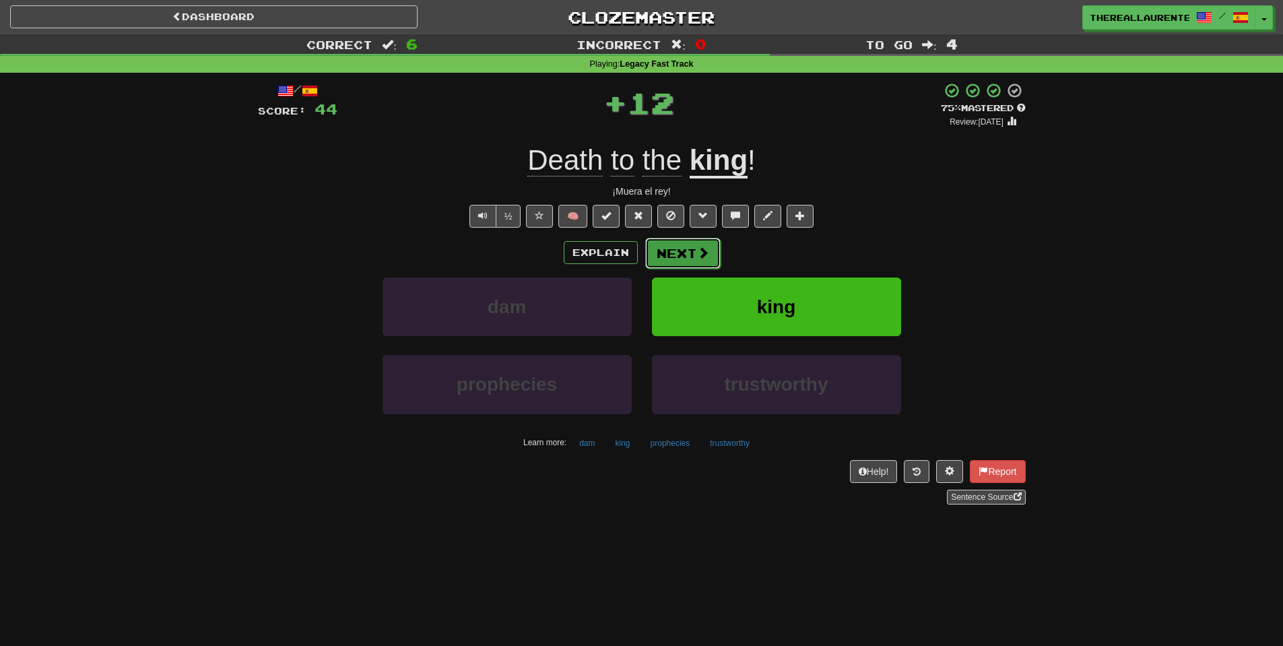
click at [680, 253] on button "Next" at bounding box center [682, 253] width 75 height 31
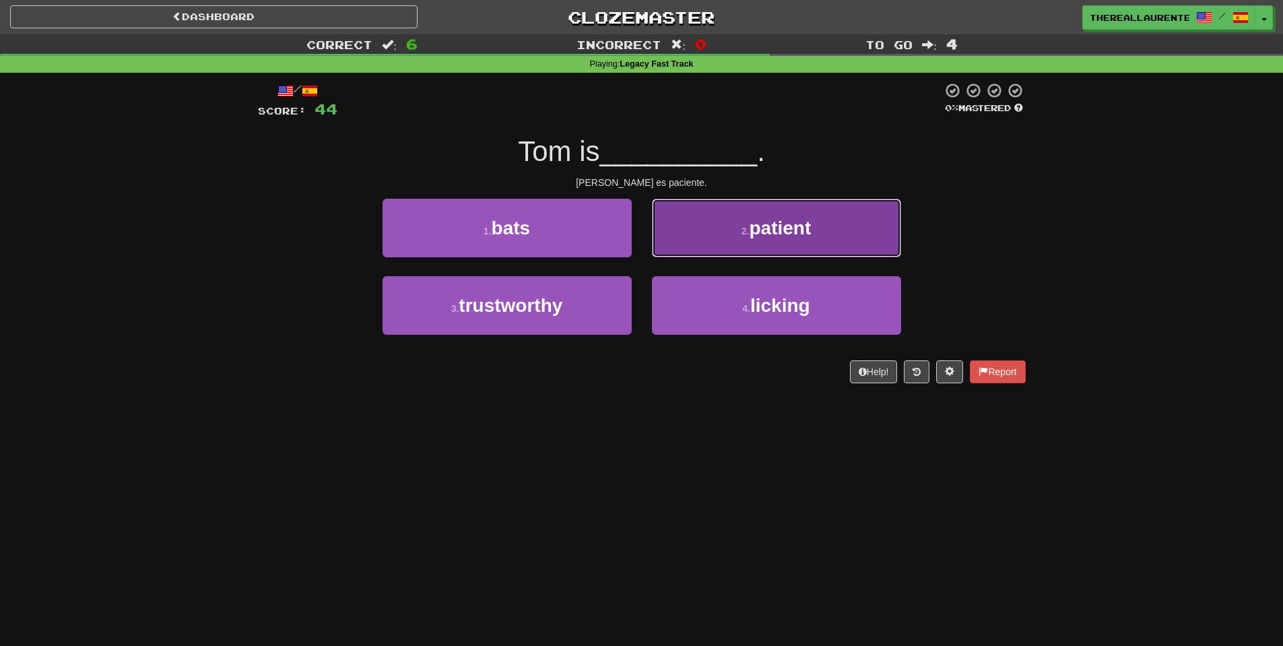
click at [779, 234] on span "patient" at bounding box center [780, 228] width 62 height 21
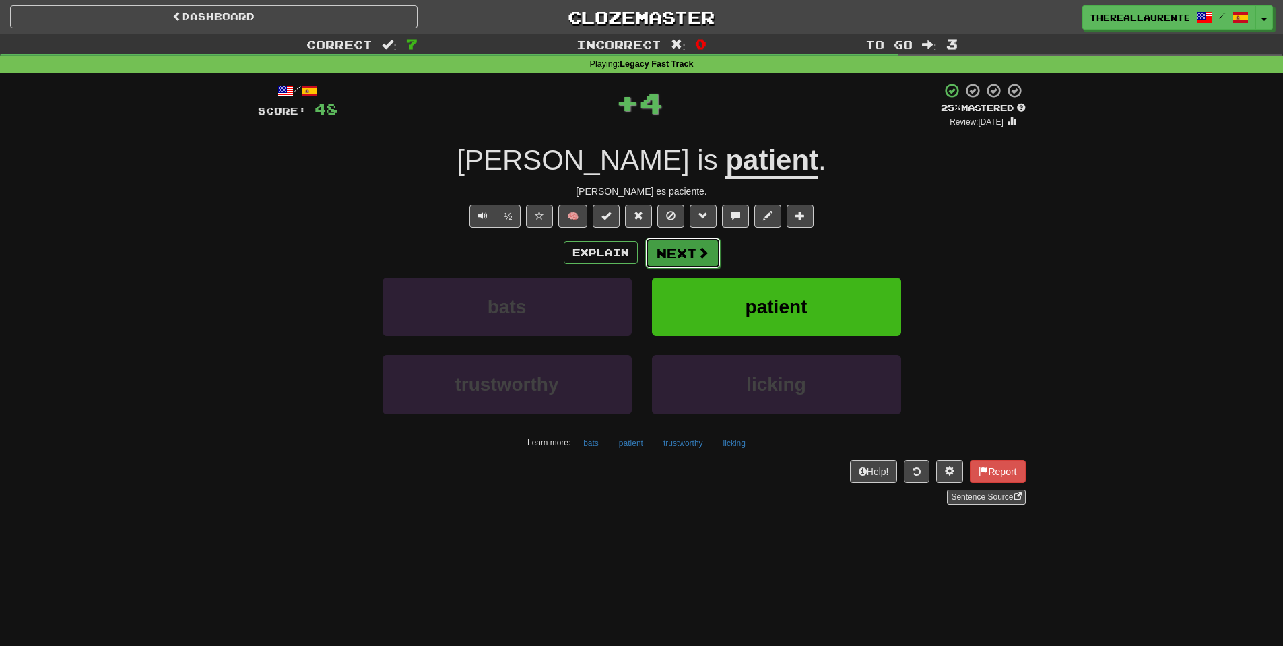
click at [694, 257] on button "Next" at bounding box center [682, 253] width 75 height 31
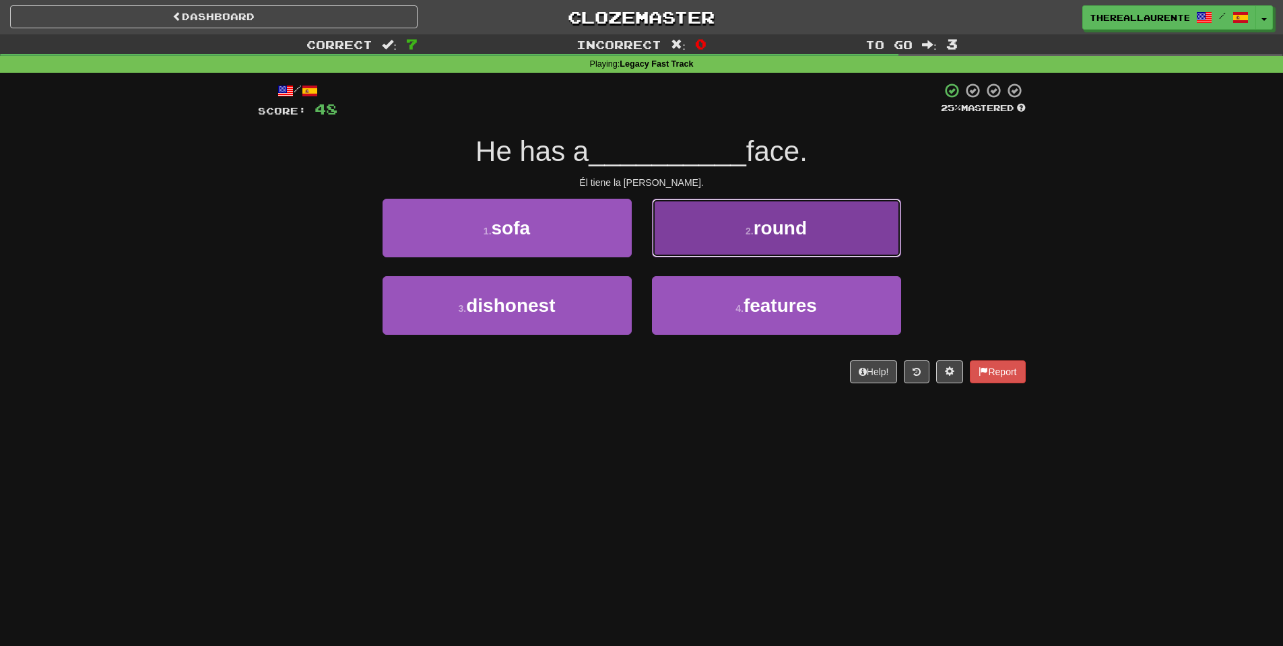
click at [742, 222] on button "2 . round" at bounding box center [776, 228] width 249 height 59
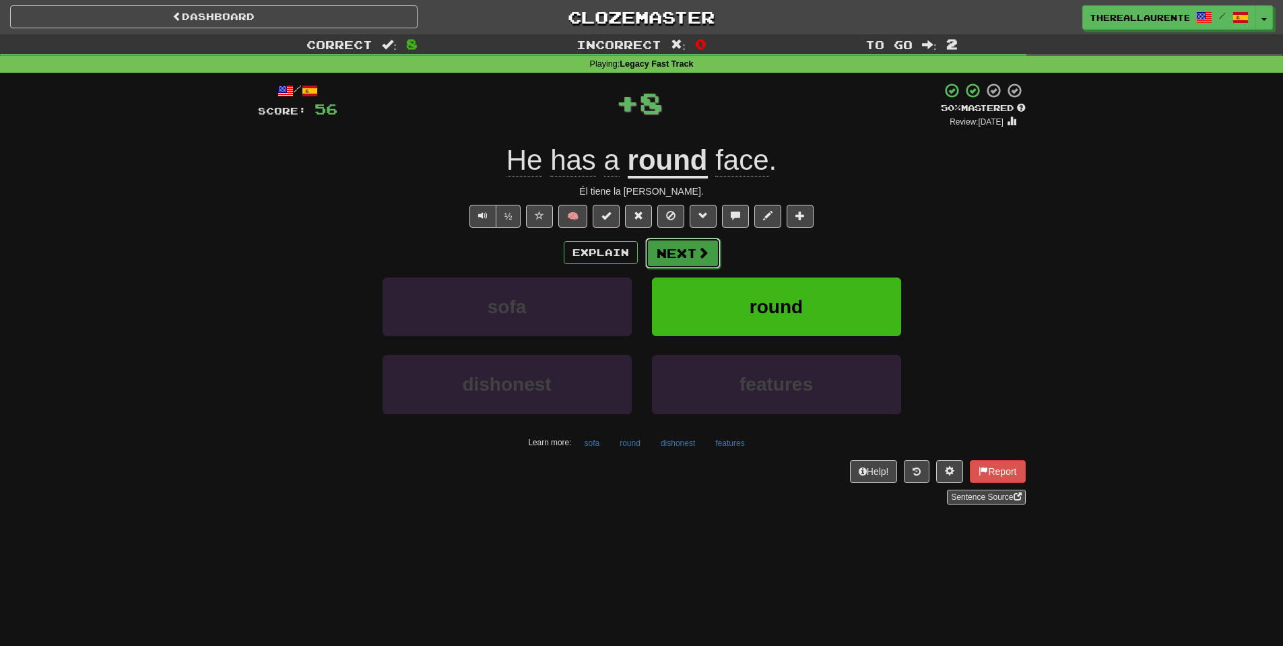
click at [694, 261] on button "Next" at bounding box center [682, 253] width 75 height 31
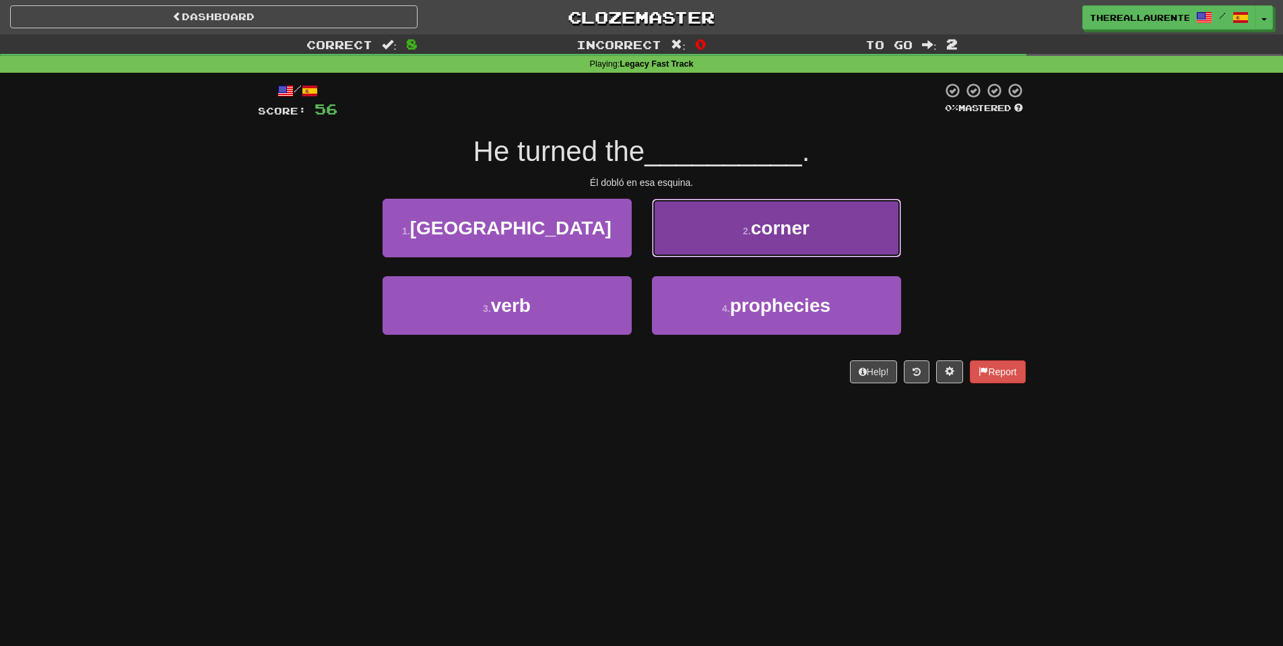
click at [770, 224] on span "corner" at bounding box center [780, 228] width 59 height 21
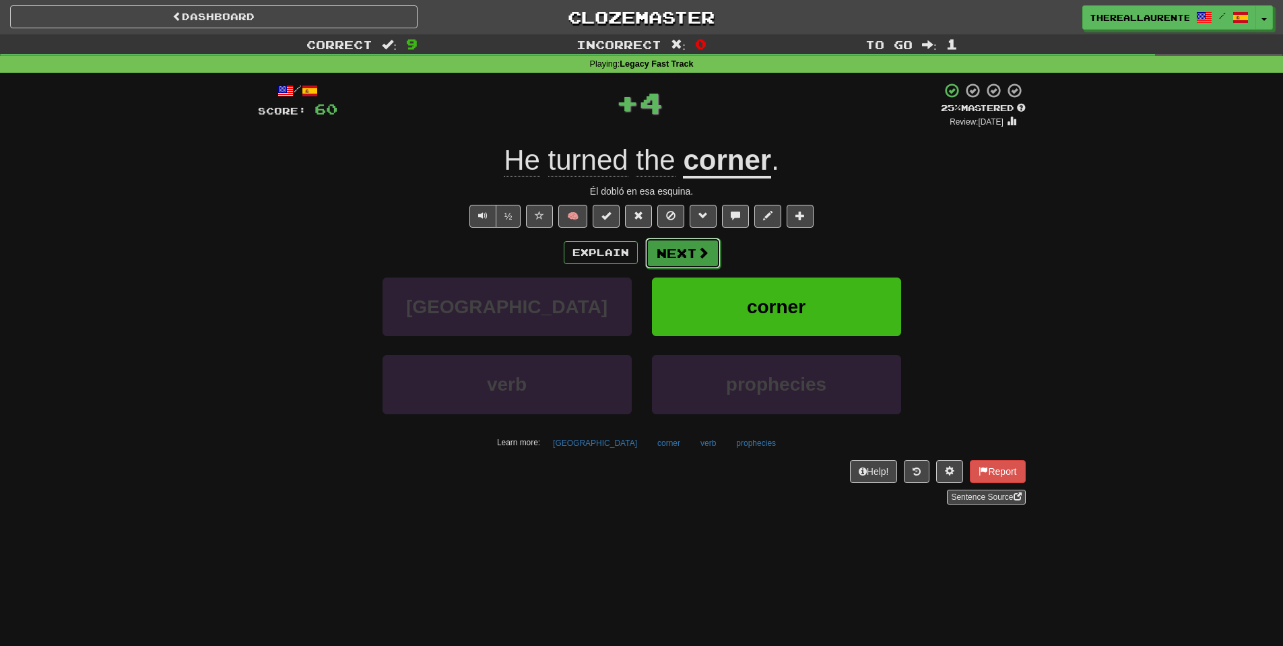
click at [688, 246] on button "Next" at bounding box center [682, 253] width 75 height 31
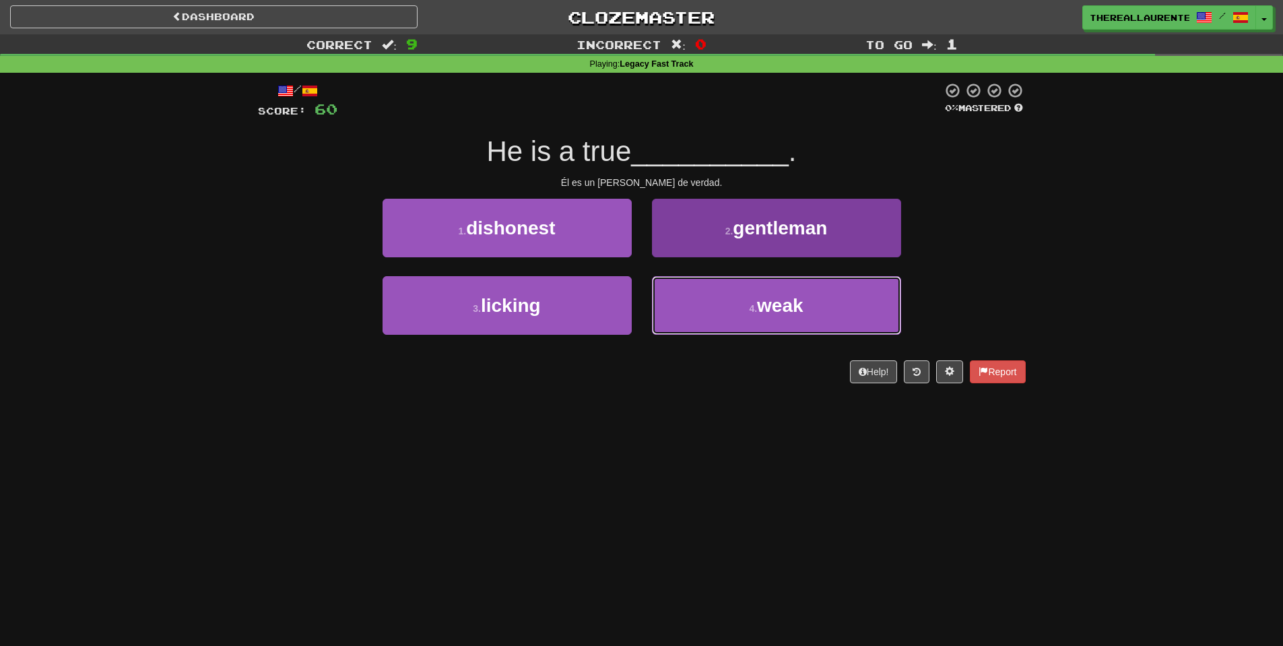
click at [727, 319] on button "4 . weak" at bounding box center [776, 305] width 249 height 59
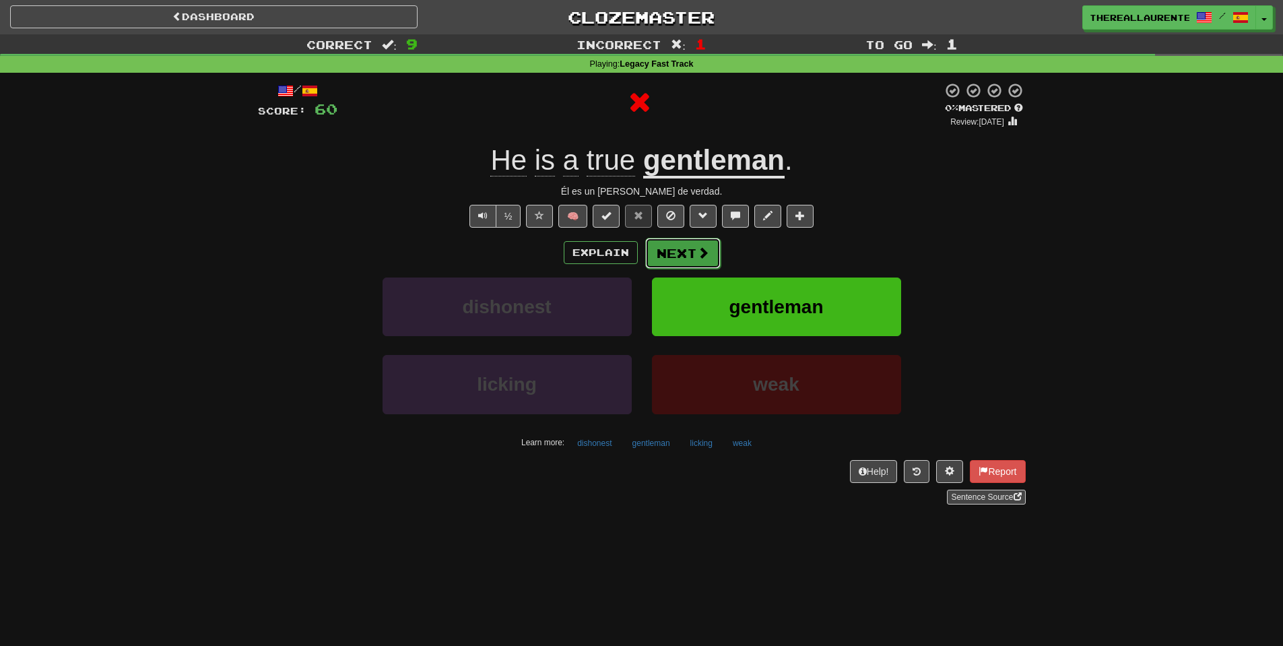
click at [687, 257] on button "Next" at bounding box center [682, 253] width 75 height 31
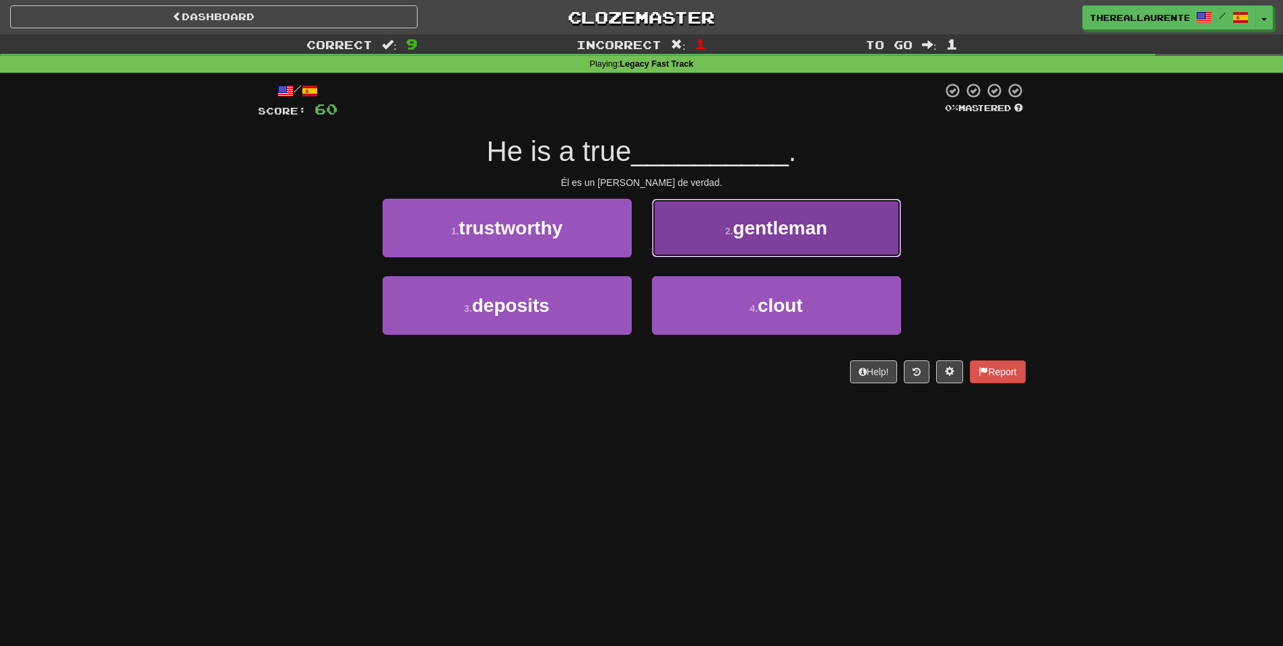
click at [704, 243] on button "2 . gentleman" at bounding box center [776, 228] width 249 height 59
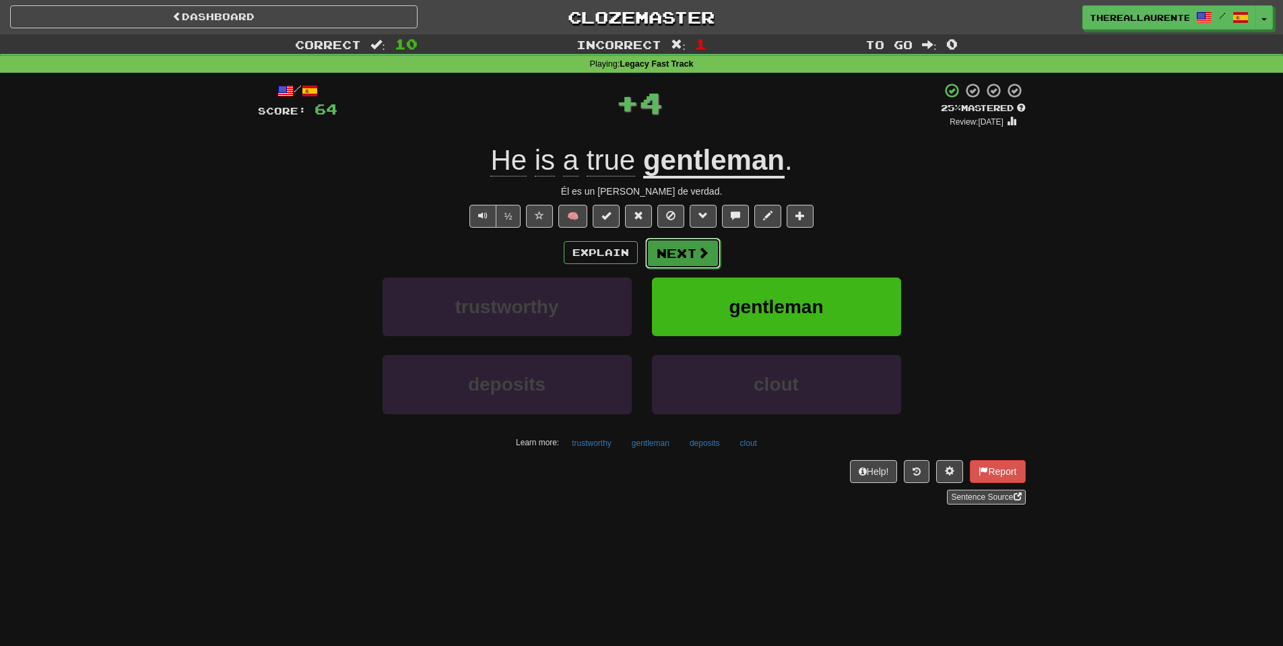
click at [684, 251] on button "Next" at bounding box center [682, 253] width 75 height 31
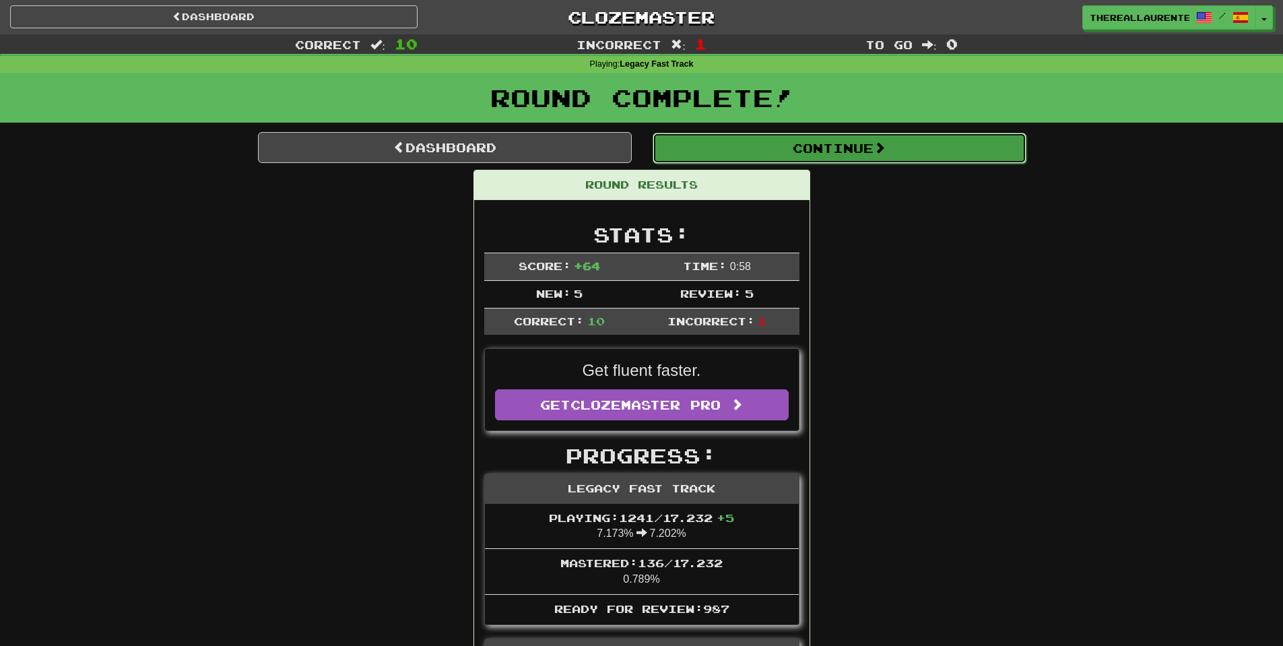
click at [812, 149] on button "Continue" at bounding box center [840, 148] width 374 height 31
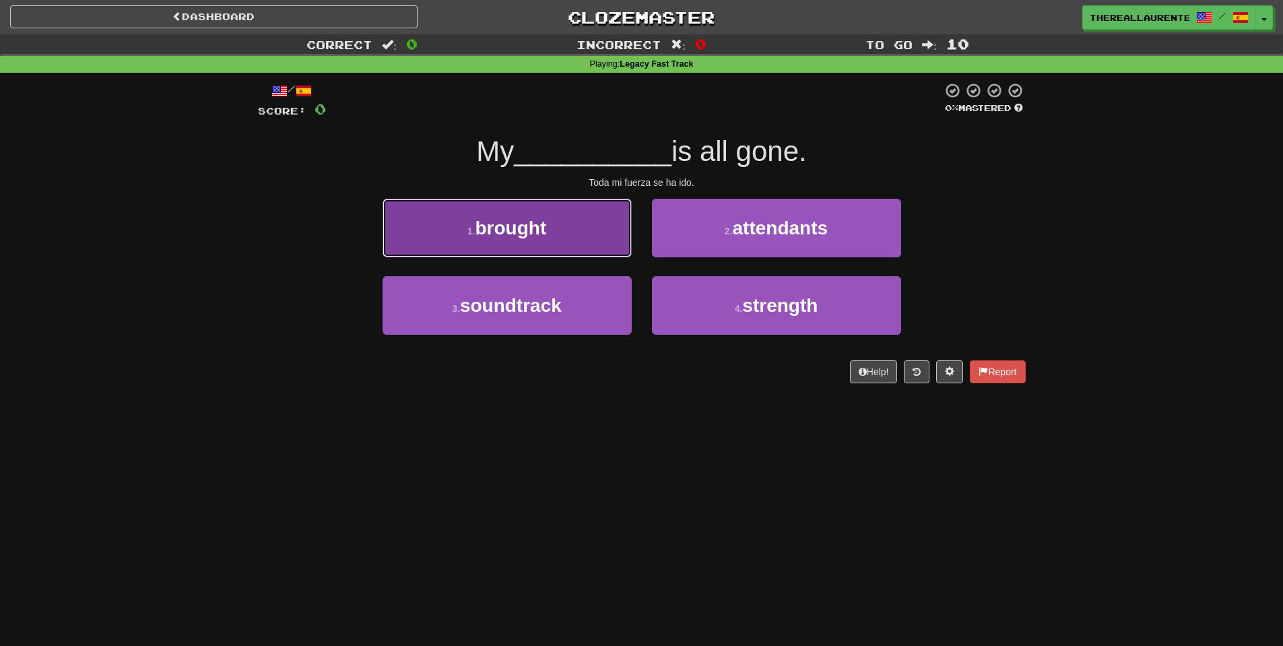
click at [528, 205] on button "1 . brought" at bounding box center [507, 228] width 249 height 59
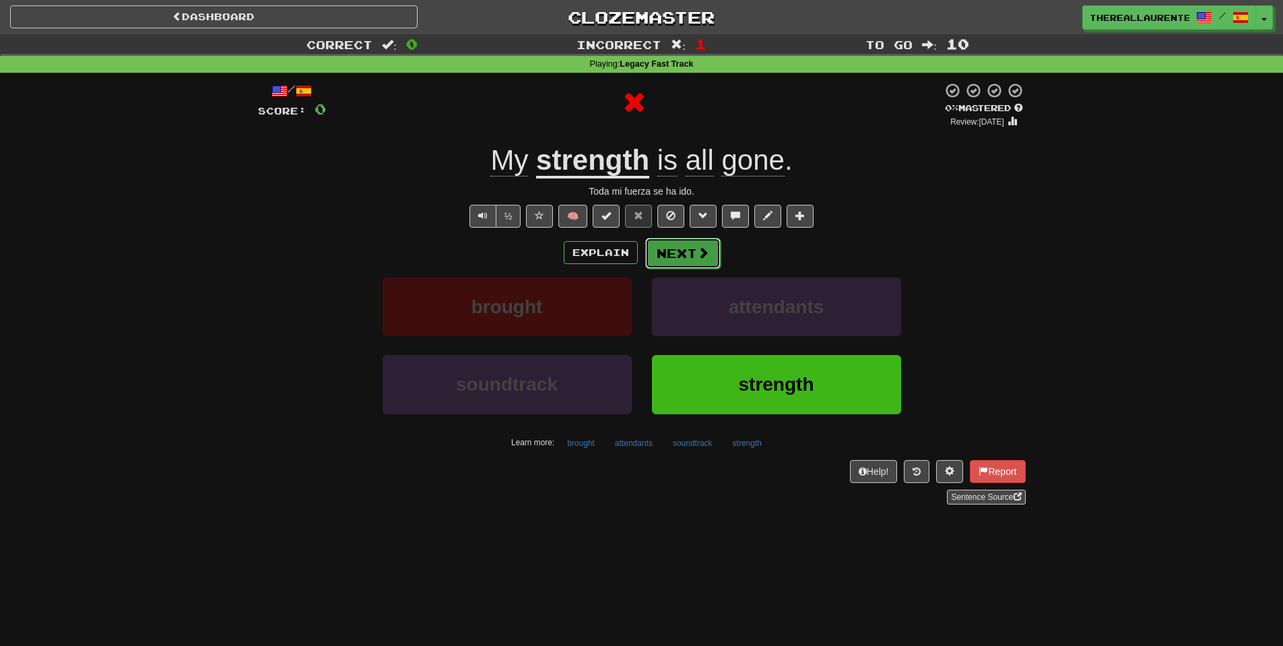
click at [697, 257] on span at bounding box center [703, 253] width 12 height 12
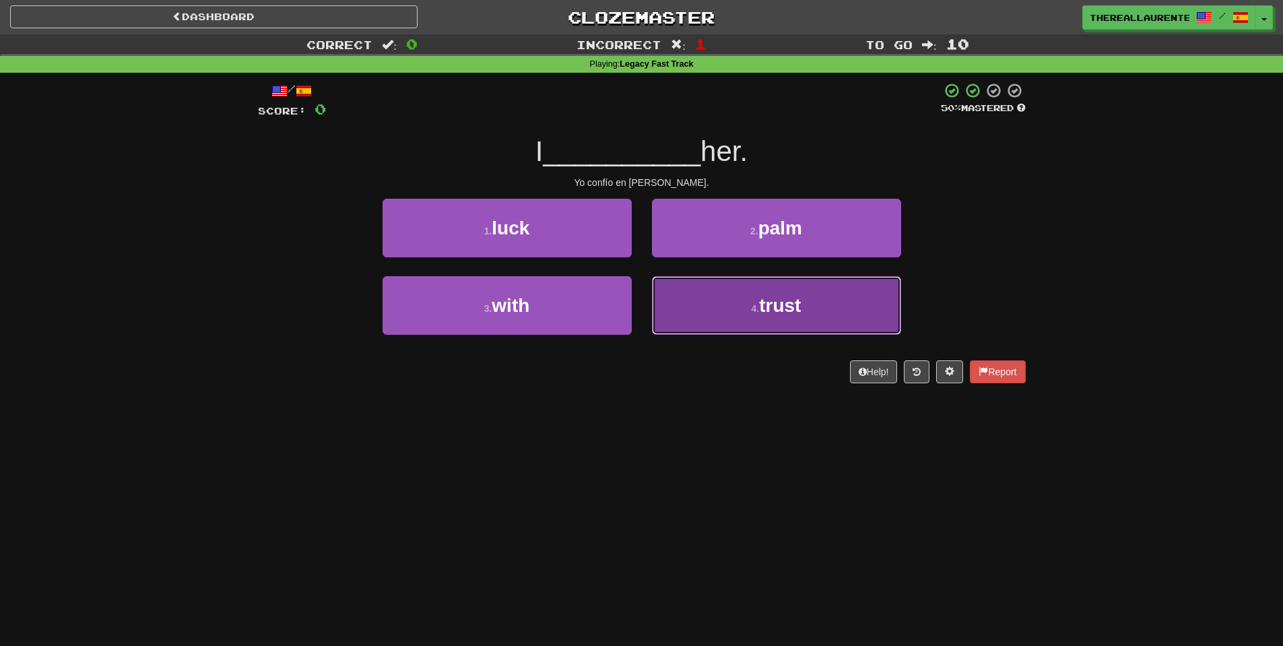
click at [754, 306] on small "4 ." at bounding box center [756, 308] width 8 height 11
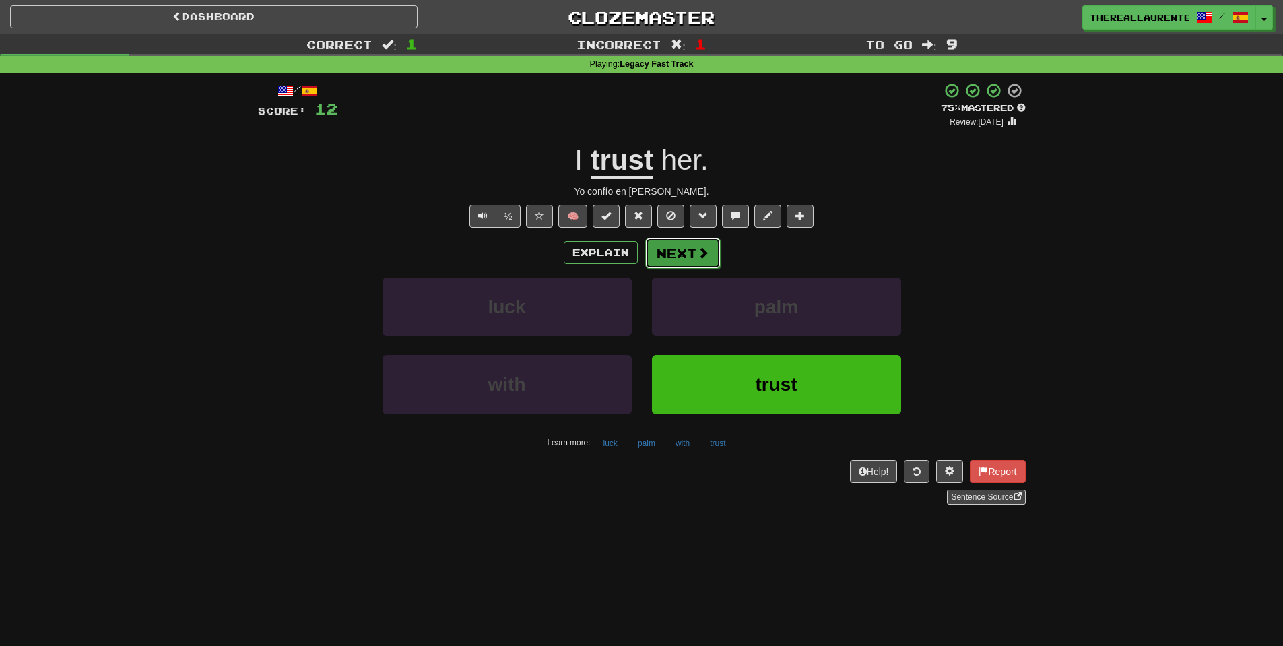
click at [697, 259] on span at bounding box center [703, 253] width 12 height 12
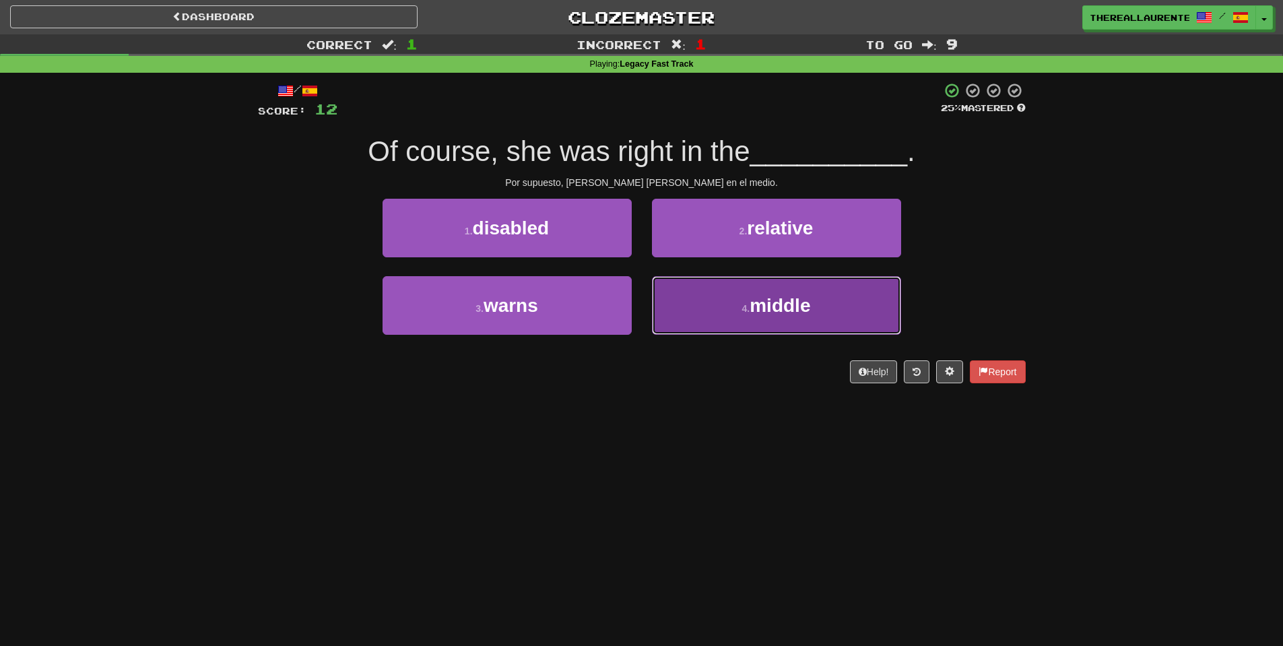
click at [758, 296] on span "middle" at bounding box center [780, 305] width 61 height 21
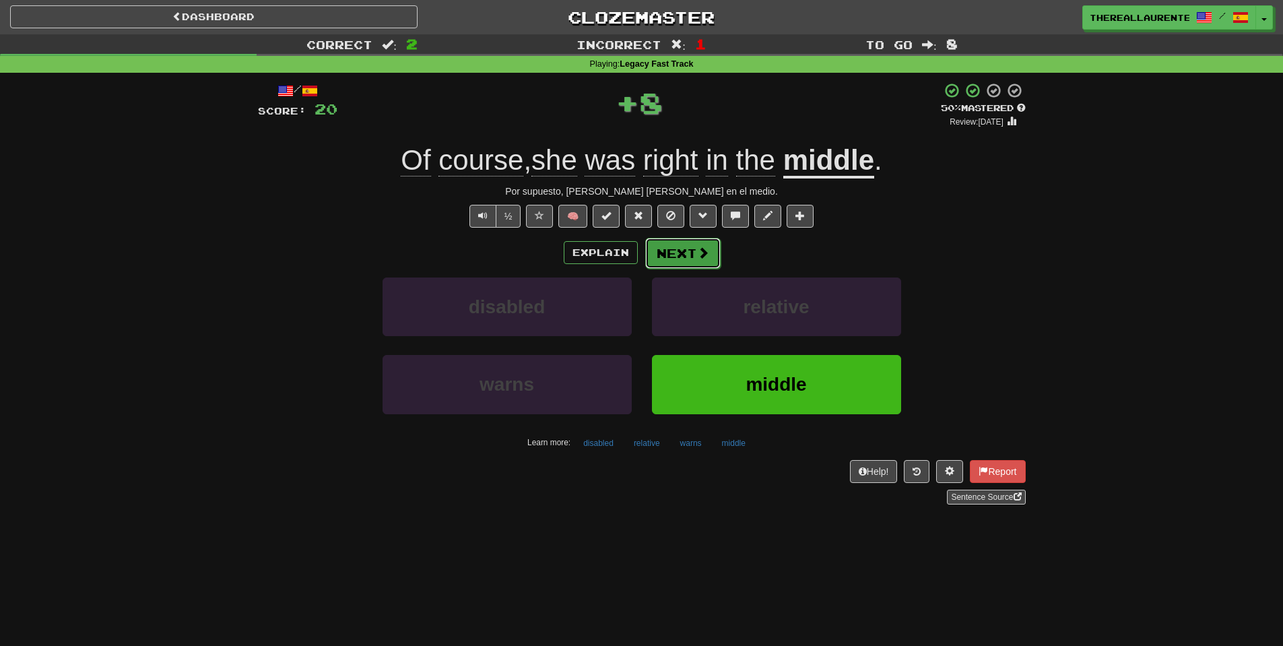
click at [704, 251] on span at bounding box center [703, 253] width 12 height 12
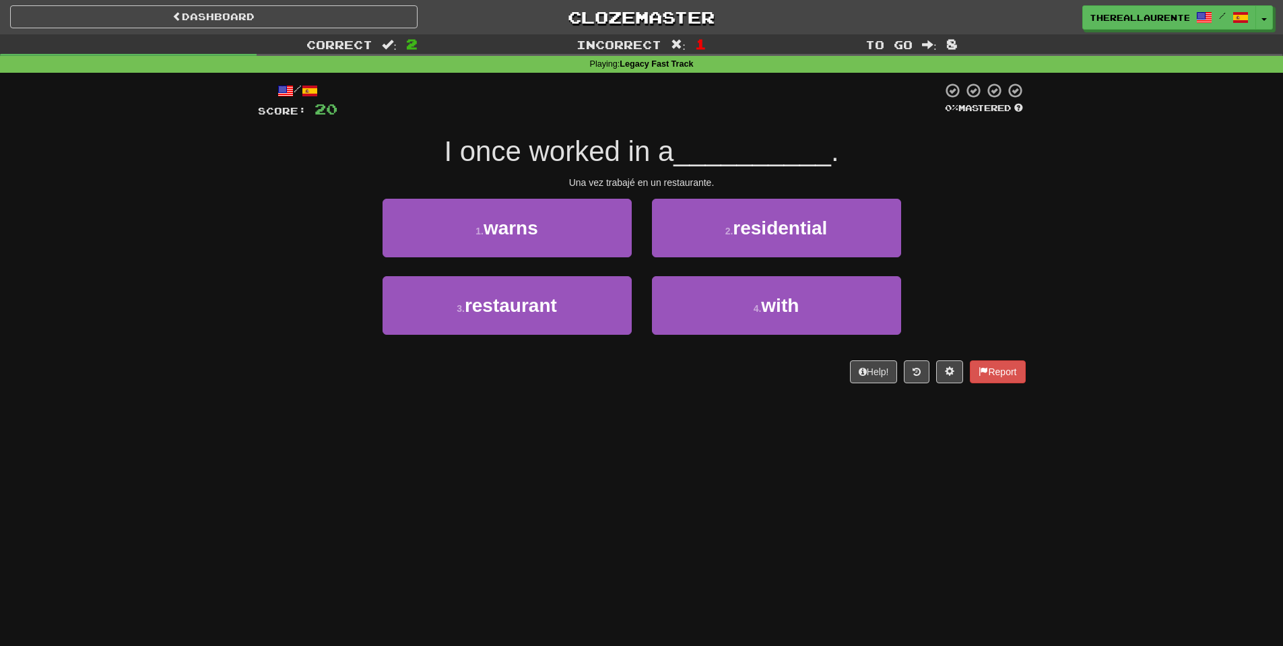
click at [479, 350] on div "3 . restaurant" at bounding box center [506, 314] width 269 height 77
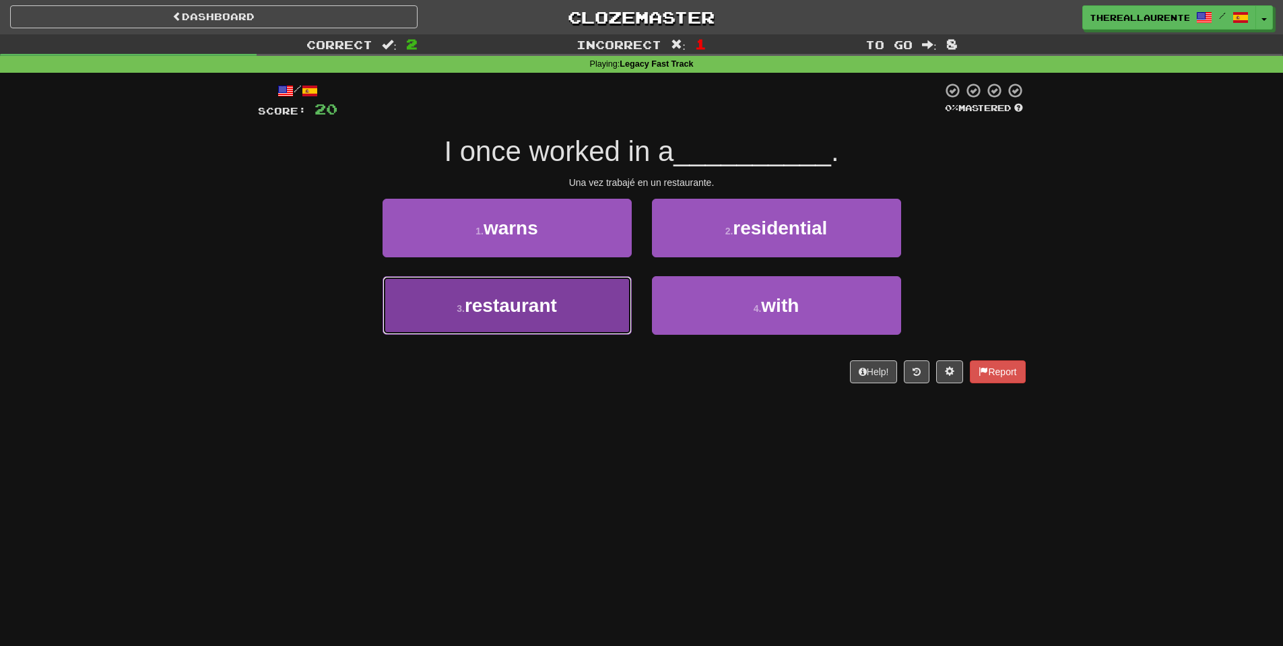
click at [521, 308] on span "restaurant" at bounding box center [511, 305] width 92 height 21
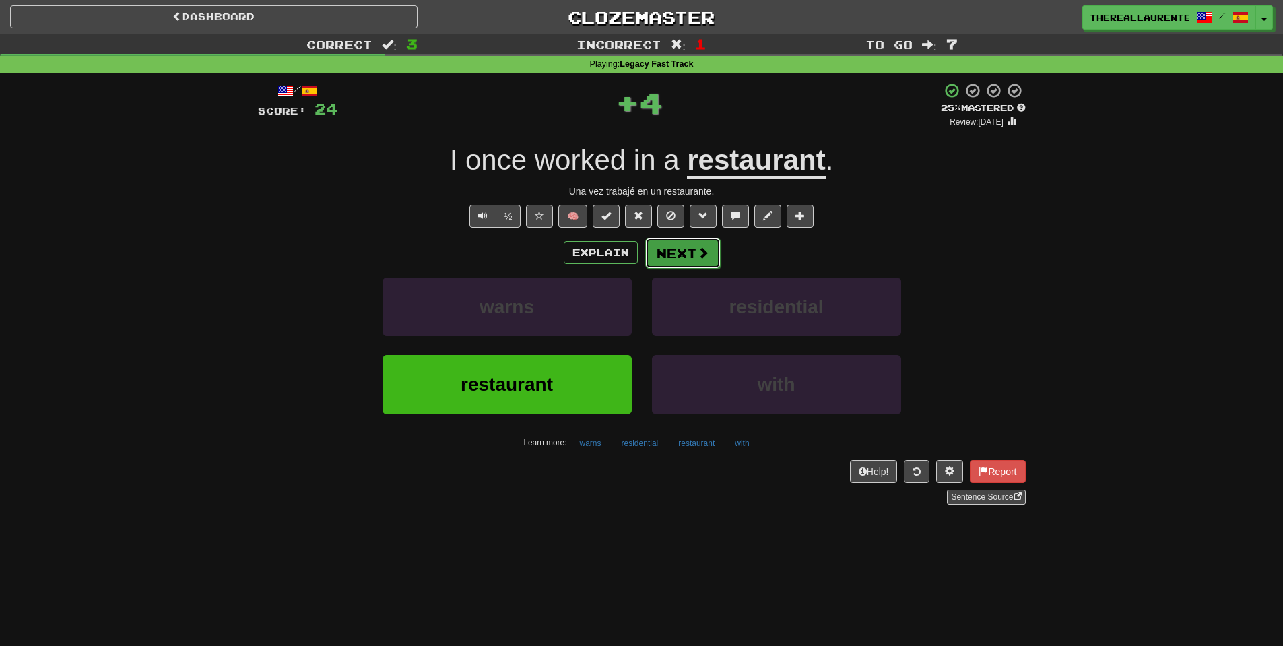
click at [707, 246] on button "Next" at bounding box center [682, 253] width 75 height 31
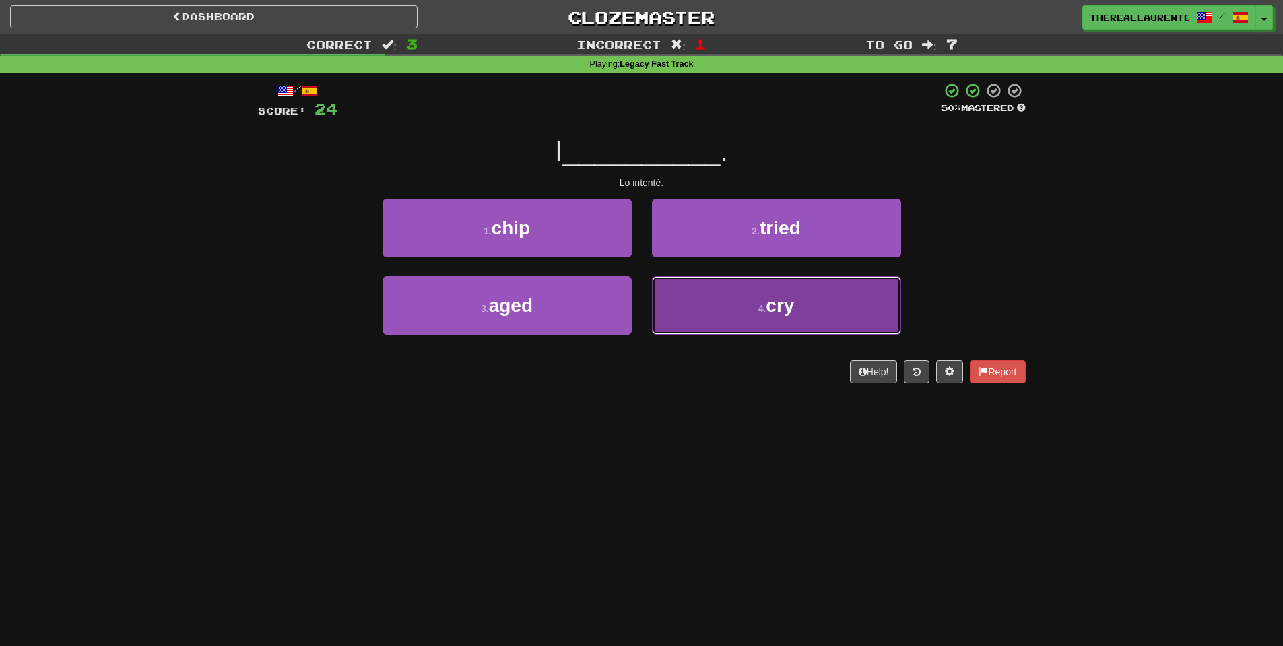
click at [751, 300] on button "4 . cry" at bounding box center [776, 305] width 249 height 59
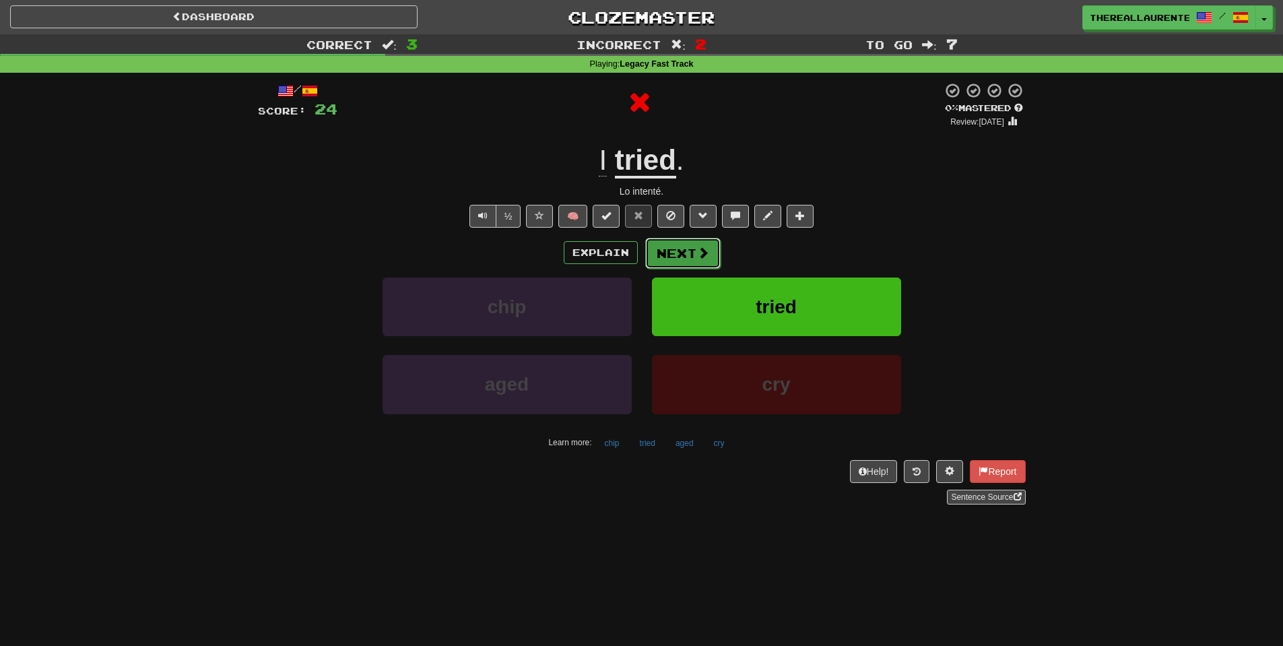
click at [688, 264] on button "Next" at bounding box center [682, 253] width 75 height 31
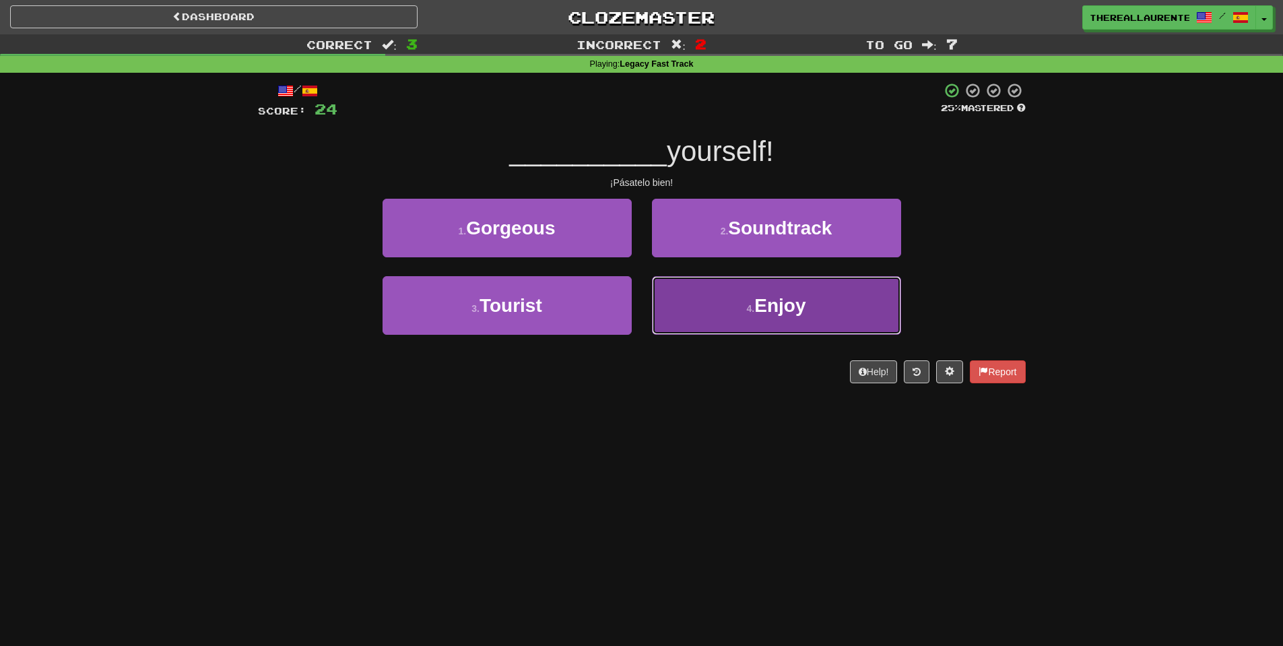
click at [756, 304] on span "Enjoy" at bounding box center [779, 305] width 51 height 21
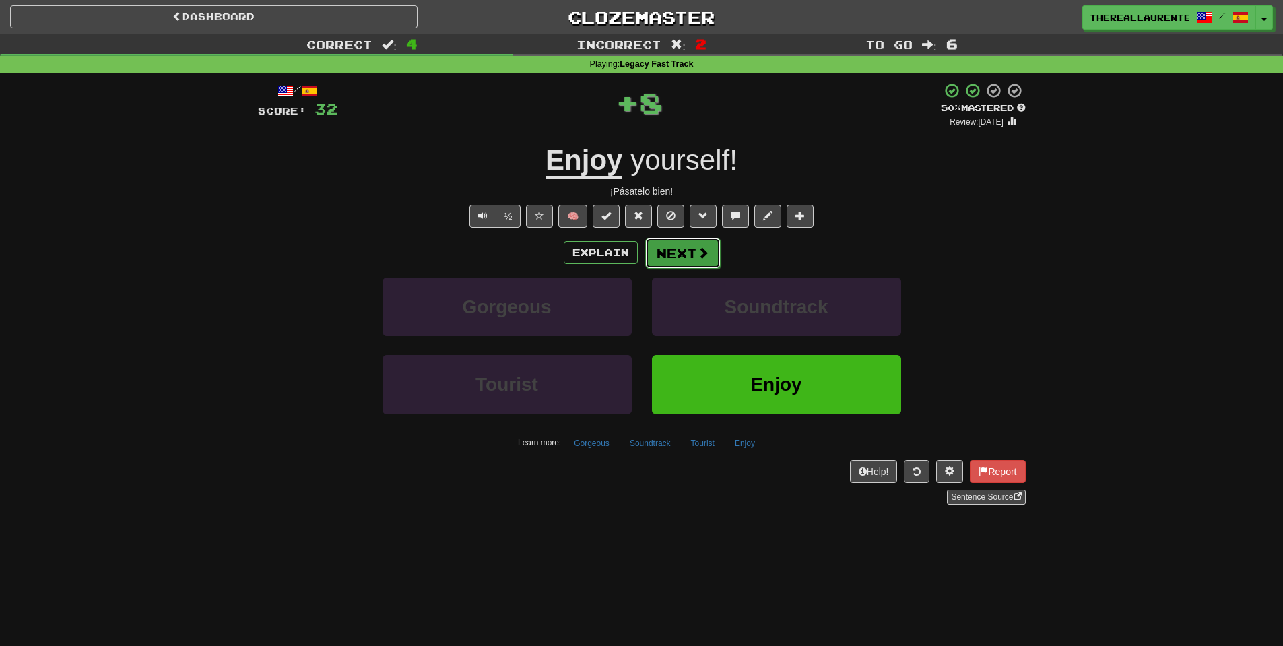
click at [682, 253] on button "Next" at bounding box center [682, 253] width 75 height 31
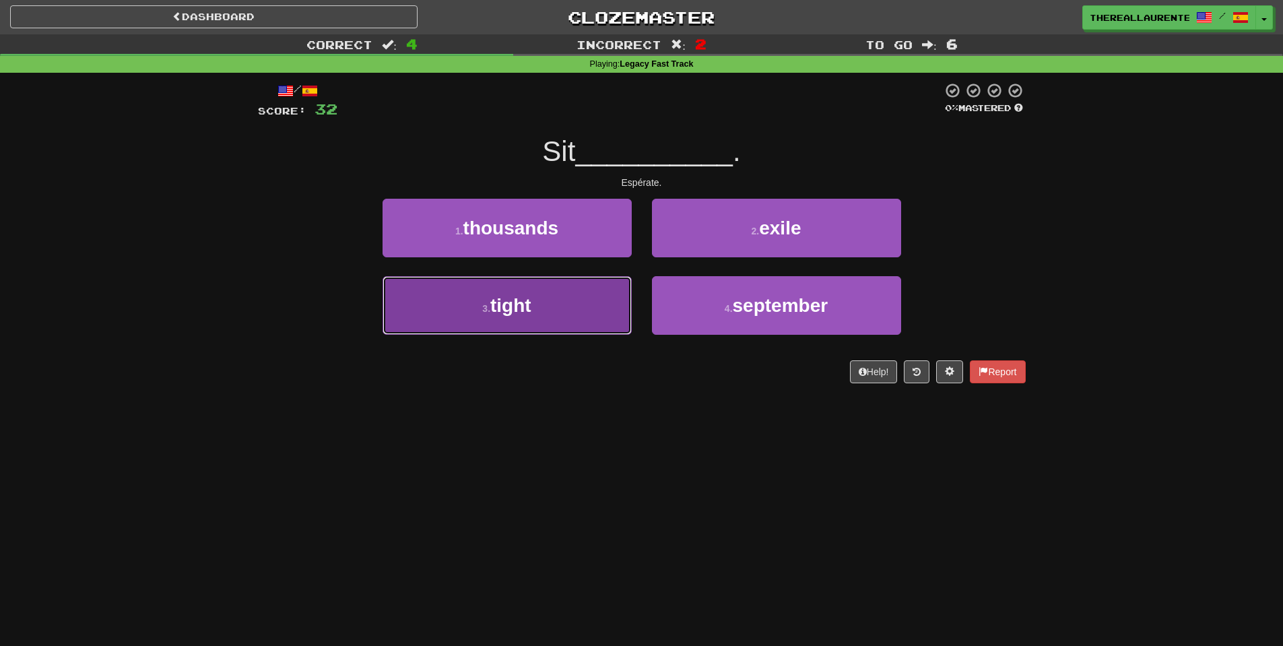
click at [604, 307] on button "3 . tight" at bounding box center [507, 305] width 249 height 59
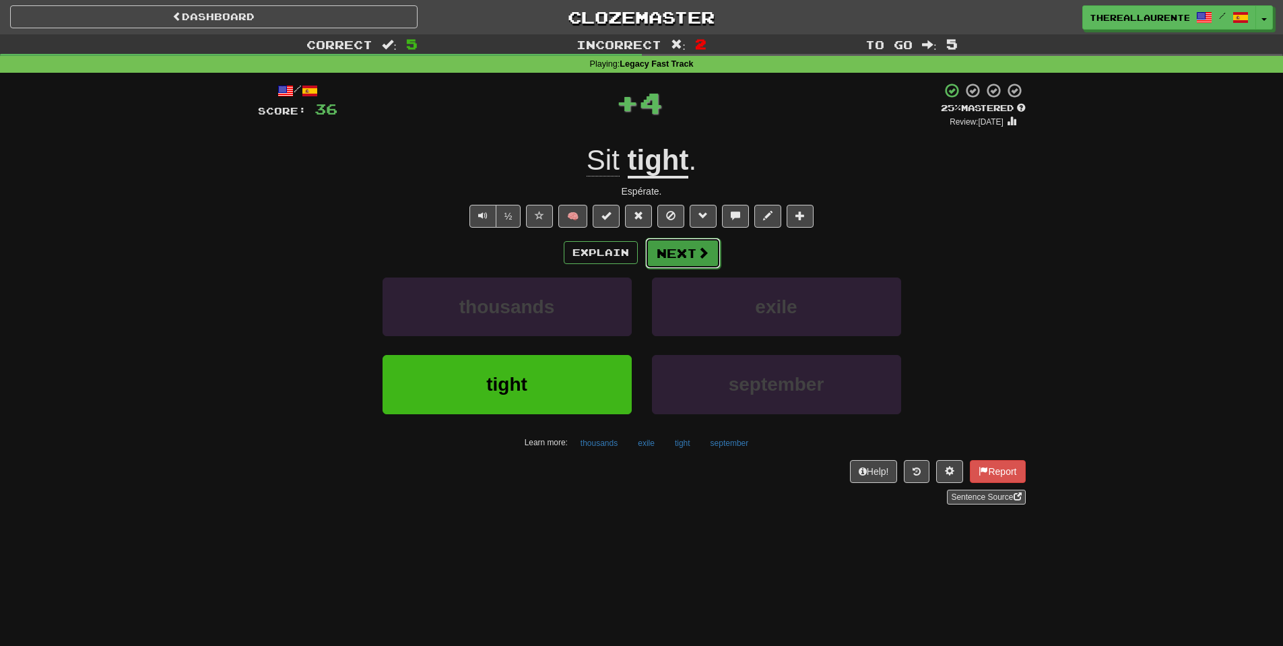
click at [690, 251] on button "Next" at bounding box center [682, 253] width 75 height 31
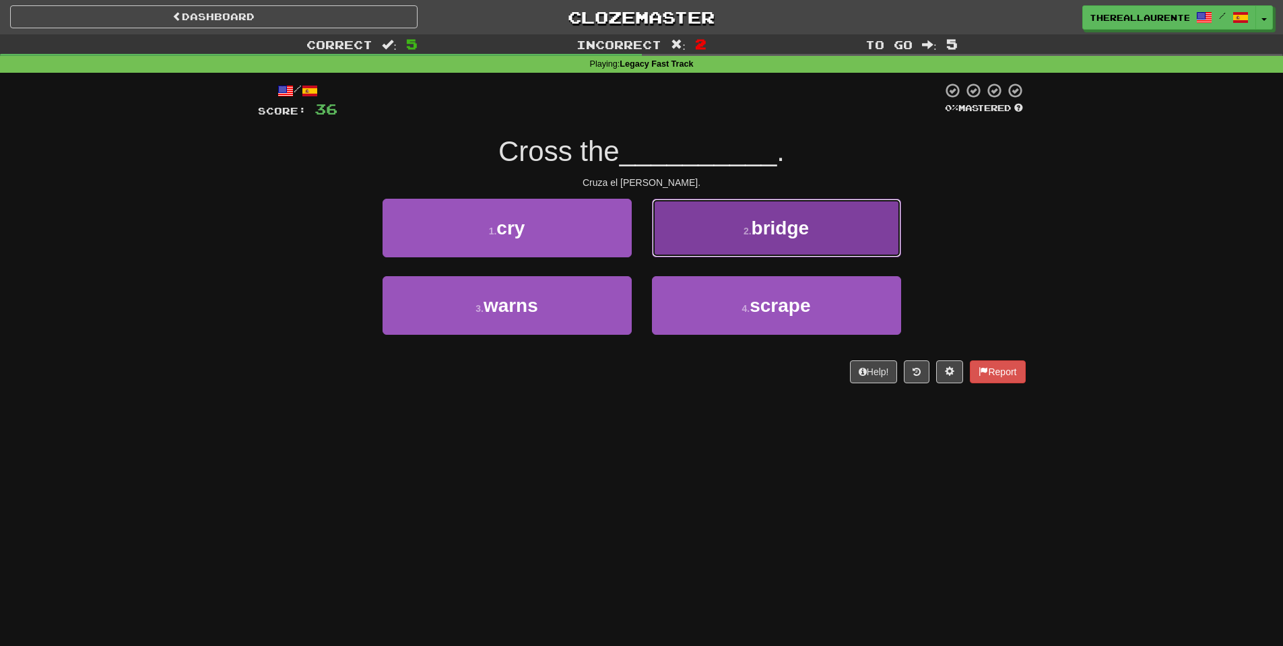
click at [728, 249] on button "2 . bridge" at bounding box center [776, 228] width 249 height 59
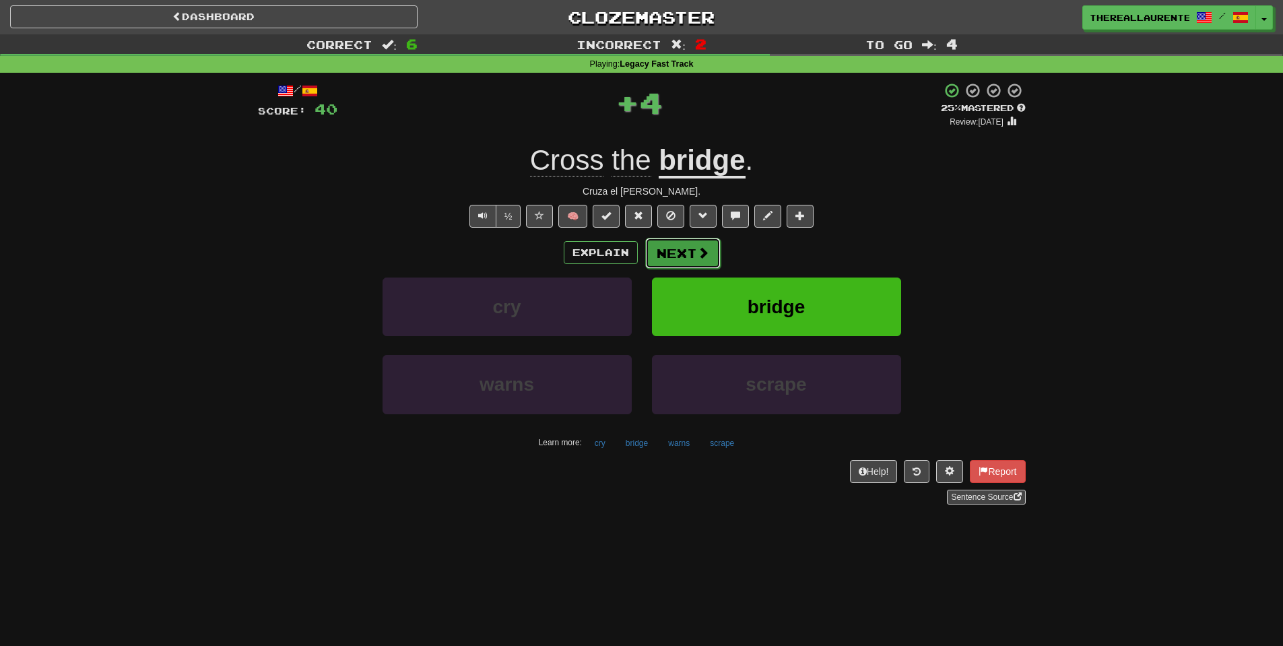
click at [688, 260] on button "Next" at bounding box center [682, 253] width 75 height 31
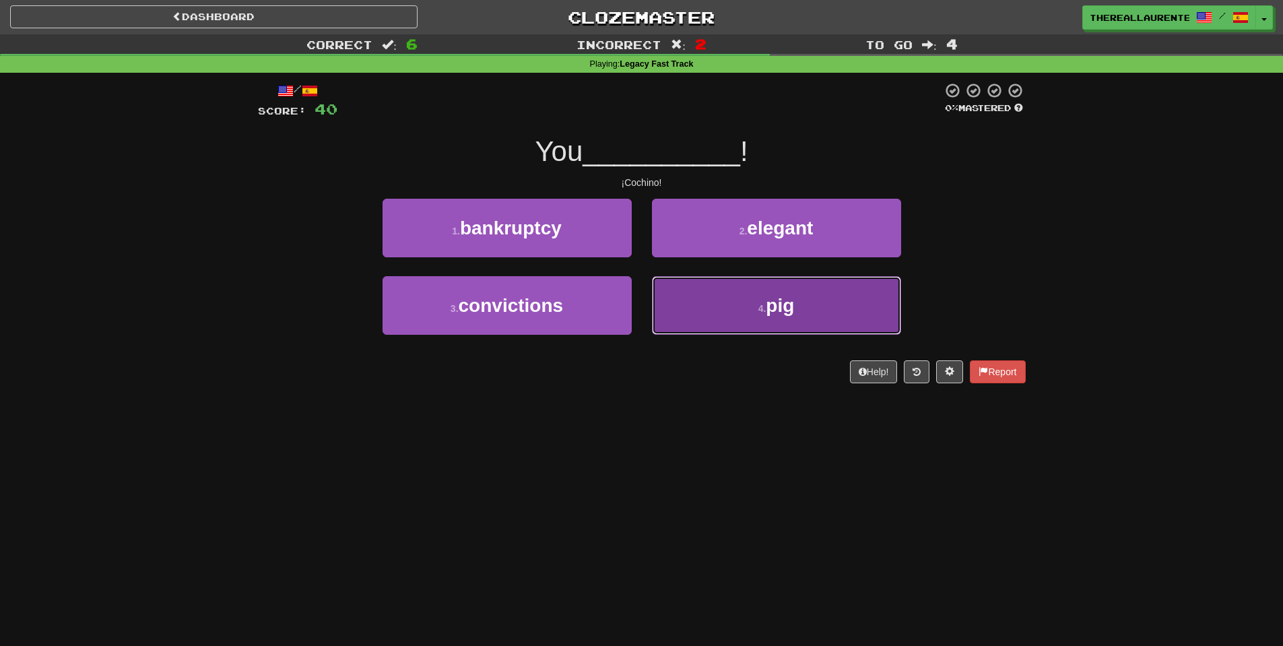
click at [737, 317] on button "4 . pig" at bounding box center [776, 305] width 249 height 59
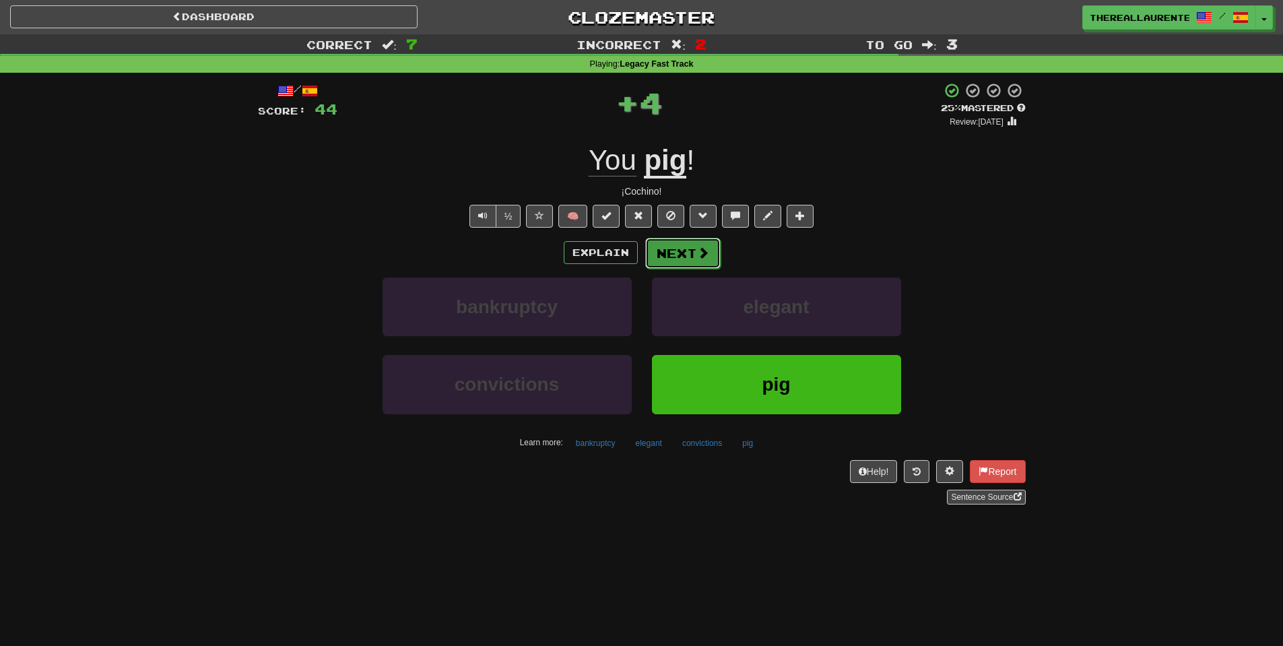
click at [679, 259] on button "Next" at bounding box center [682, 253] width 75 height 31
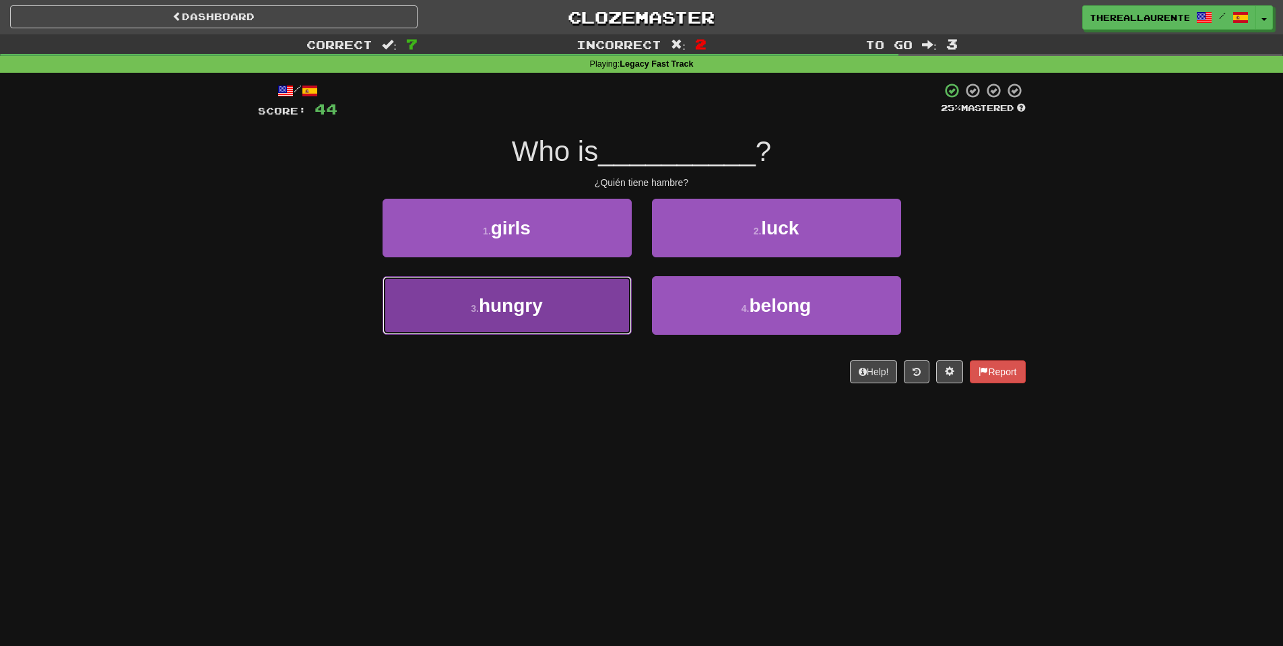
click at [560, 306] on button "3 . hungry" at bounding box center [507, 305] width 249 height 59
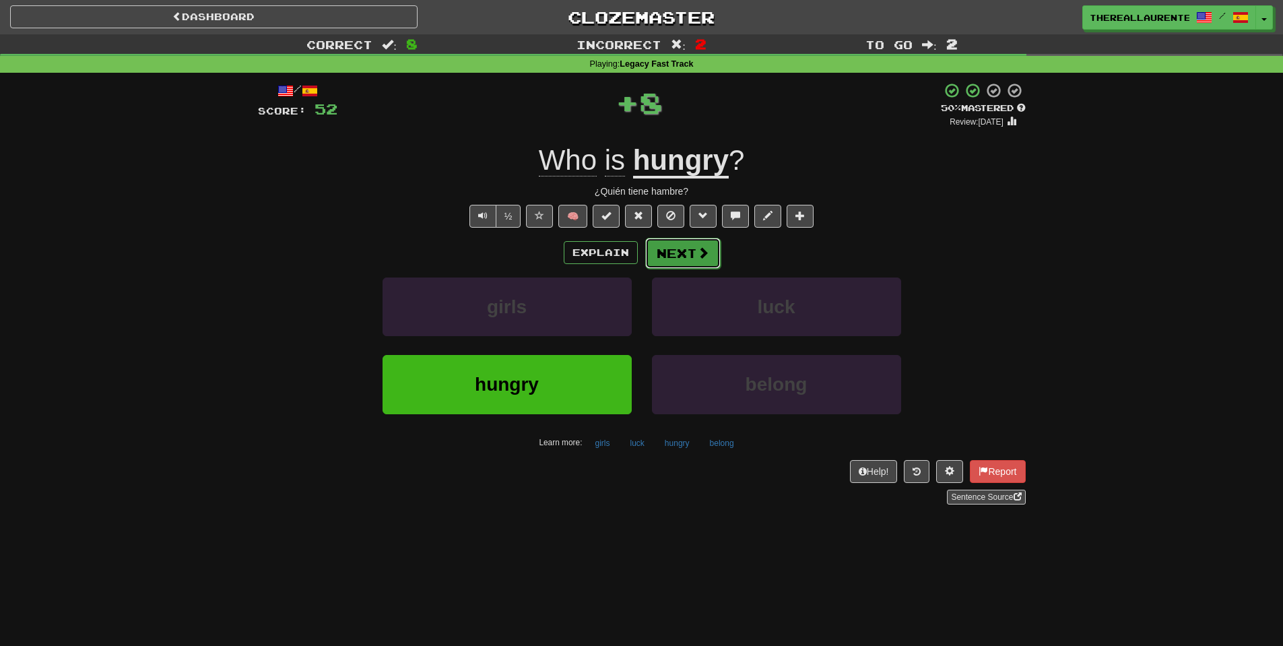
click at [696, 266] on button "Next" at bounding box center [682, 253] width 75 height 31
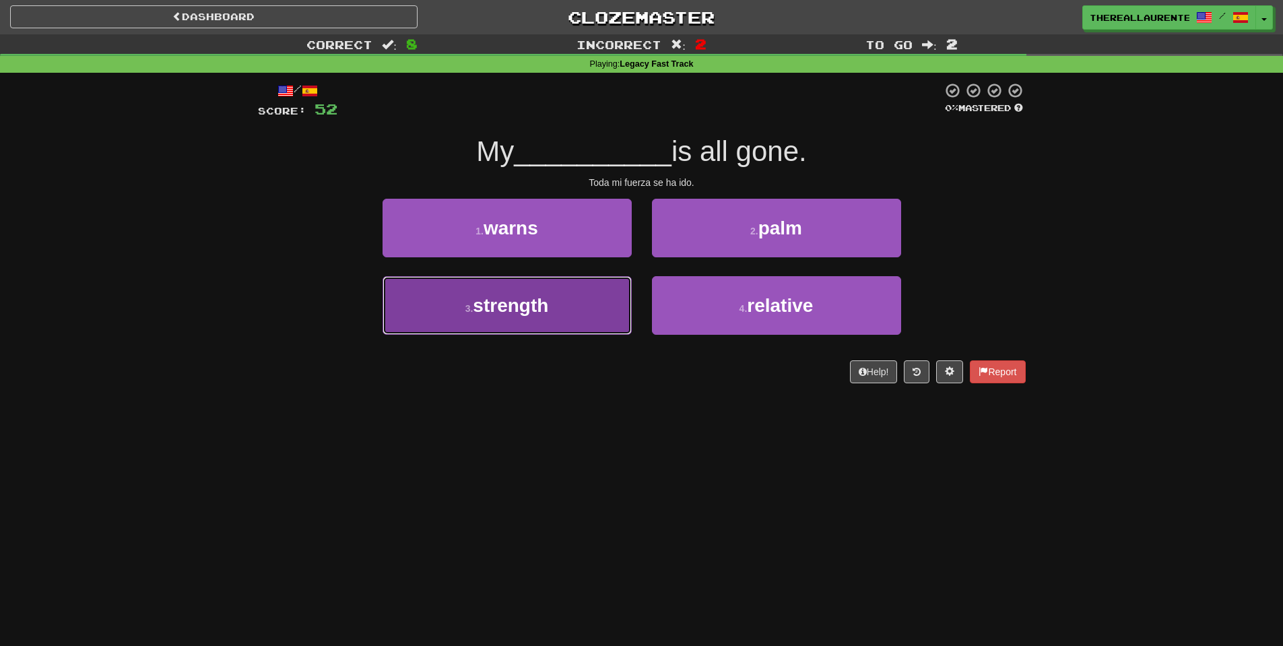
click at [535, 306] on span "strength" at bounding box center [510, 305] width 75 height 21
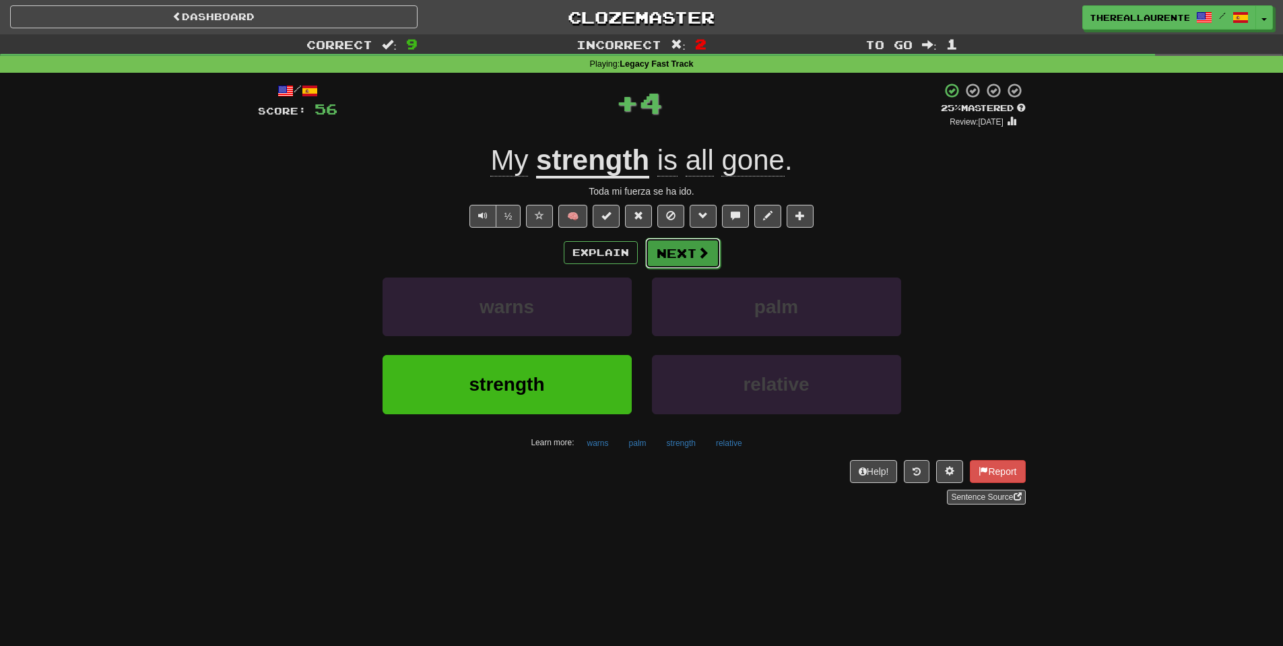
click at [698, 267] on button "Next" at bounding box center [682, 253] width 75 height 31
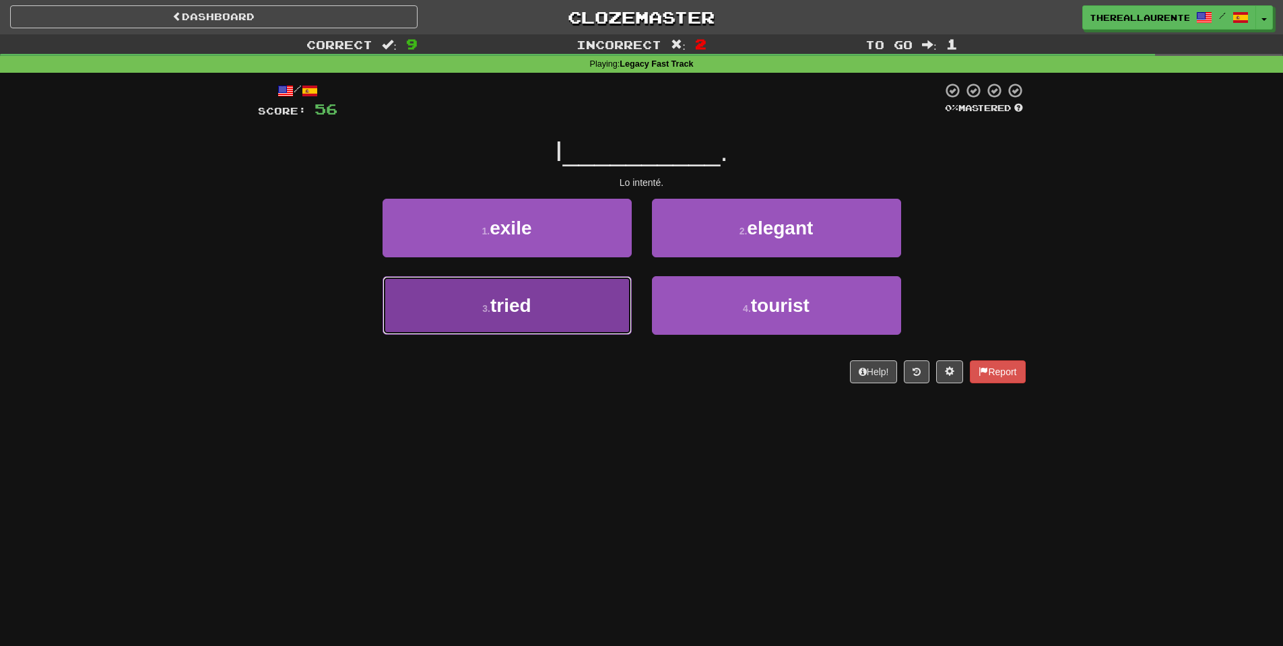
click at [608, 328] on button "3 . tried" at bounding box center [507, 305] width 249 height 59
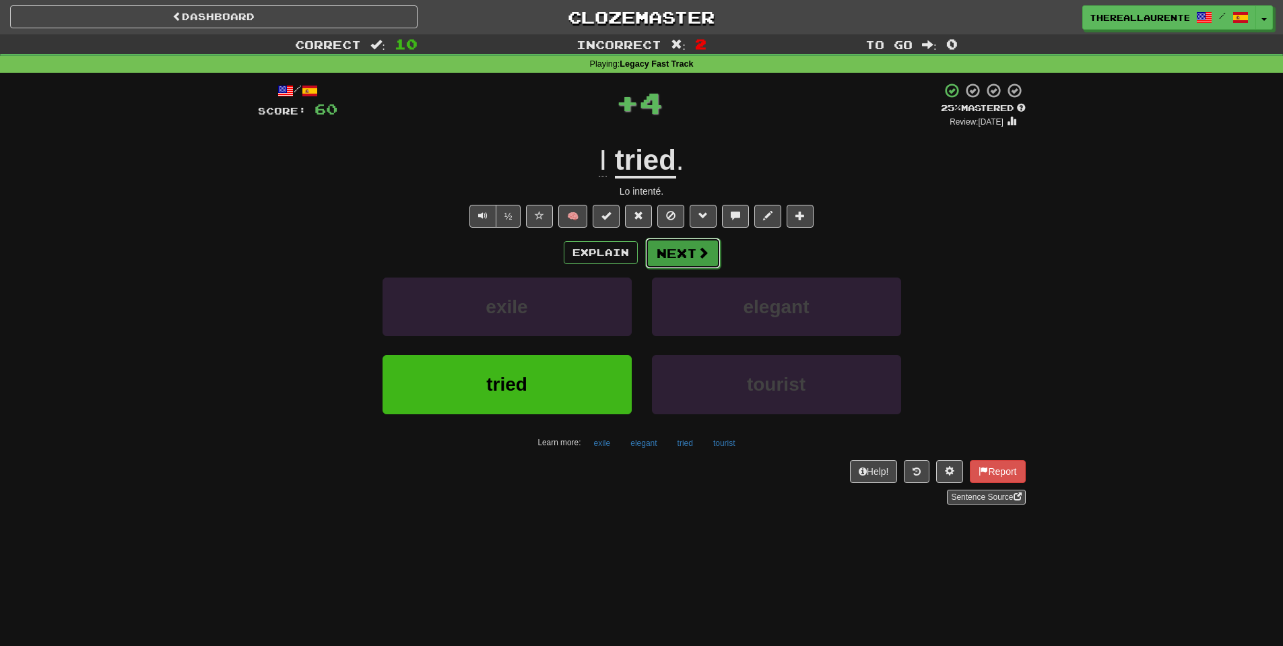
click at [711, 259] on button "Next" at bounding box center [682, 253] width 75 height 31
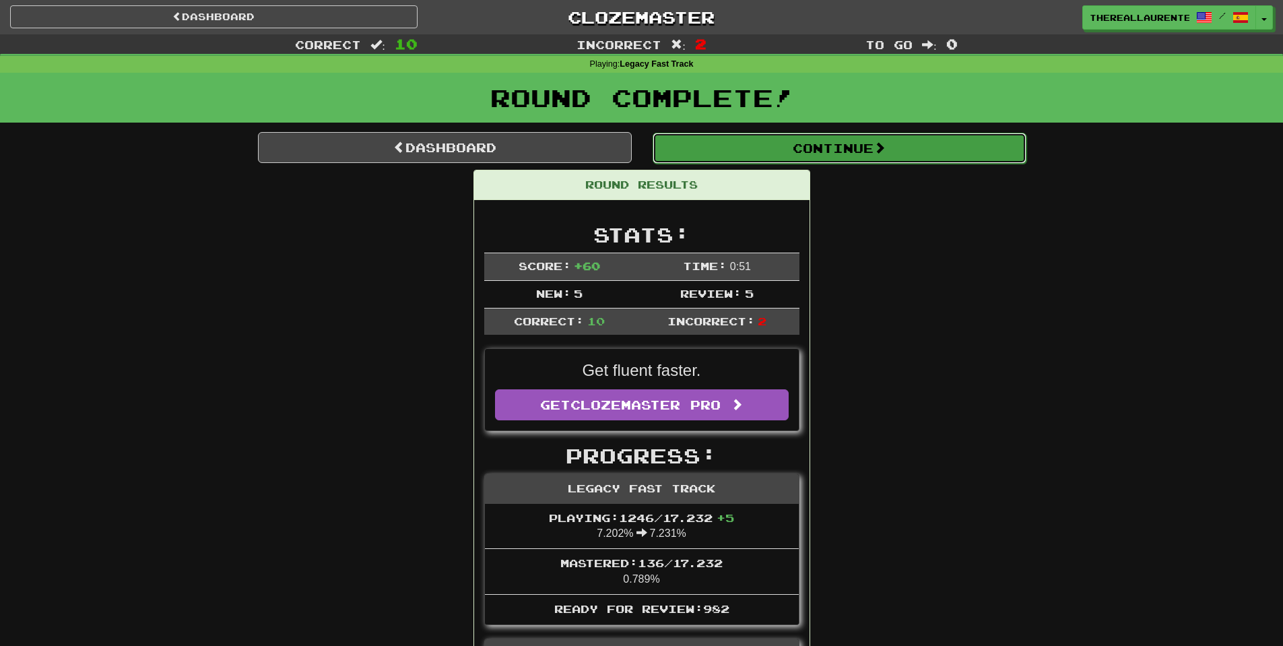
click at [851, 153] on button "Continue" at bounding box center [840, 148] width 374 height 31
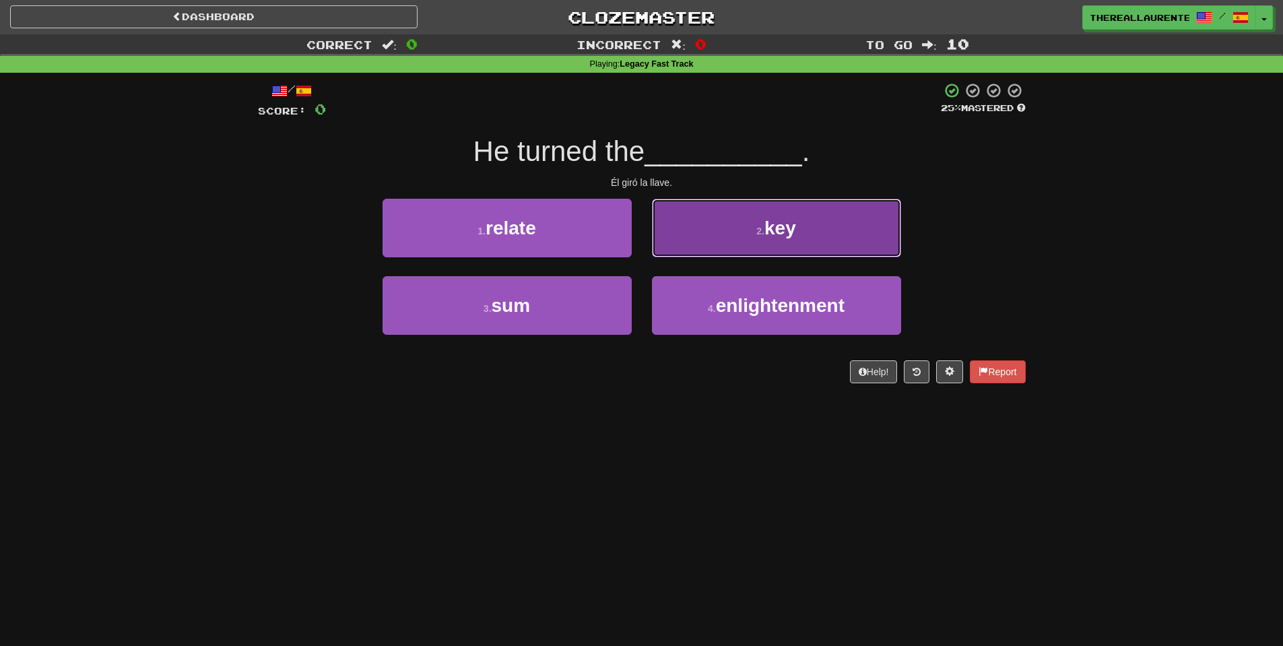
click at [779, 232] on span "key" at bounding box center [780, 228] width 32 height 21
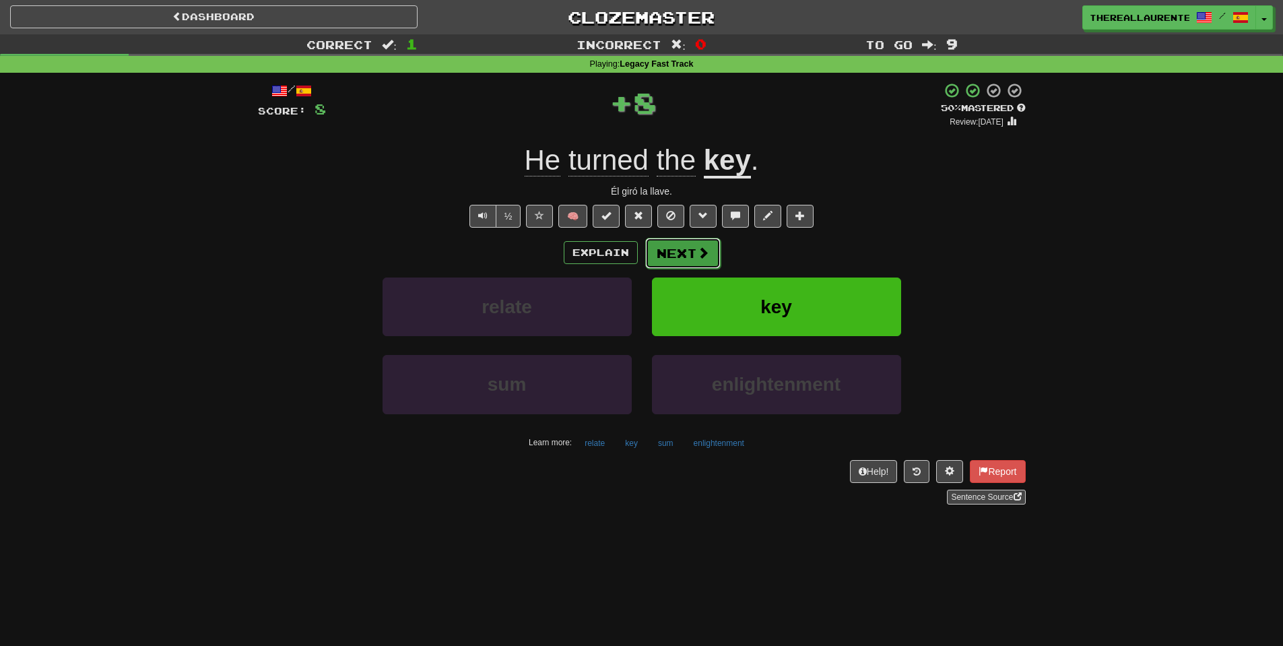
click at [683, 254] on button "Next" at bounding box center [682, 253] width 75 height 31
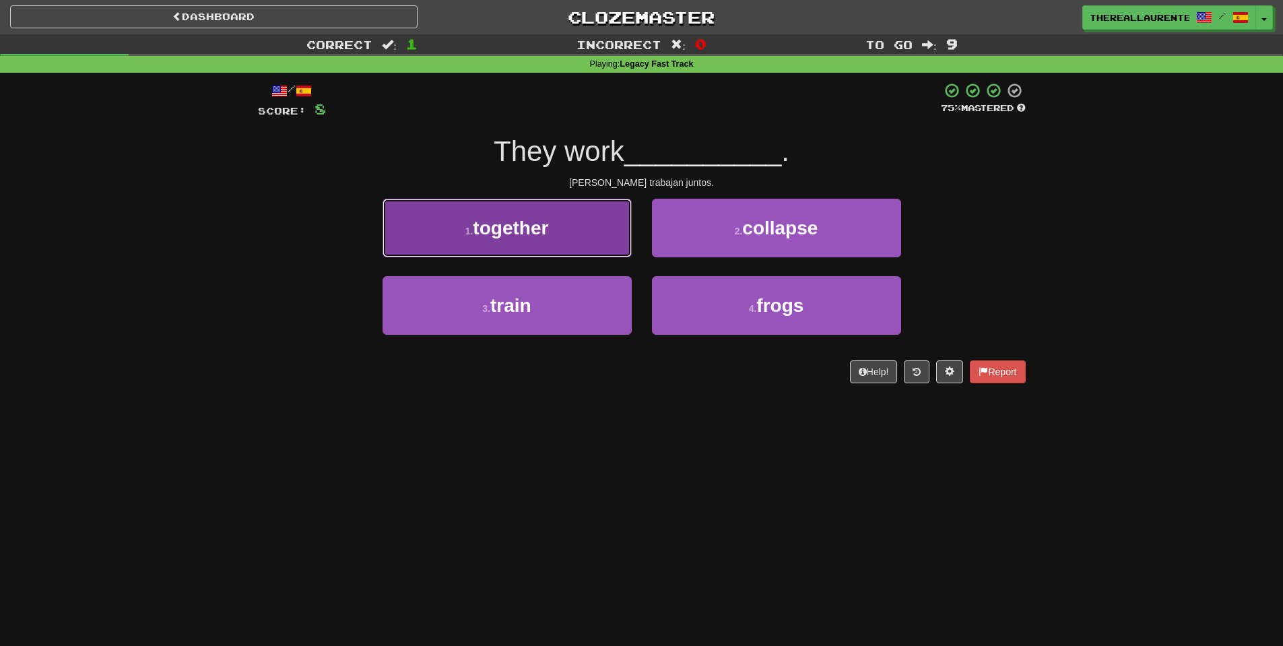
click at [526, 248] on button "1 . together" at bounding box center [507, 228] width 249 height 59
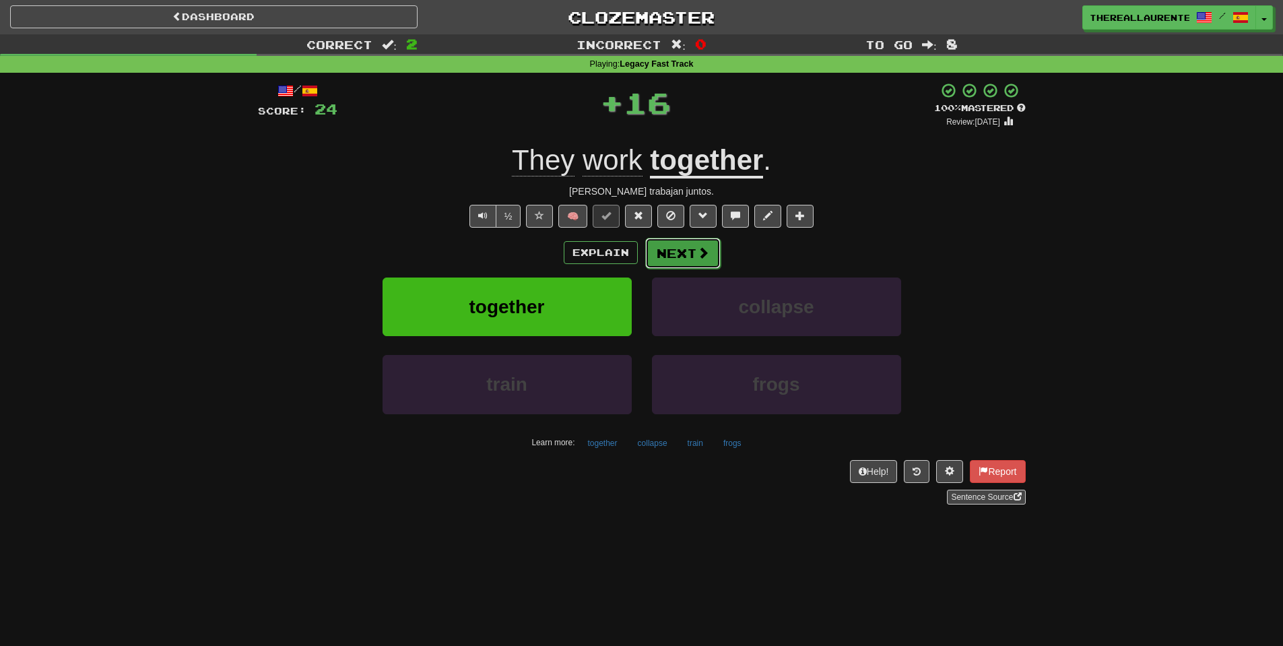
click at [694, 252] on button "Next" at bounding box center [682, 253] width 75 height 31
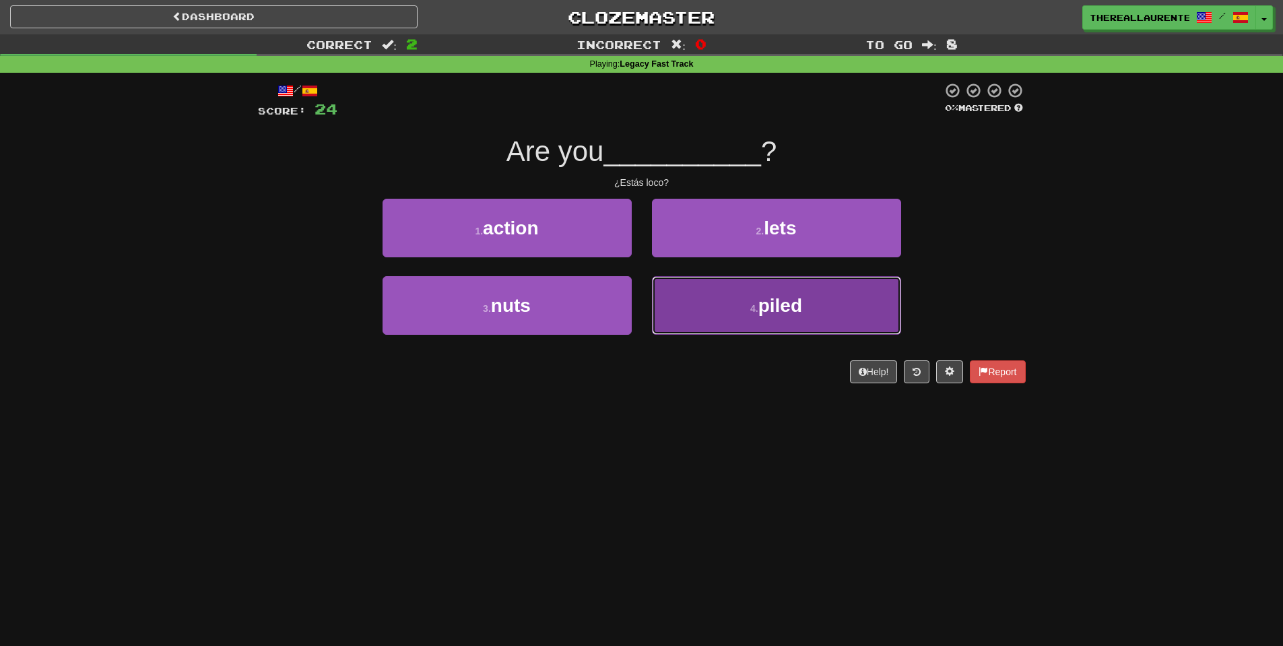
click at [737, 327] on button "4 . piled" at bounding box center [776, 305] width 249 height 59
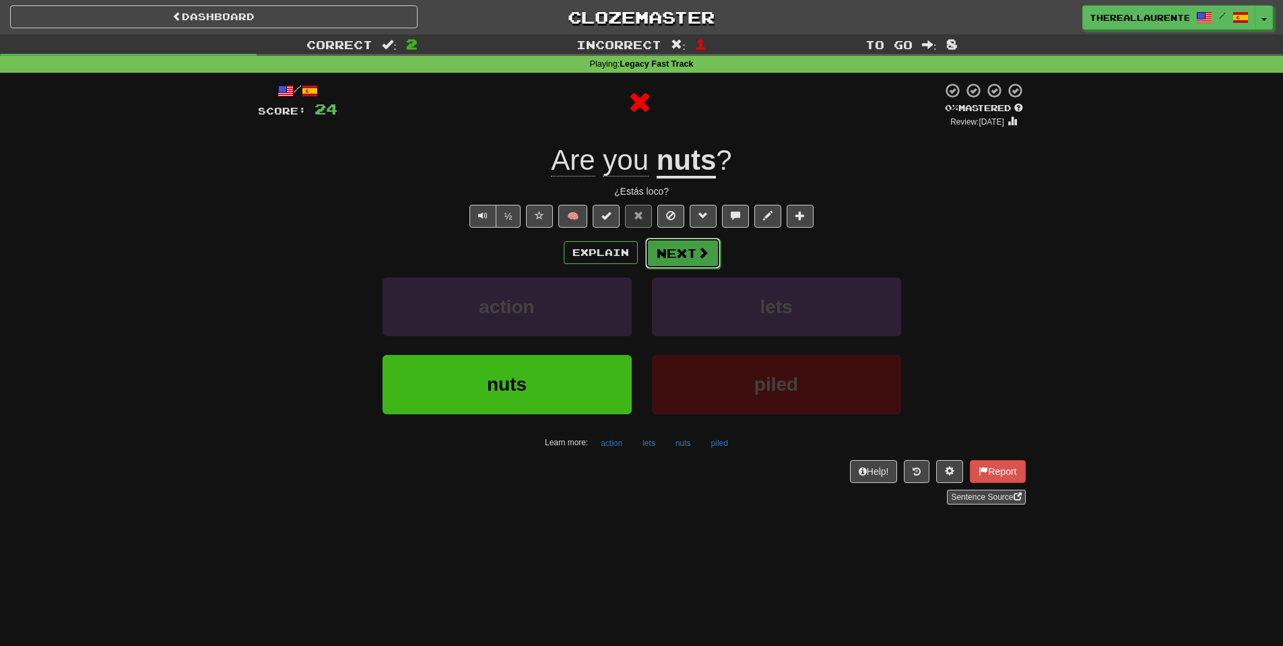
click at [692, 260] on button "Next" at bounding box center [682, 253] width 75 height 31
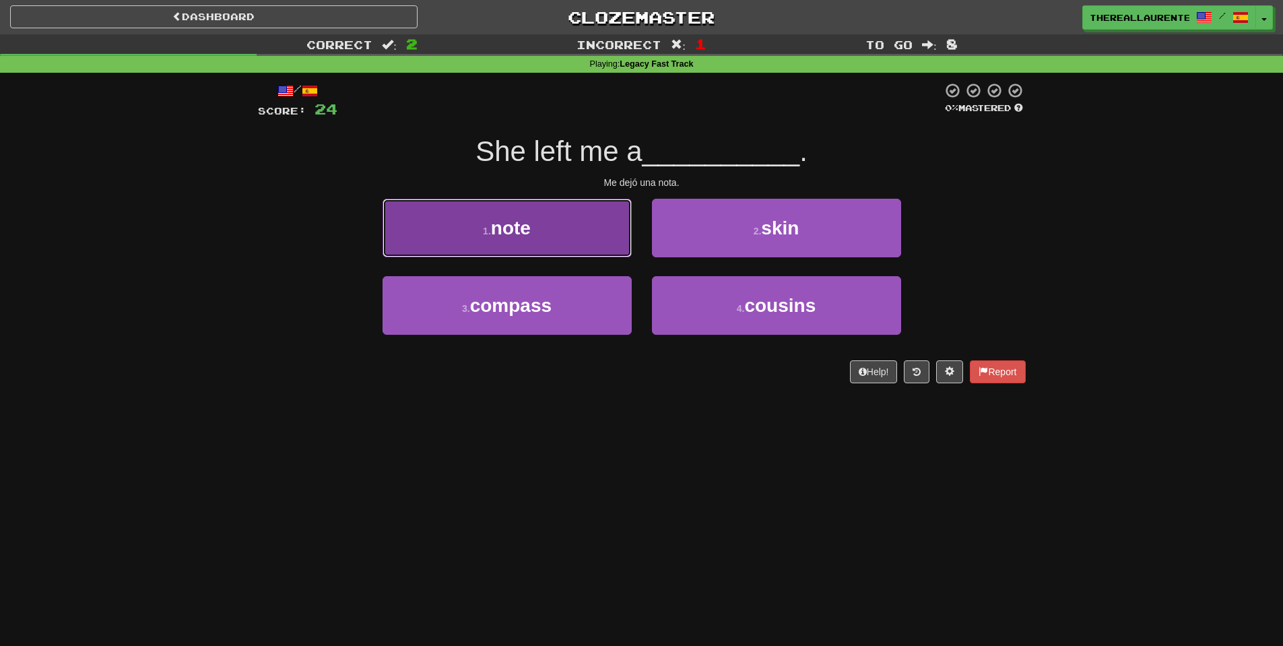
click at [552, 224] on button "1 . note" at bounding box center [507, 228] width 249 height 59
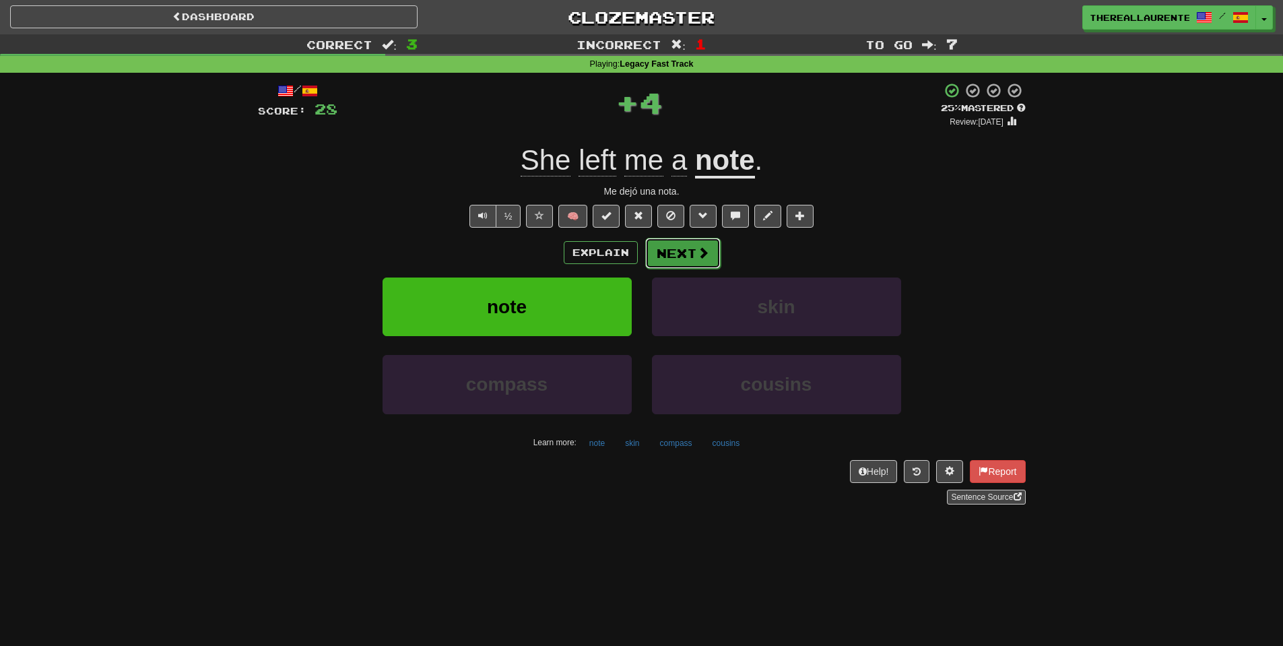
click at [693, 255] on button "Next" at bounding box center [682, 253] width 75 height 31
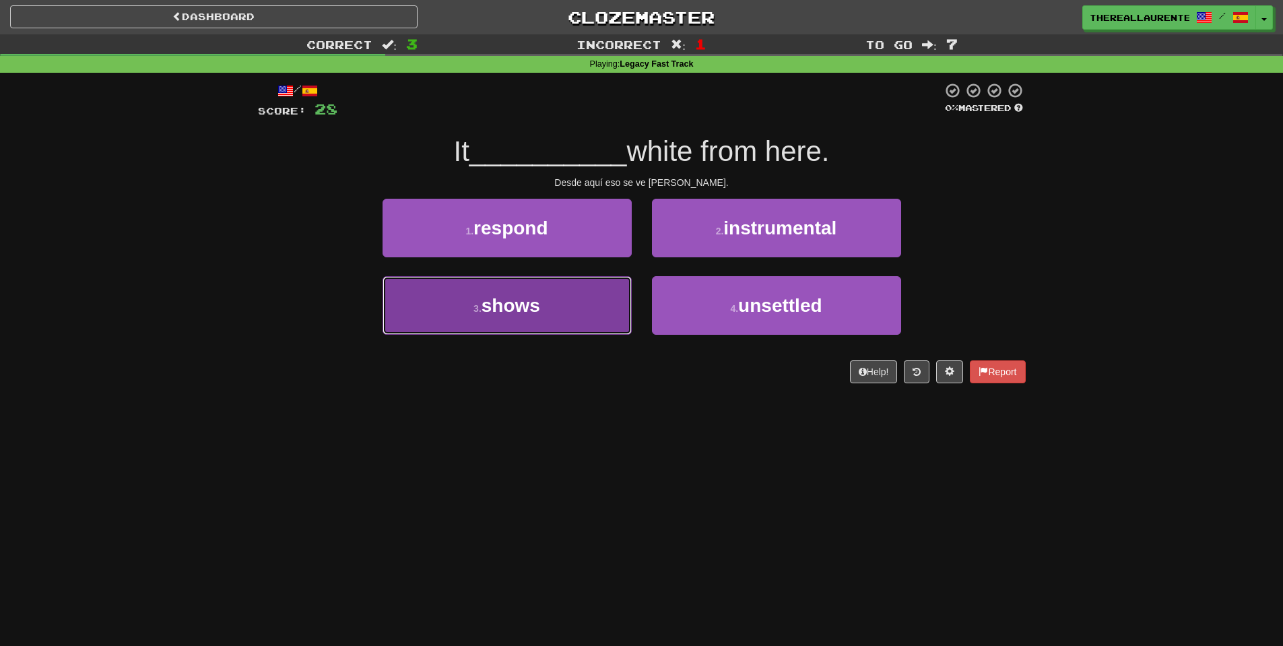
click at [567, 309] on button "3 . shows" at bounding box center [507, 305] width 249 height 59
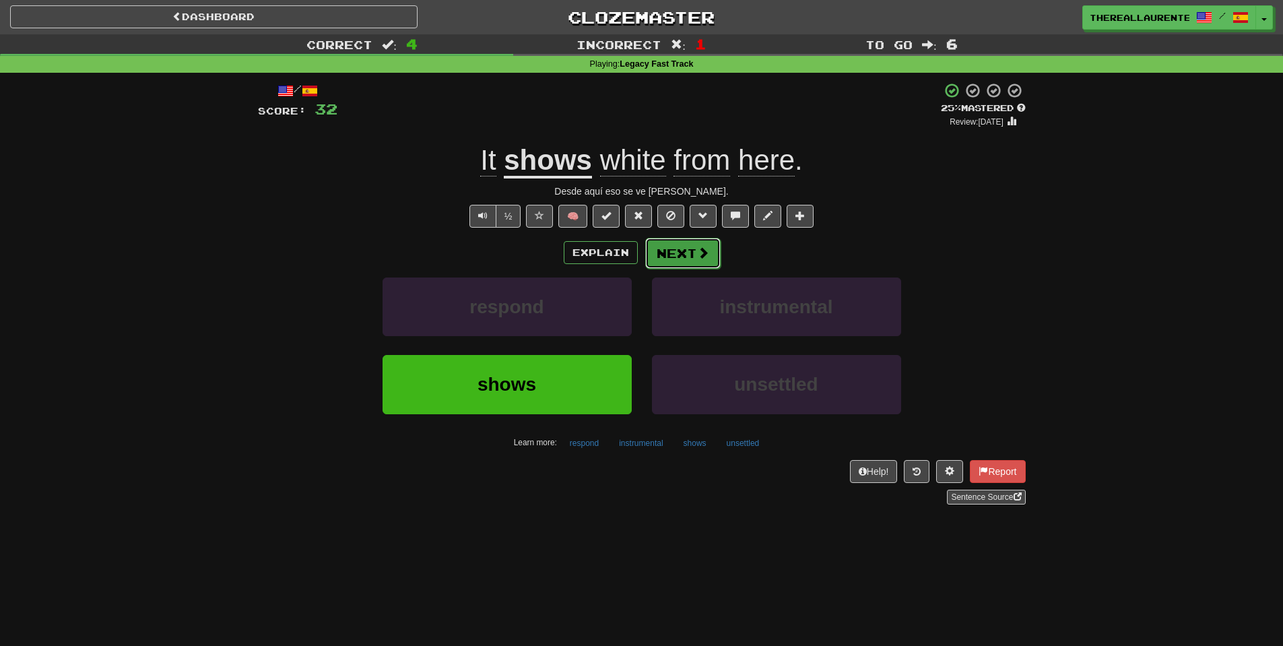
click at [694, 252] on button "Next" at bounding box center [682, 253] width 75 height 31
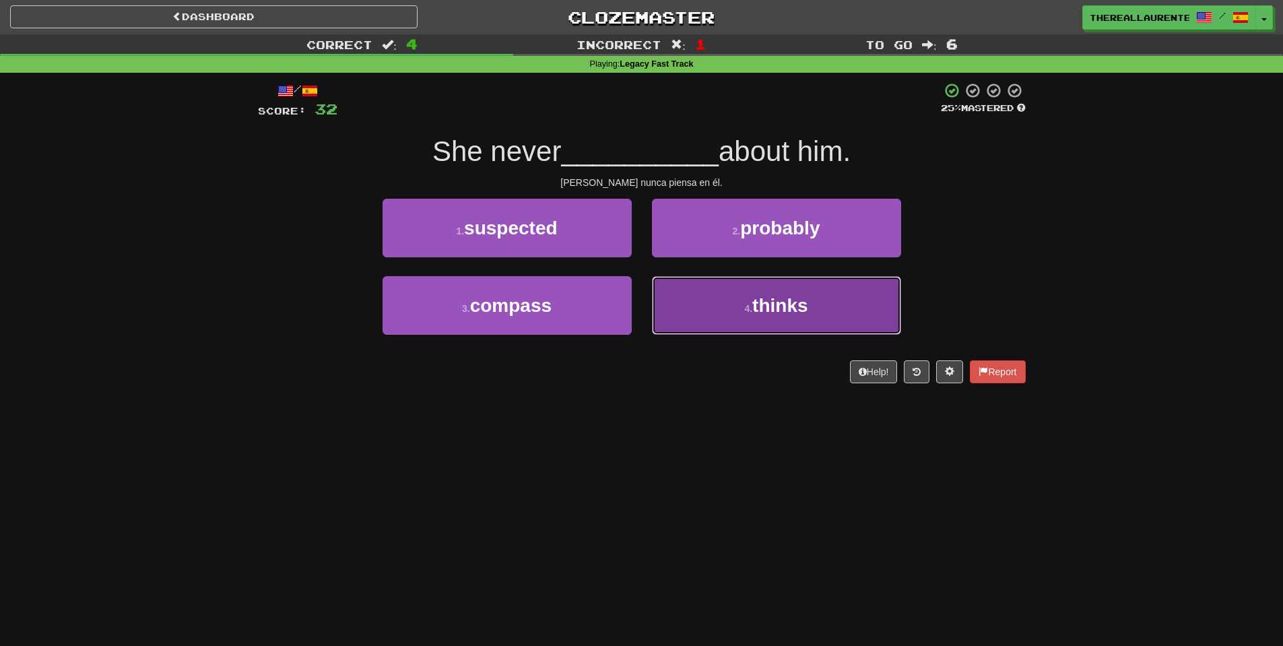
click at [718, 304] on button "4 . thinks" at bounding box center [776, 305] width 249 height 59
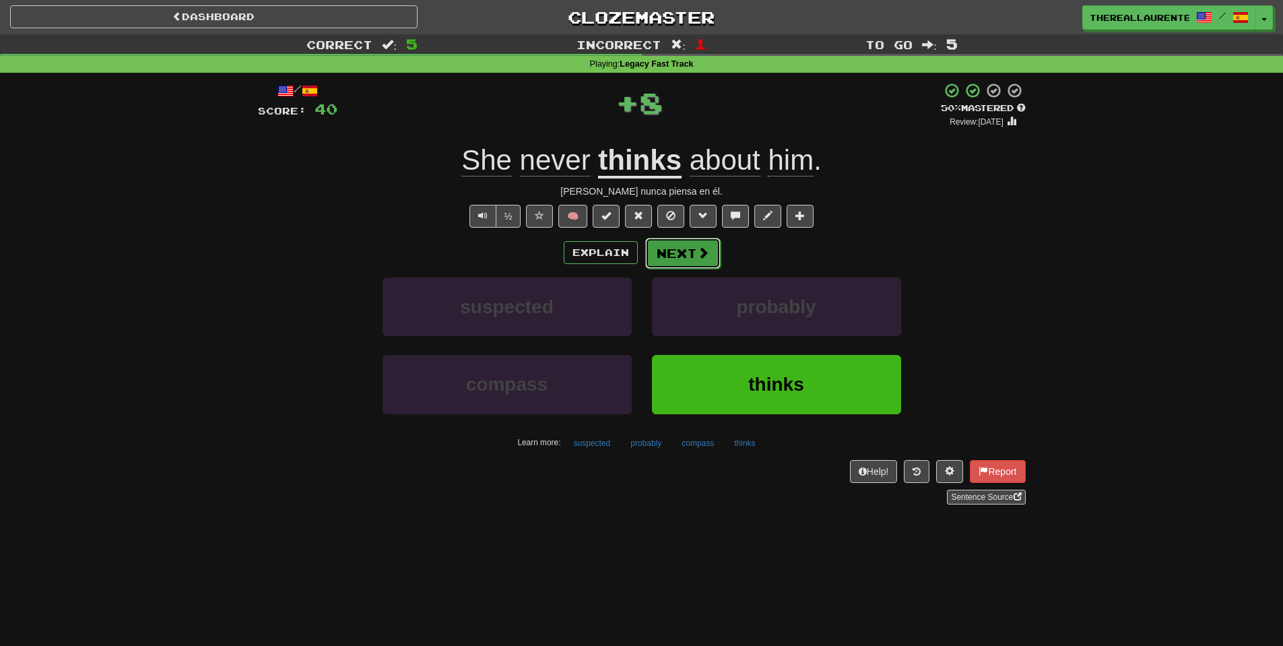
click at [692, 249] on button "Next" at bounding box center [682, 253] width 75 height 31
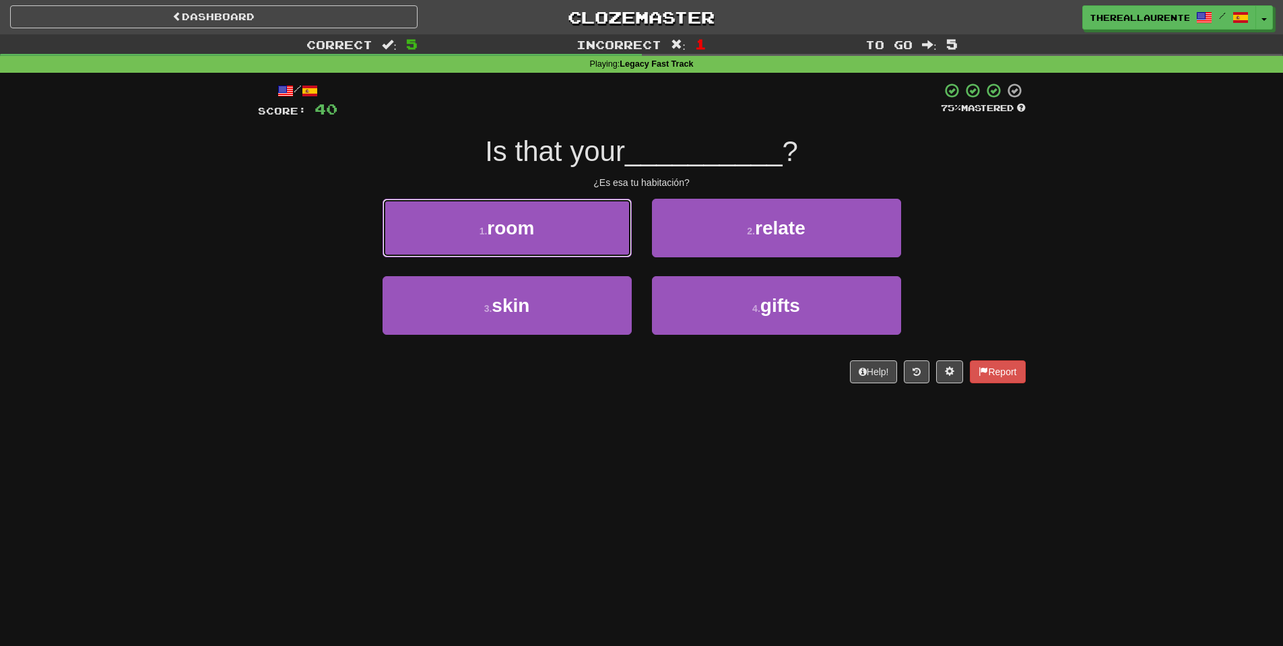
drag, startPoint x: 473, startPoint y: 230, endPoint x: 527, endPoint y: 236, distance: 54.2
click at [473, 230] on button "1 . room" at bounding box center [507, 228] width 249 height 59
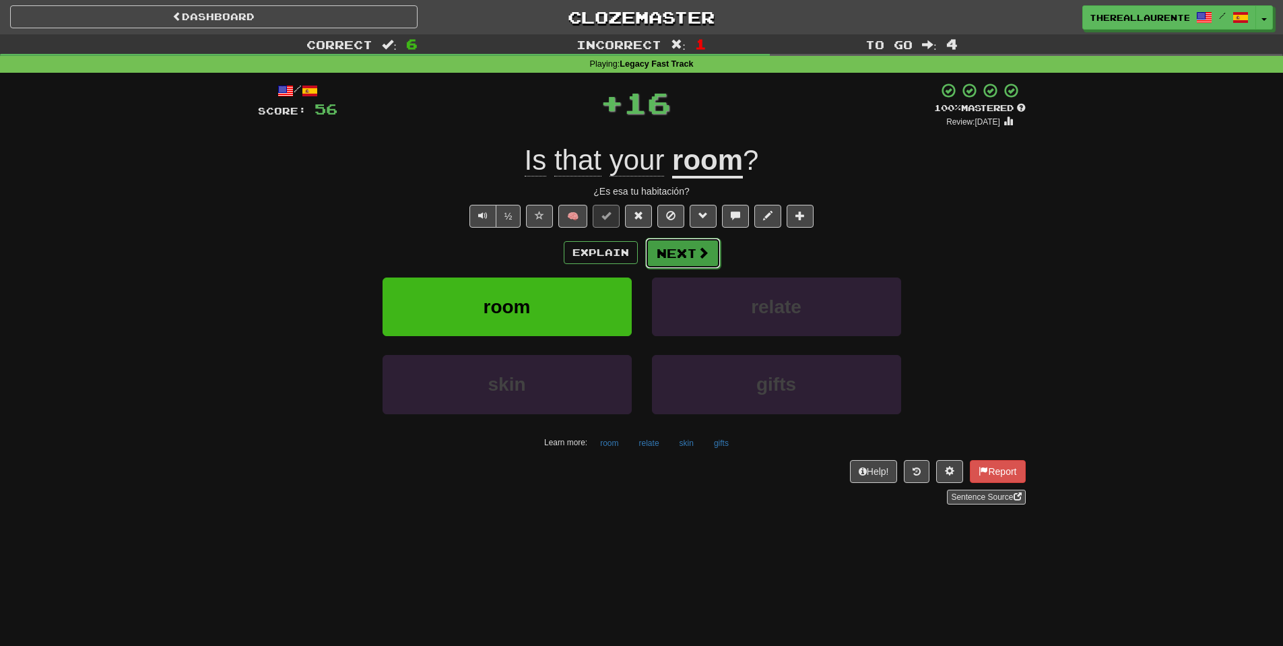
click at [702, 263] on button "Next" at bounding box center [682, 253] width 75 height 31
